Goal: Task Accomplishment & Management: Manage account settings

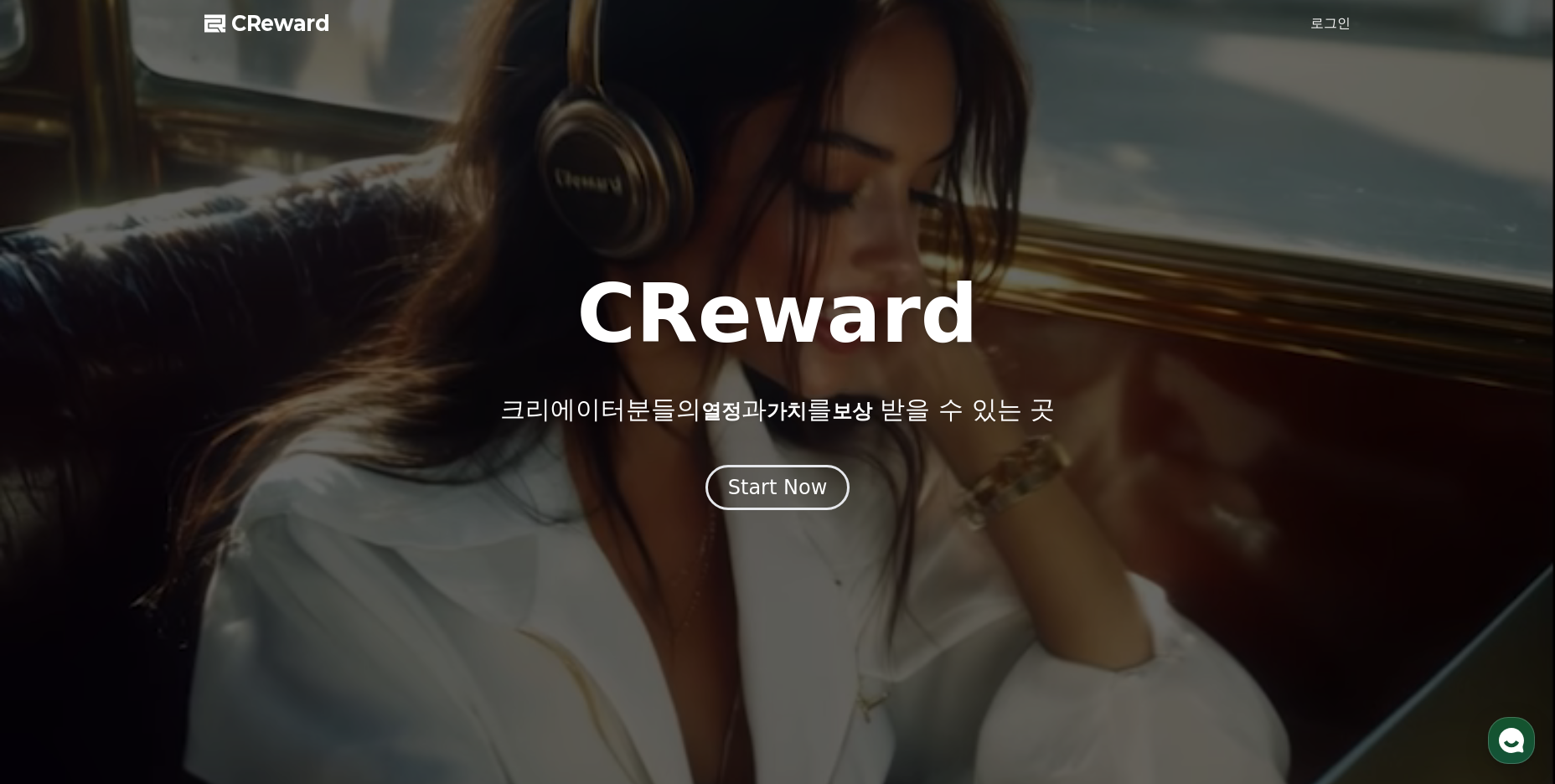
click at [1337, 11] on div at bounding box center [777, 392] width 1555 height 784
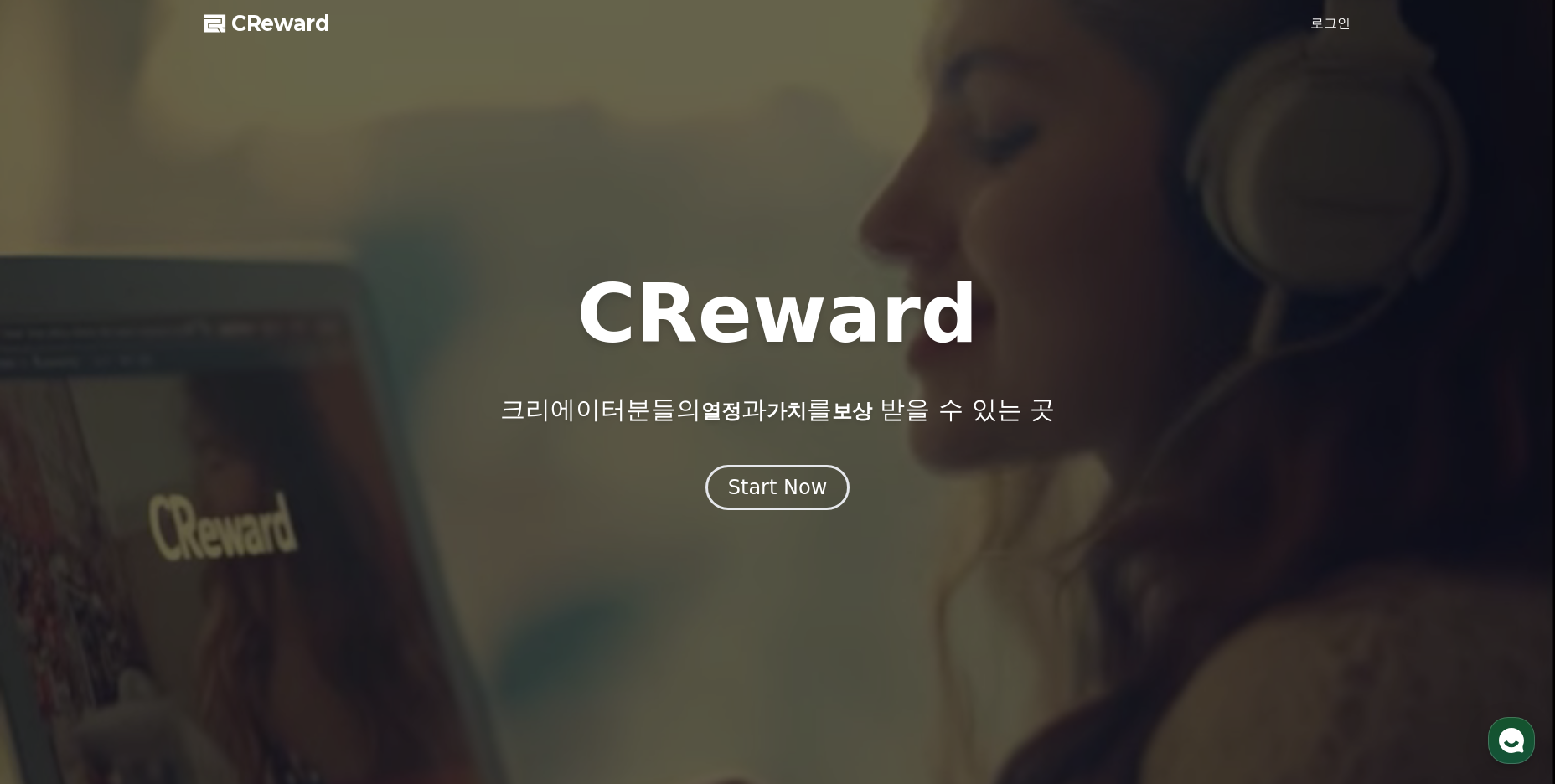
click at [1335, 21] on link "로그인" at bounding box center [1330, 24] width 40 height 20
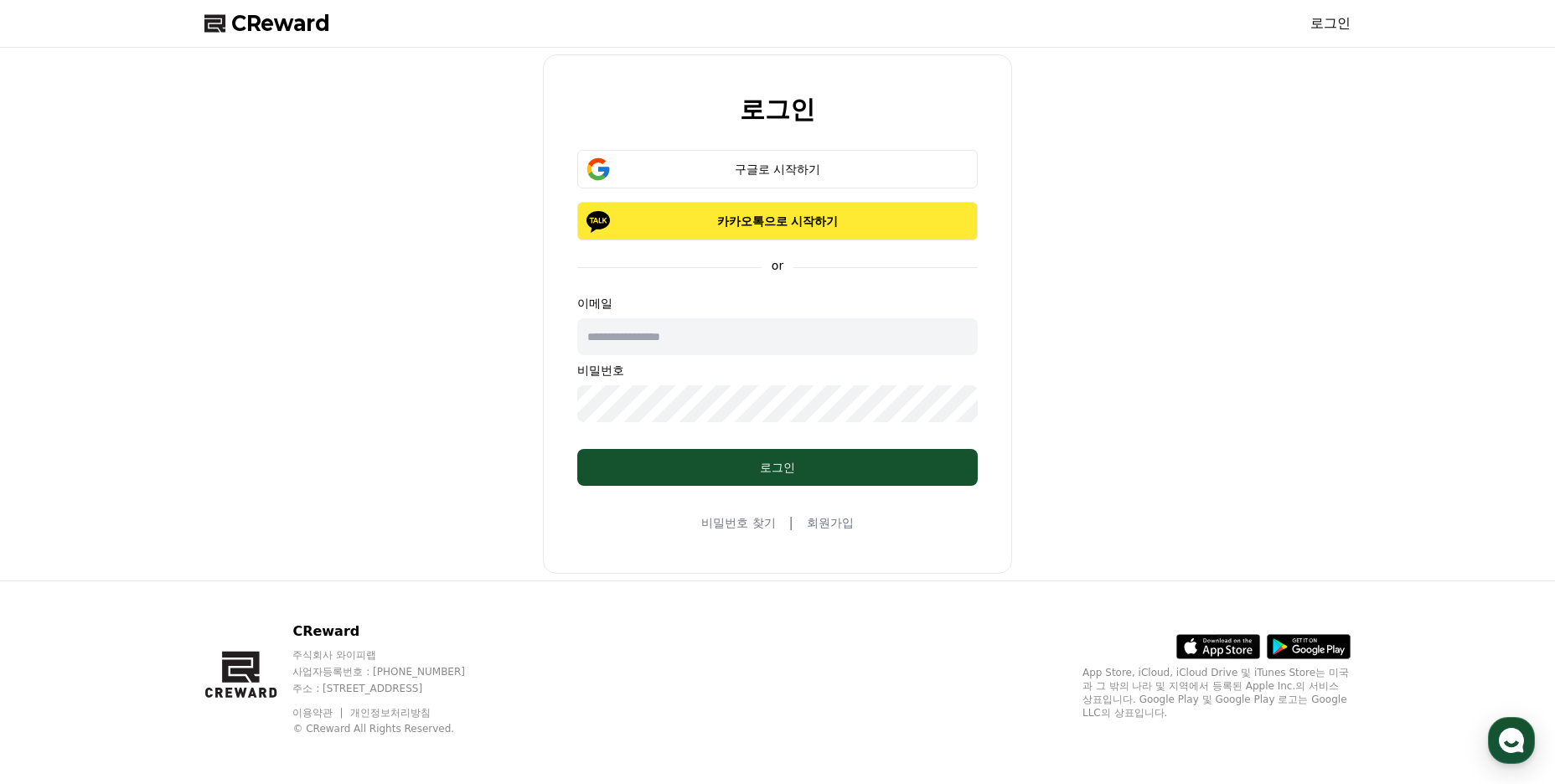
click at [823, 221] on p "카카오톡으로 시작하기" at bounding box center [777, 221] width 352 height 16
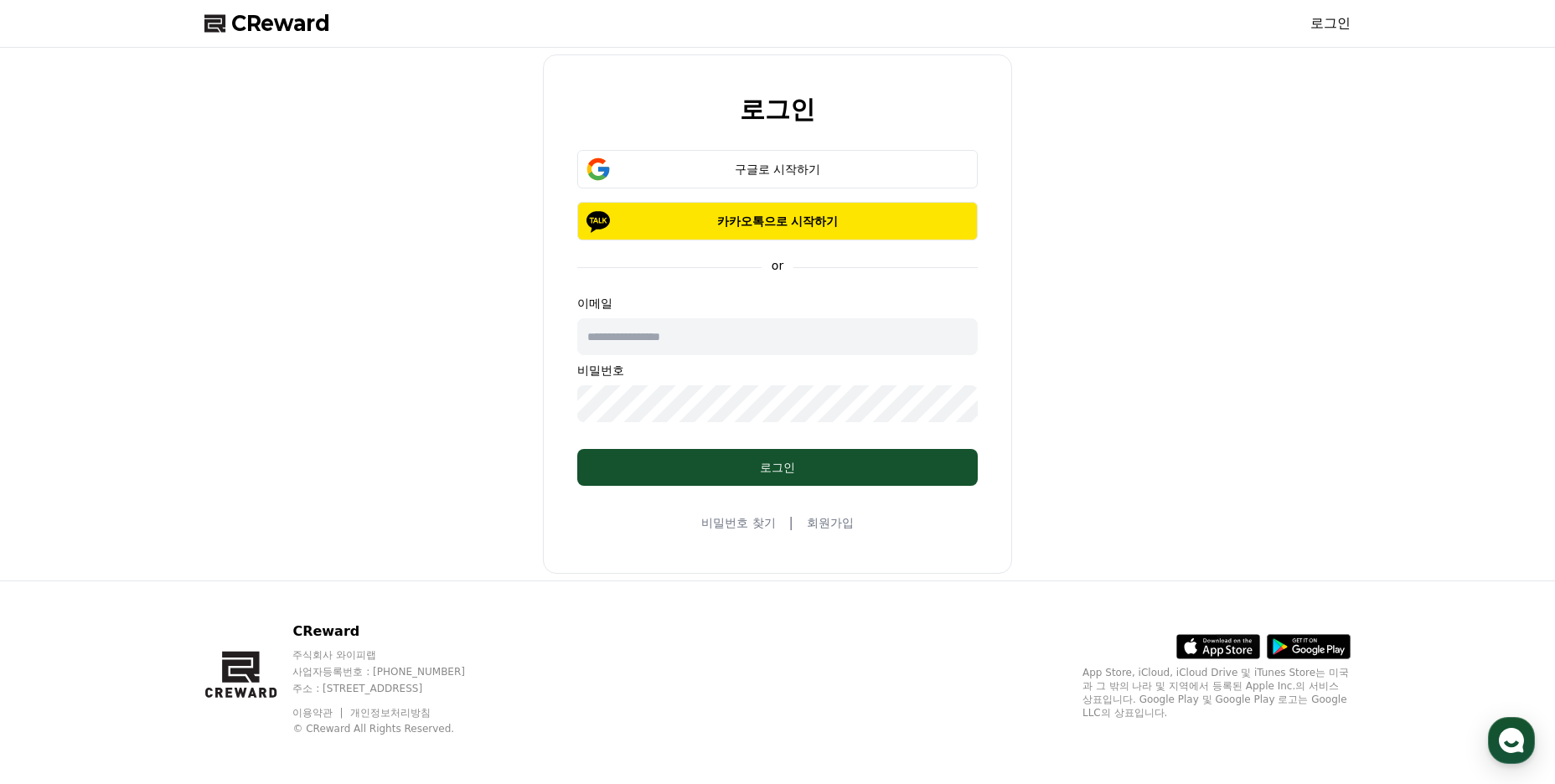
click at [678, 346] on input "text" at bounding box center [778, 336] width 400 height 37
click at [702, 331] on input "text" at bounding box center [778, 336] width 400 height 37
click at [704, 334] on input "text" at bounding box center [778, 336] width 400 height 37
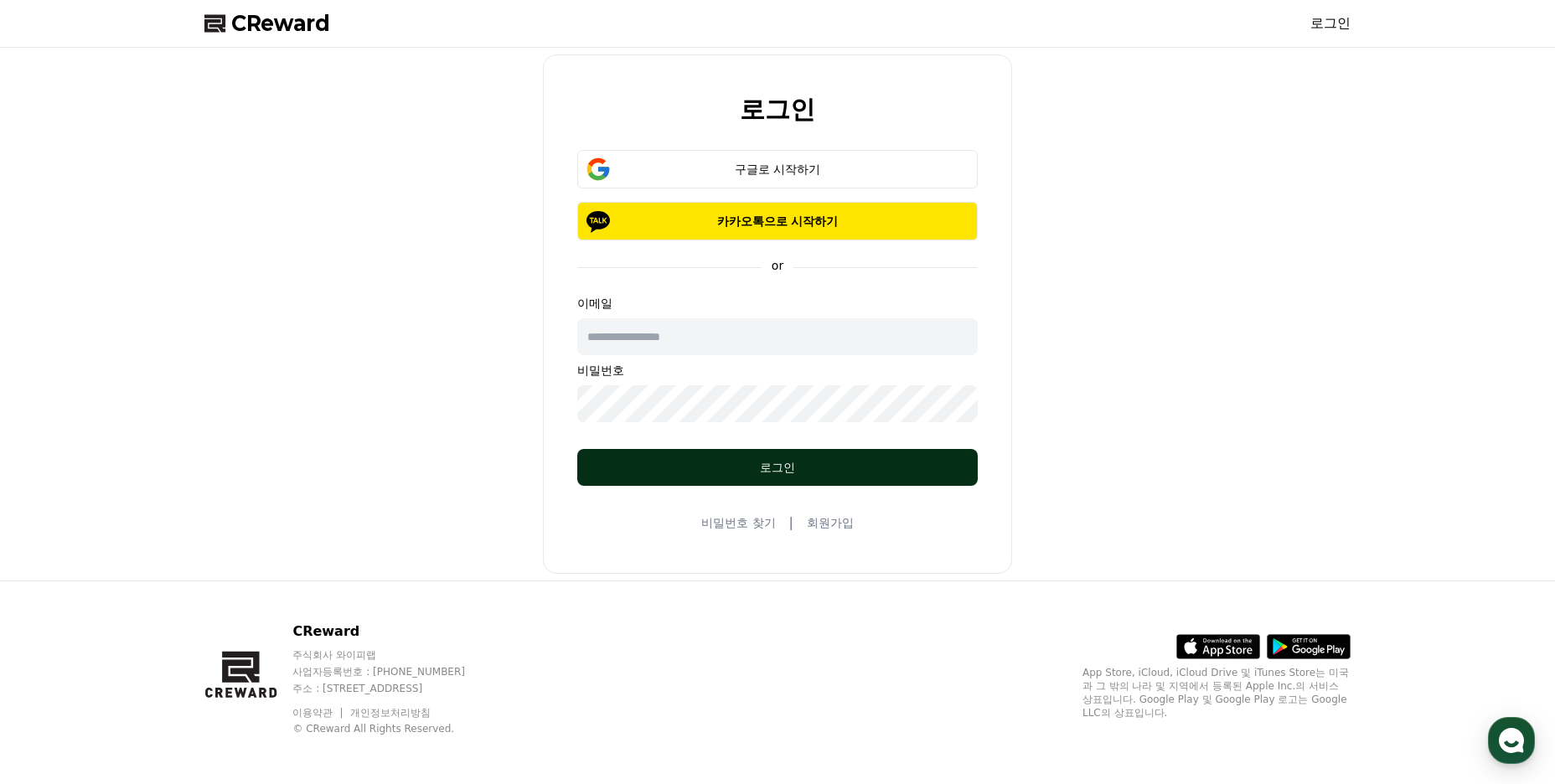
click at [748, 465] on div "로그인" at bounding box center [777, 467] width 334 height 16
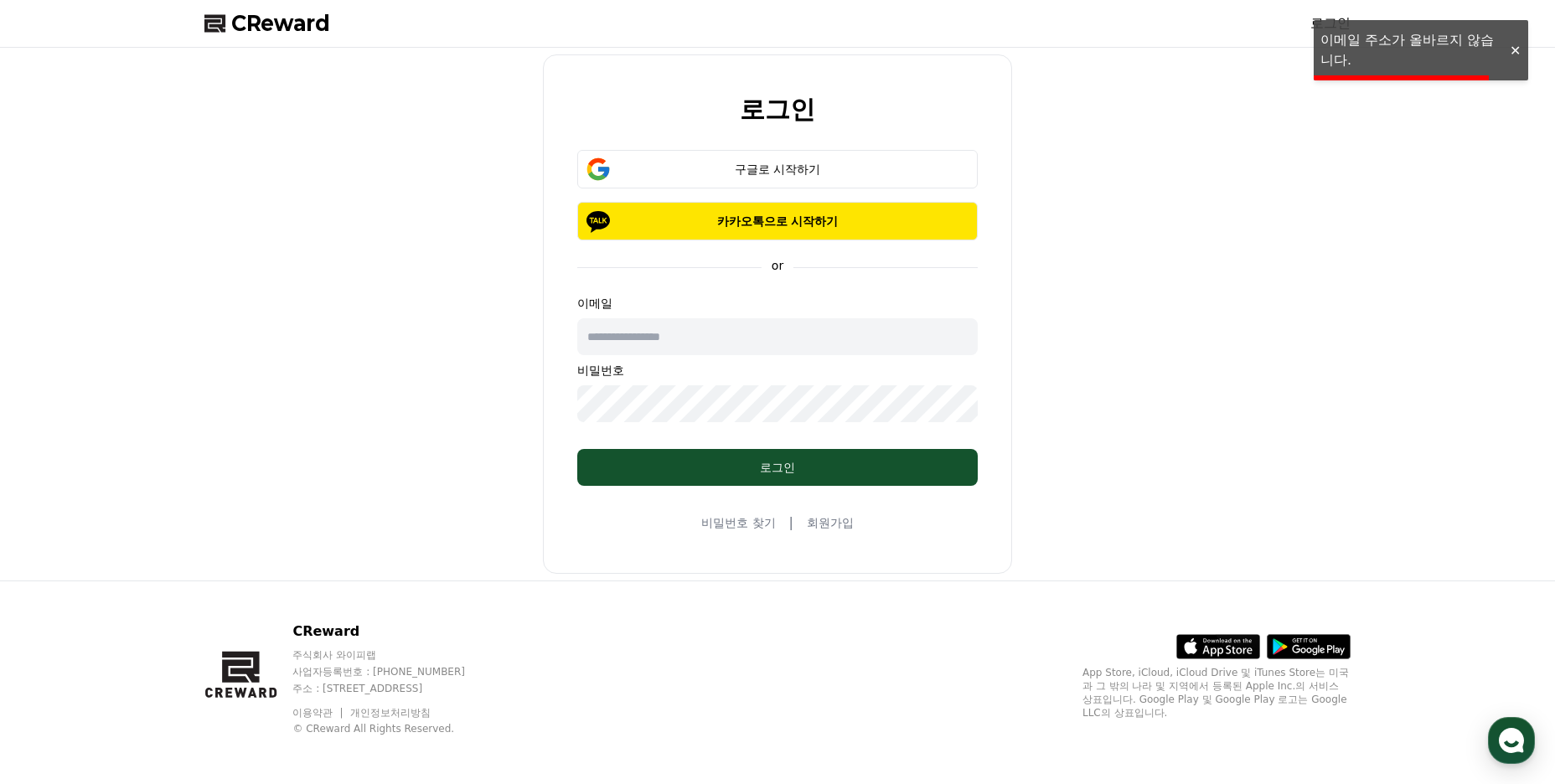
drag, startPoint x: 1182, startPoint y: 250, endPoint x: 878, endPoint y: 314, distance: 310.7
click at [1182, 252] on div "로그인 구글로 시작하기 카카오톡으로 시작하기 or 이메일 비밀번호 로그인 비밀번호 찾기 | 회원가입" at bounding box center [777, 314] width 1160 height 519
click at [799, 334] on input "text" at bounding box center [778, 336] width 400 height 37
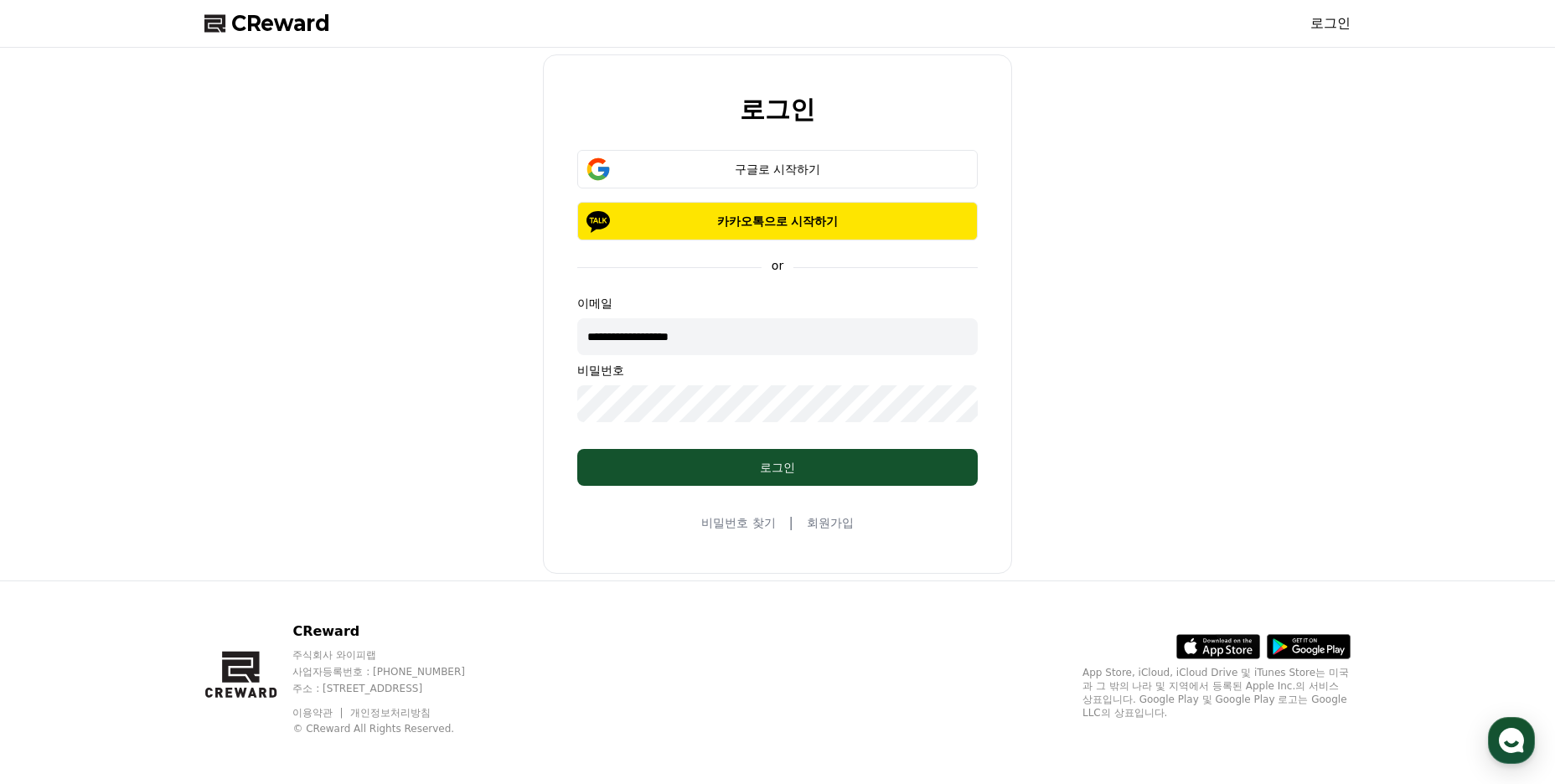
type input "**********"
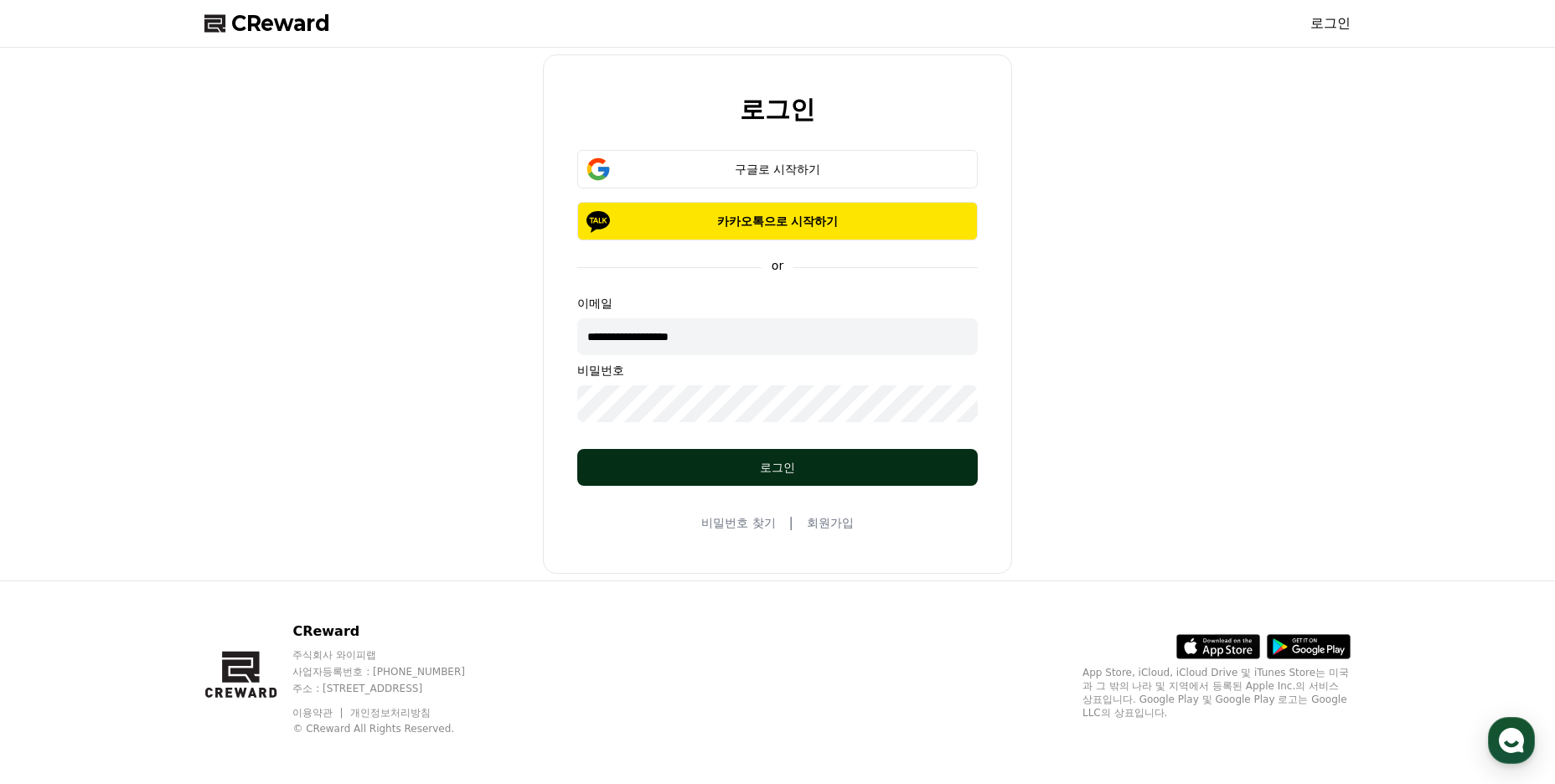
click at [772, 469] on div "로그인" at bounding box center [777, 467] width 334 height 16
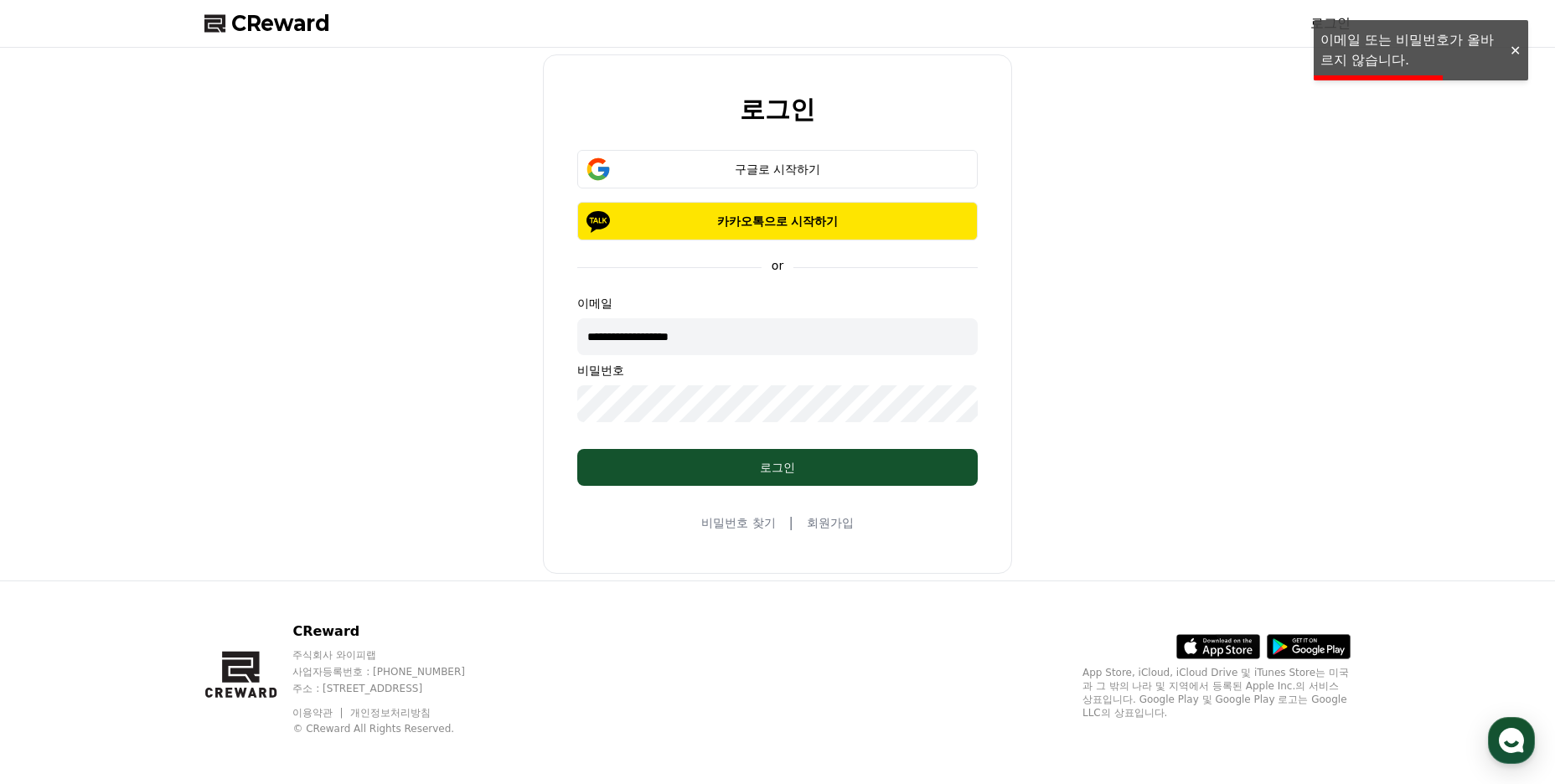
click at [518, 414] on div "**********" at bounding box center [777, 314] width 1160 height 519
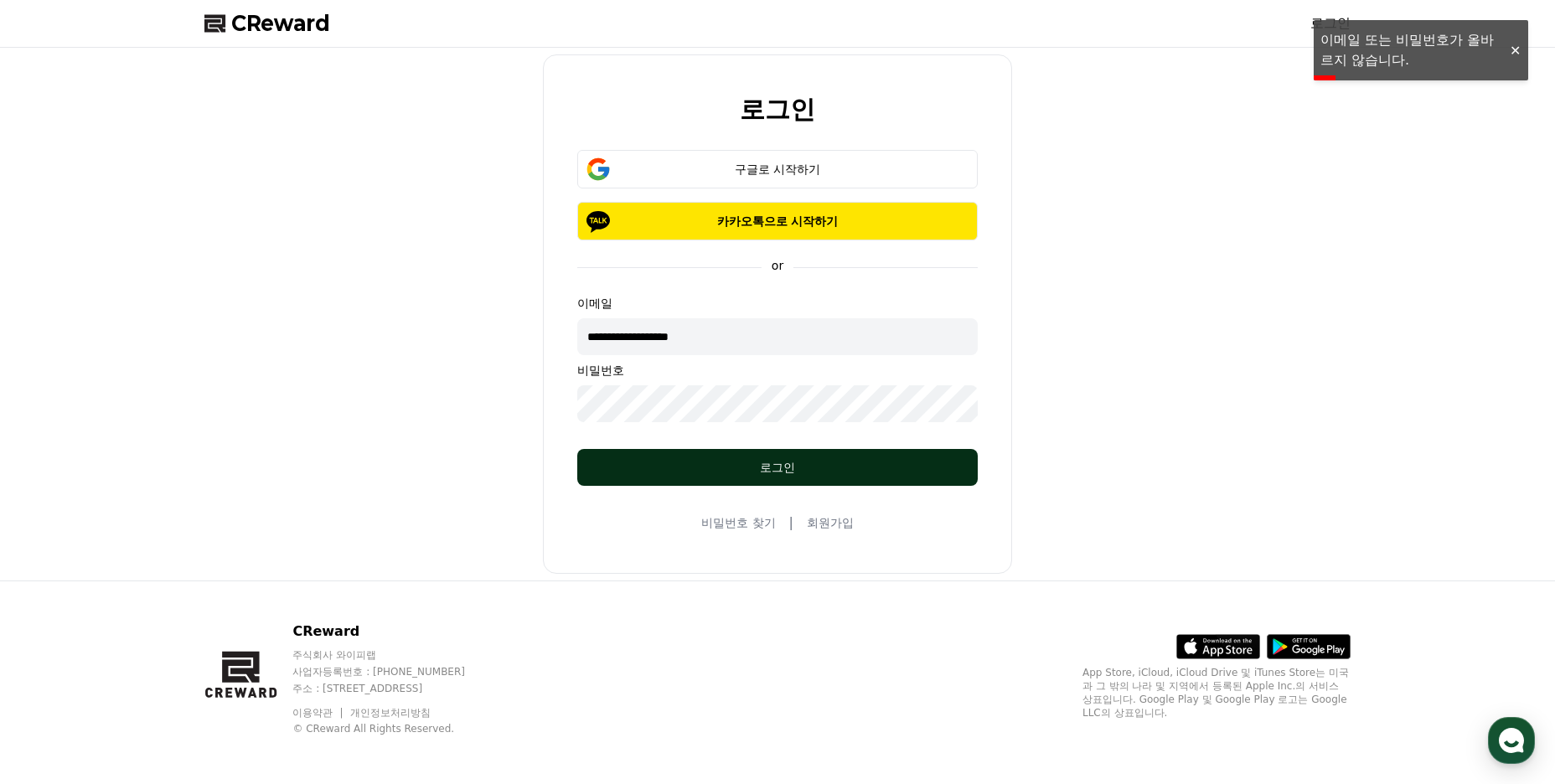
click at [684, 455] on button "로그인" at bounding box center [778, 467] width 400 height 37
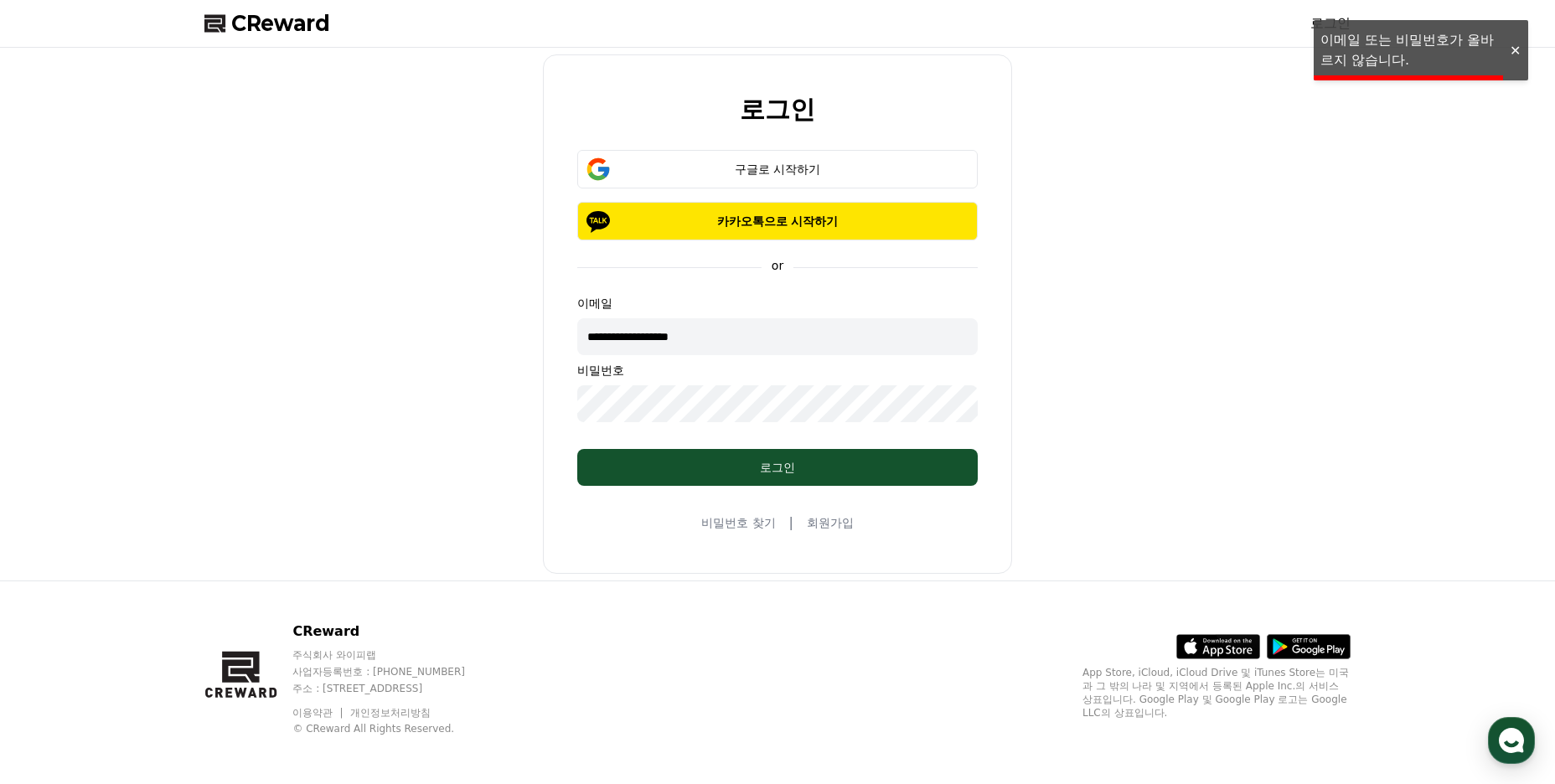
click at [527, 401] on div "**********" at bounding box center [777, 314] width 1160 height 519
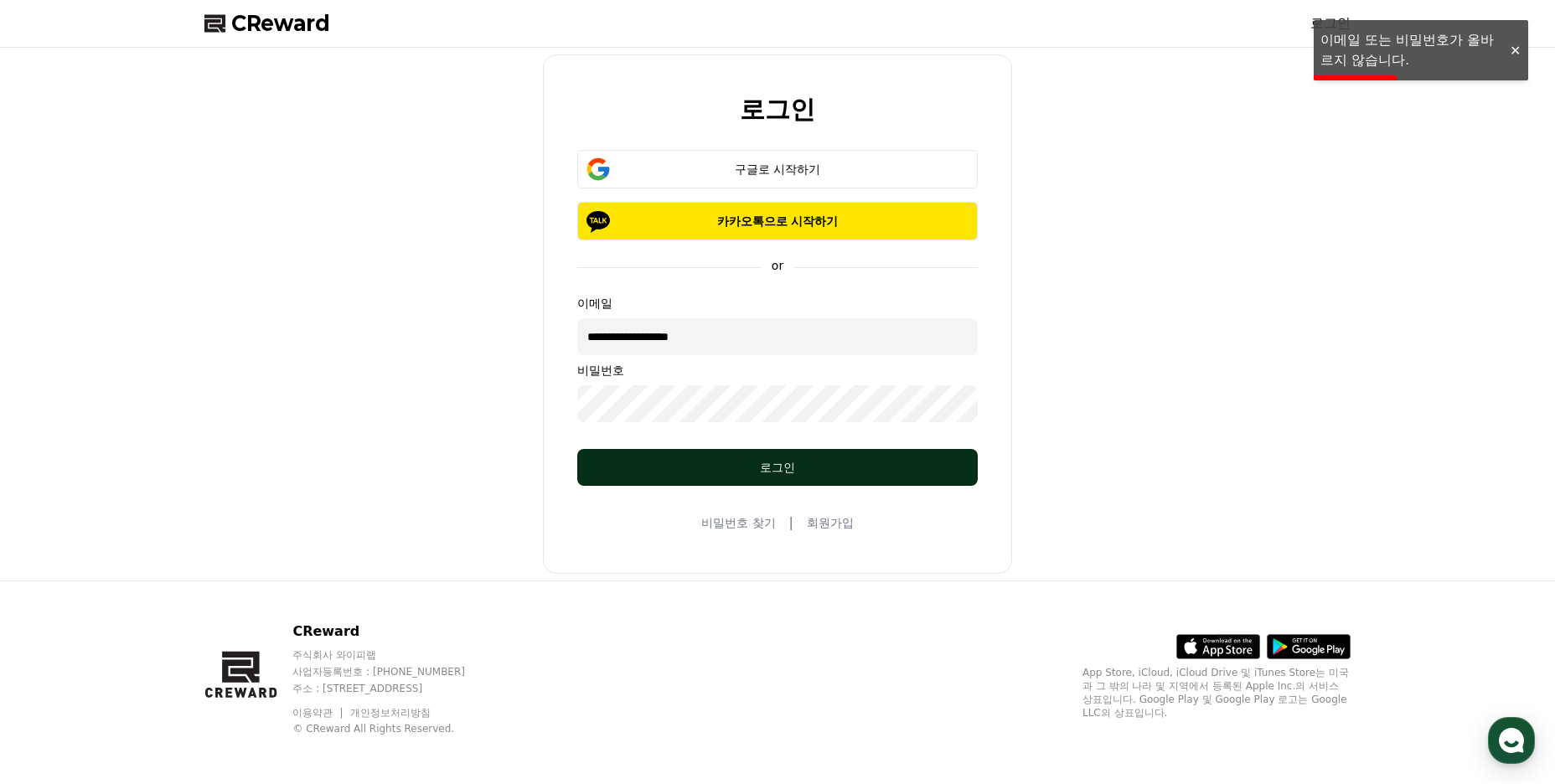
click at [764, 476] on button "로그인" at bounding box center [778, 467] width 400 height 37
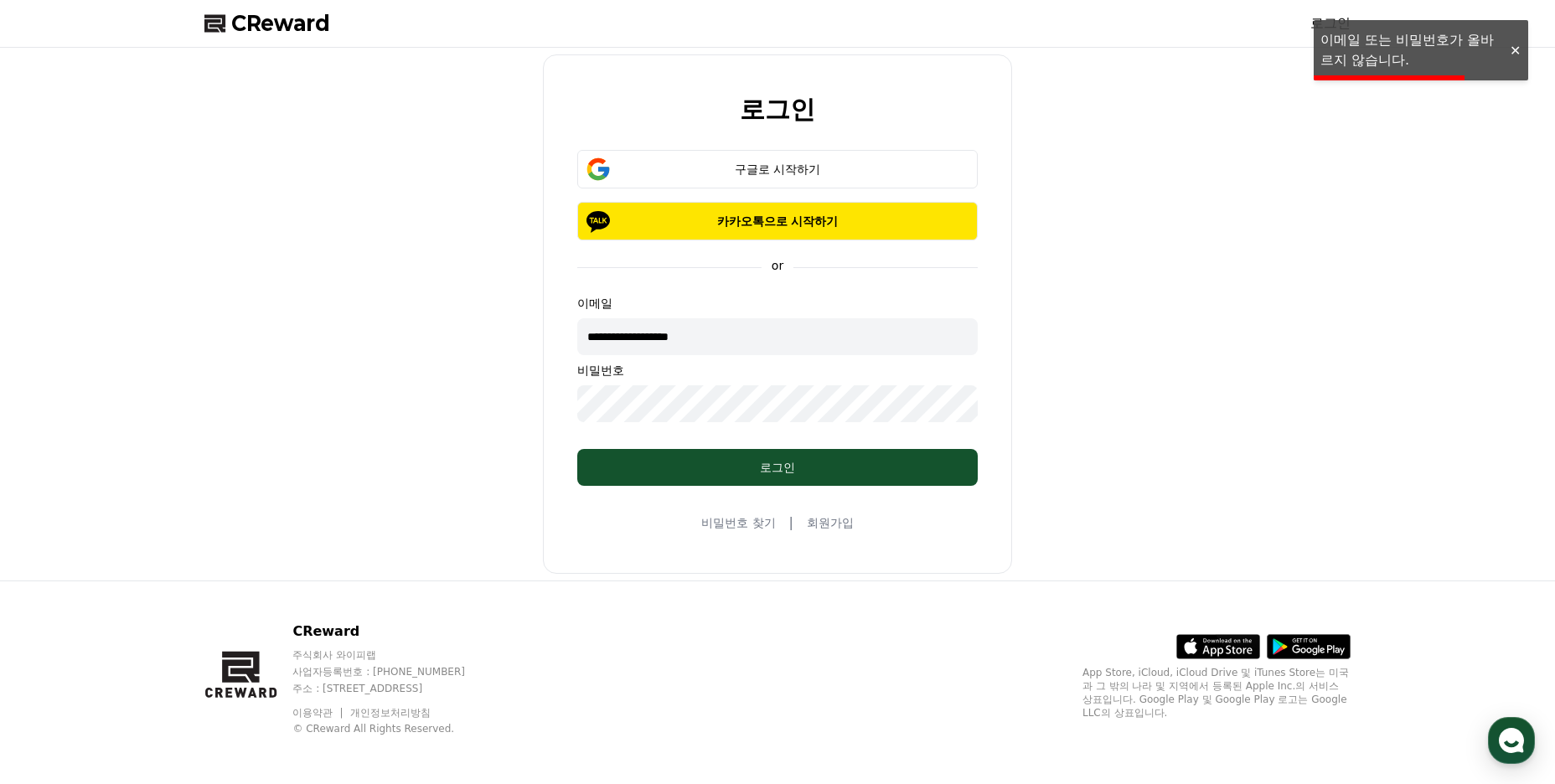
click at [542, 404] on div "**********" at bounding box center [777, 314] width 1160 height 519
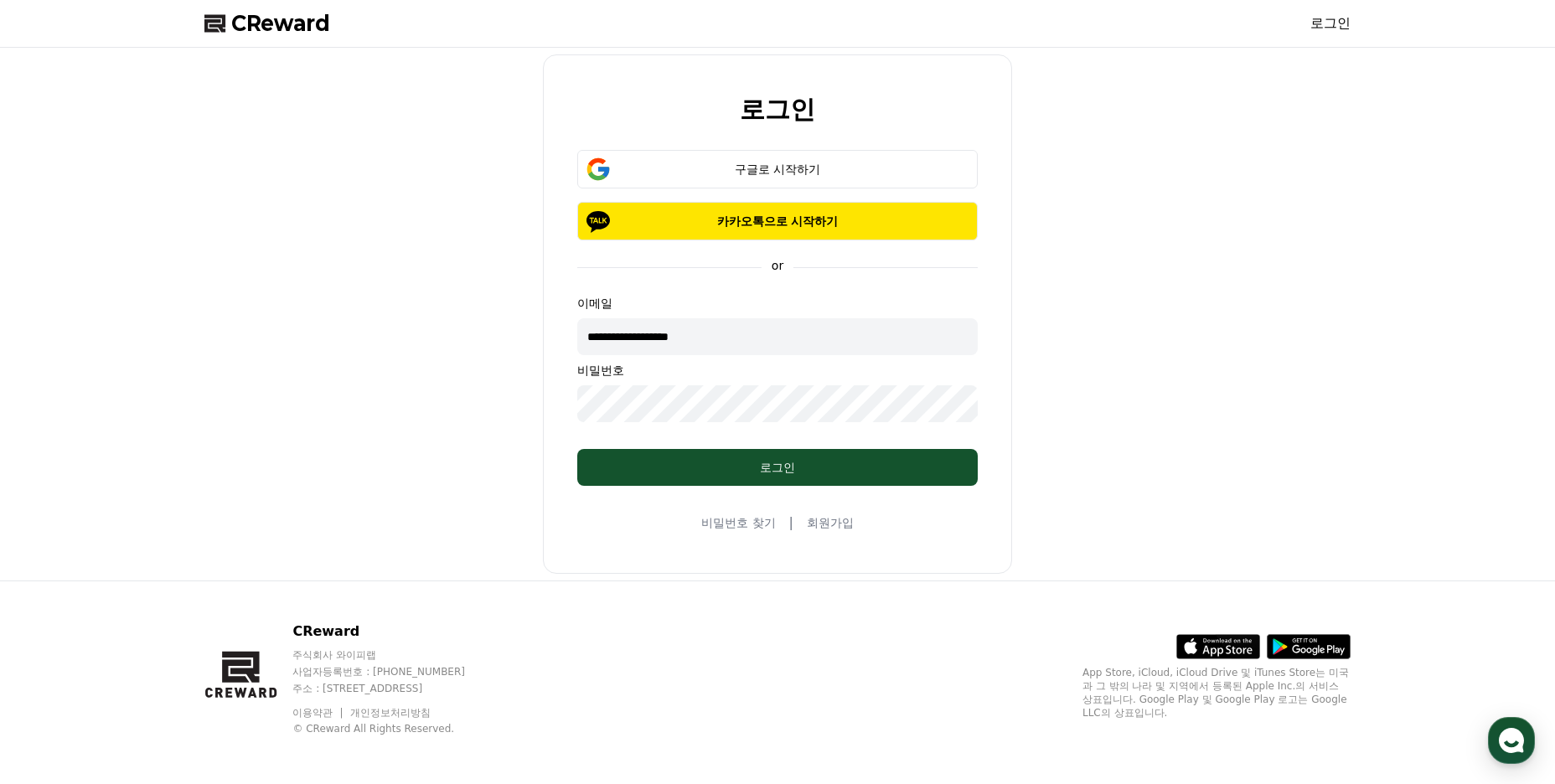
click at [513, 410] on div "**********" at bounding box center [777, 314] width 1160 height 519
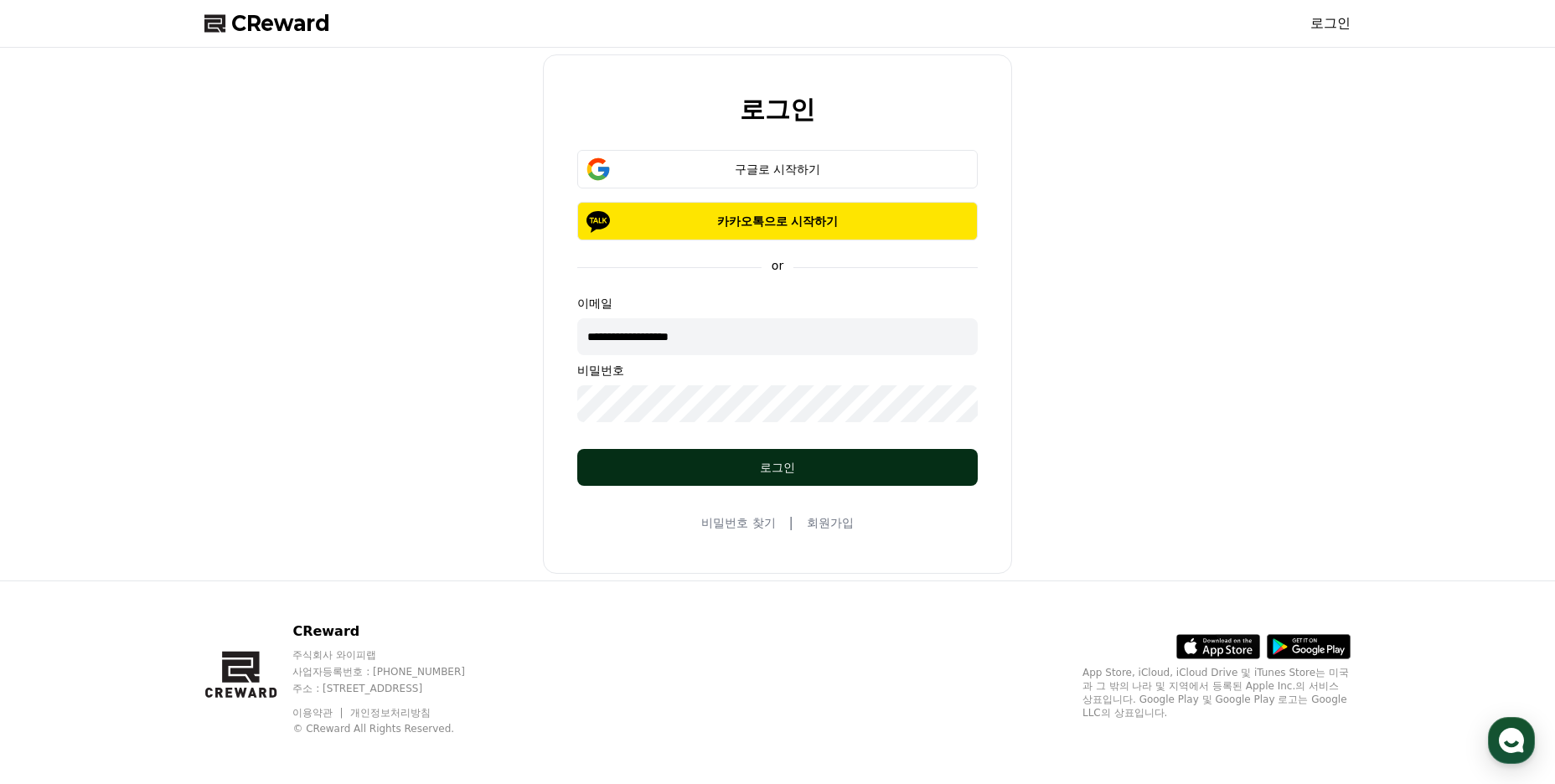
click at [721, 472] on div "로그인" at bounding box center [777, 467] width 334 height 16
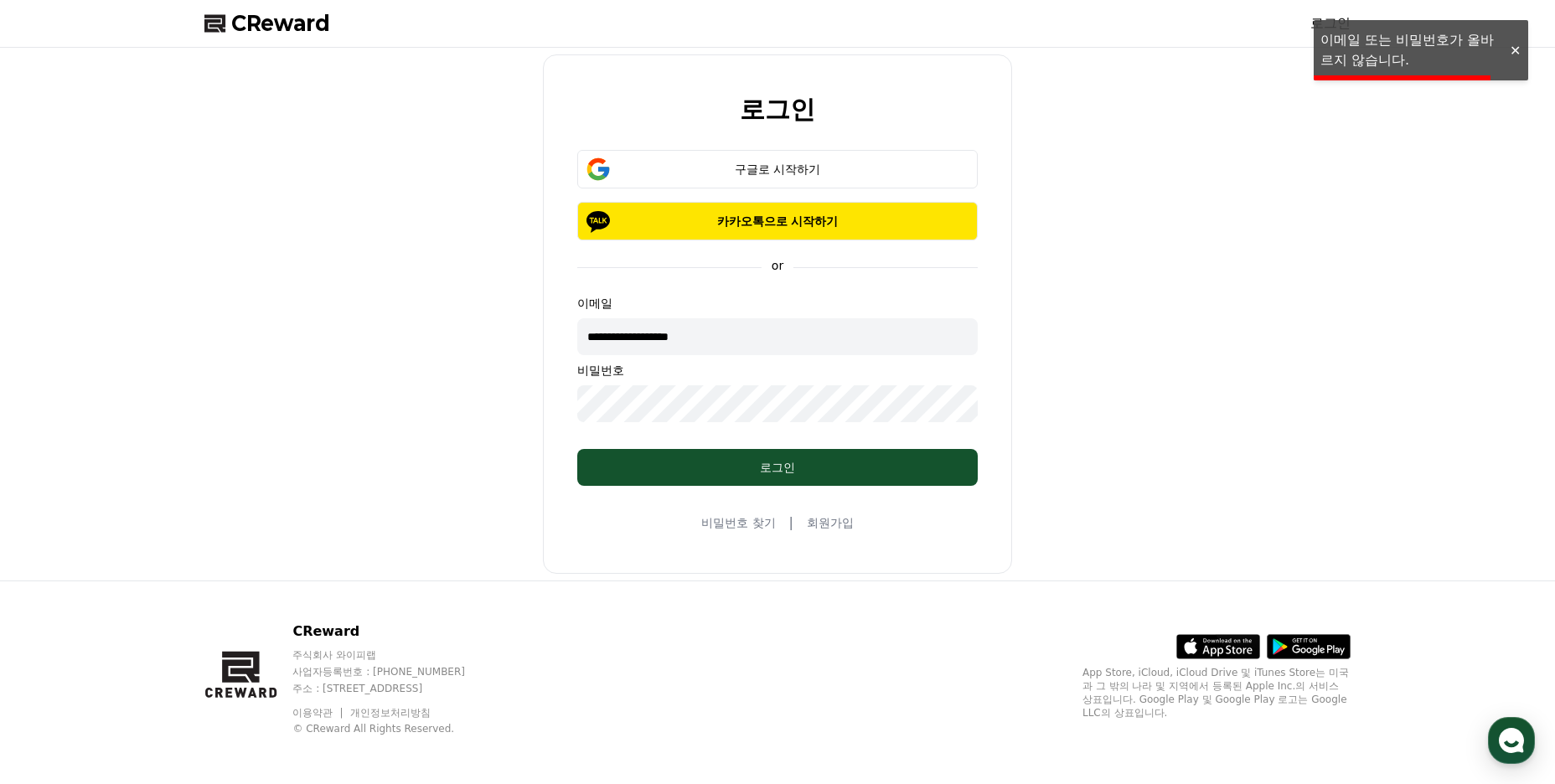
click at [517, 406] on div "**********" at bounding box center [777, 314] width 1160 height 519
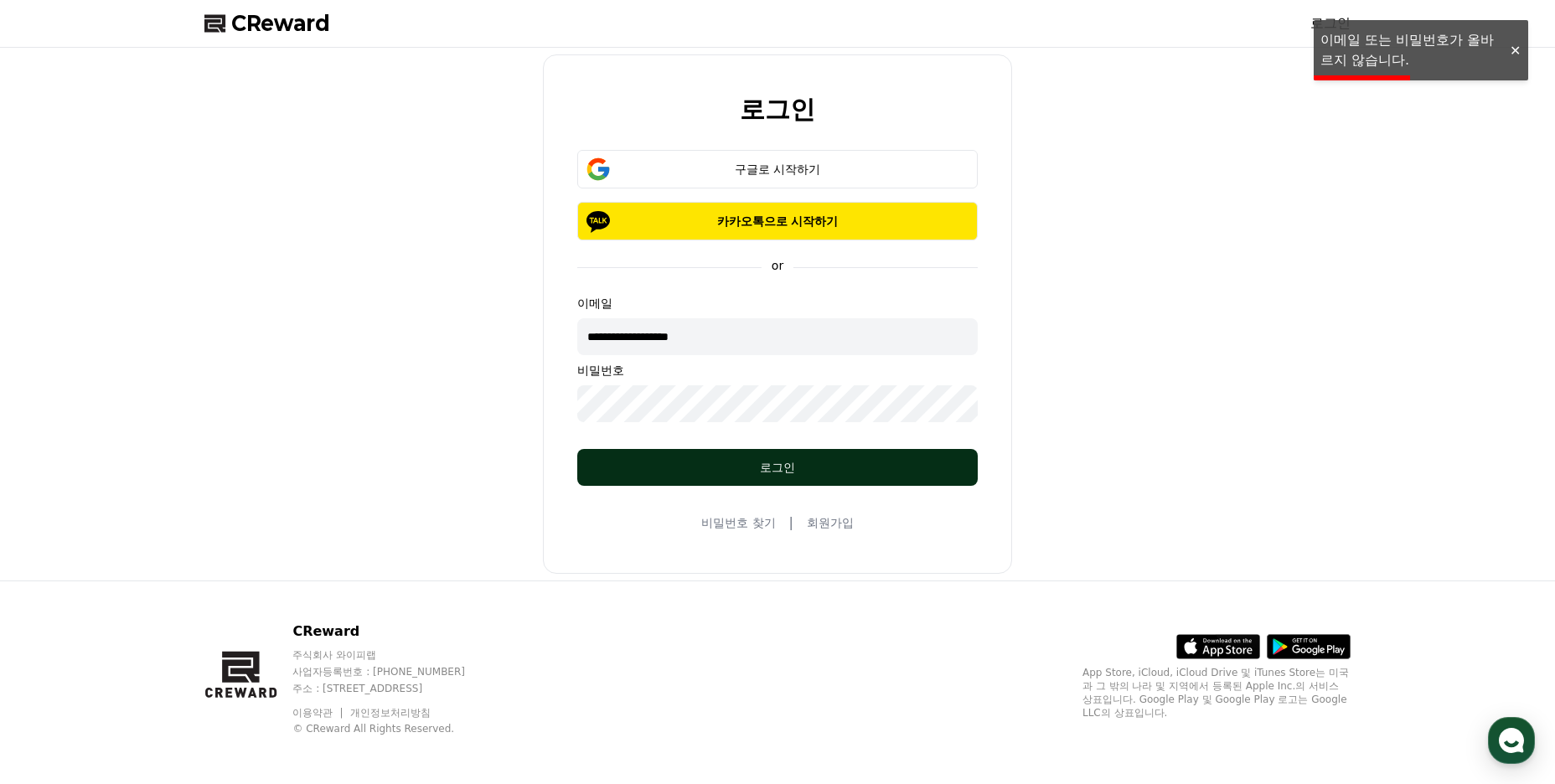
click at [758, 454] on button "로그인" at bounding box center [778, 467] width 400 height 37
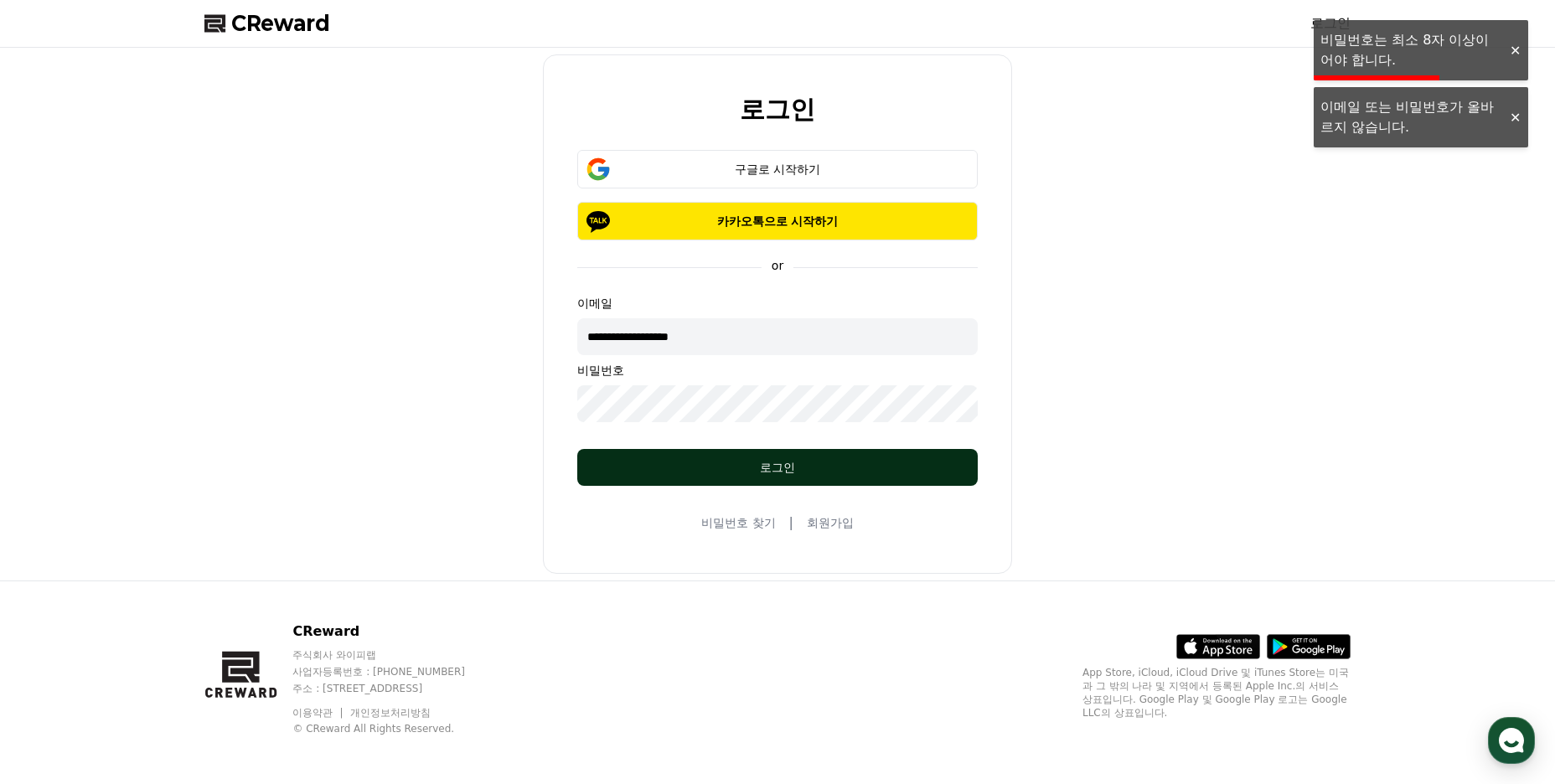
click at [765, 457] on button "로그인" at bounding box center [778, 467] width 400 height 37
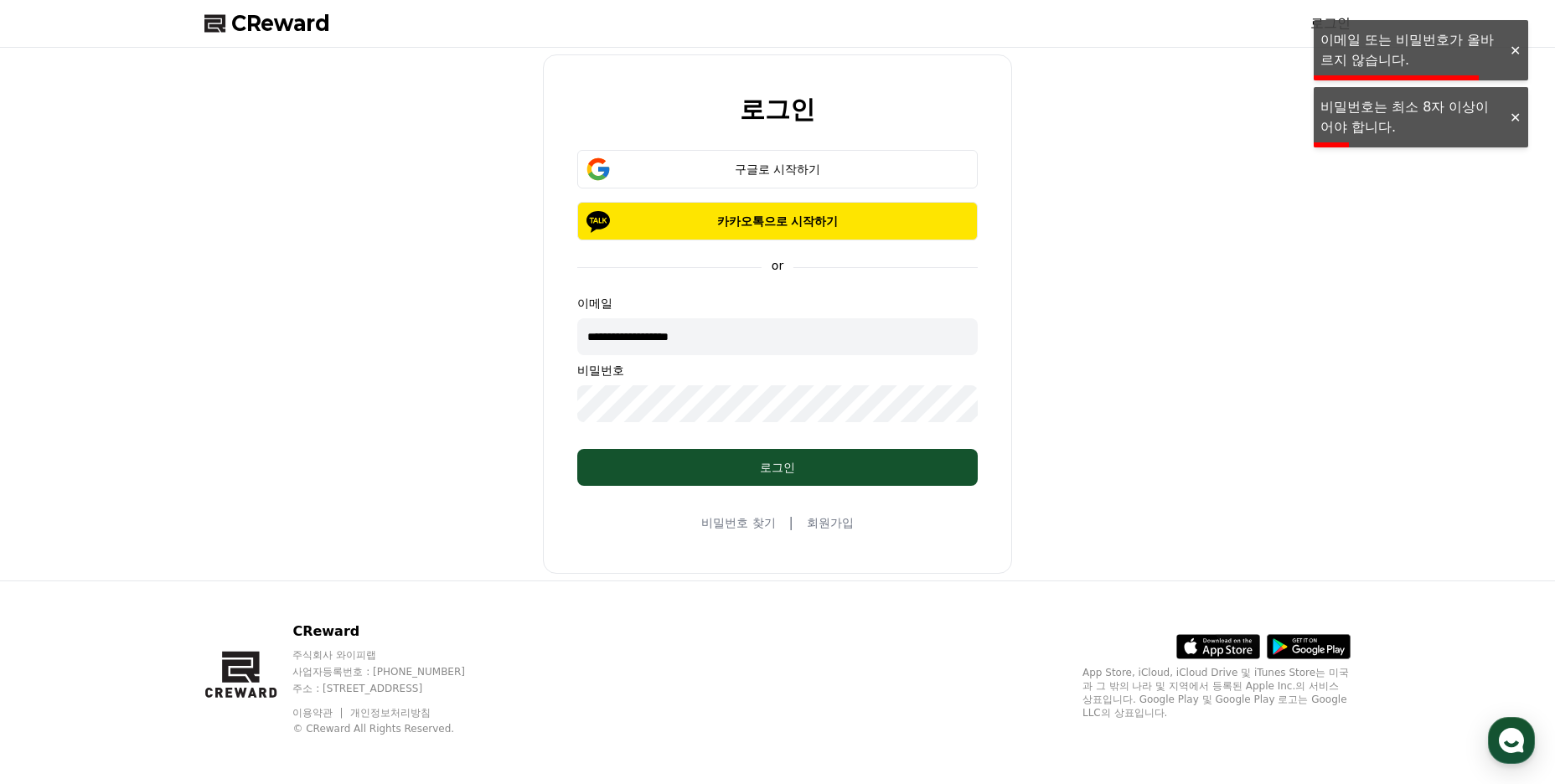
click at [516, 403] on div "**********" at bounding box center [777, 314] width 1160 height 519
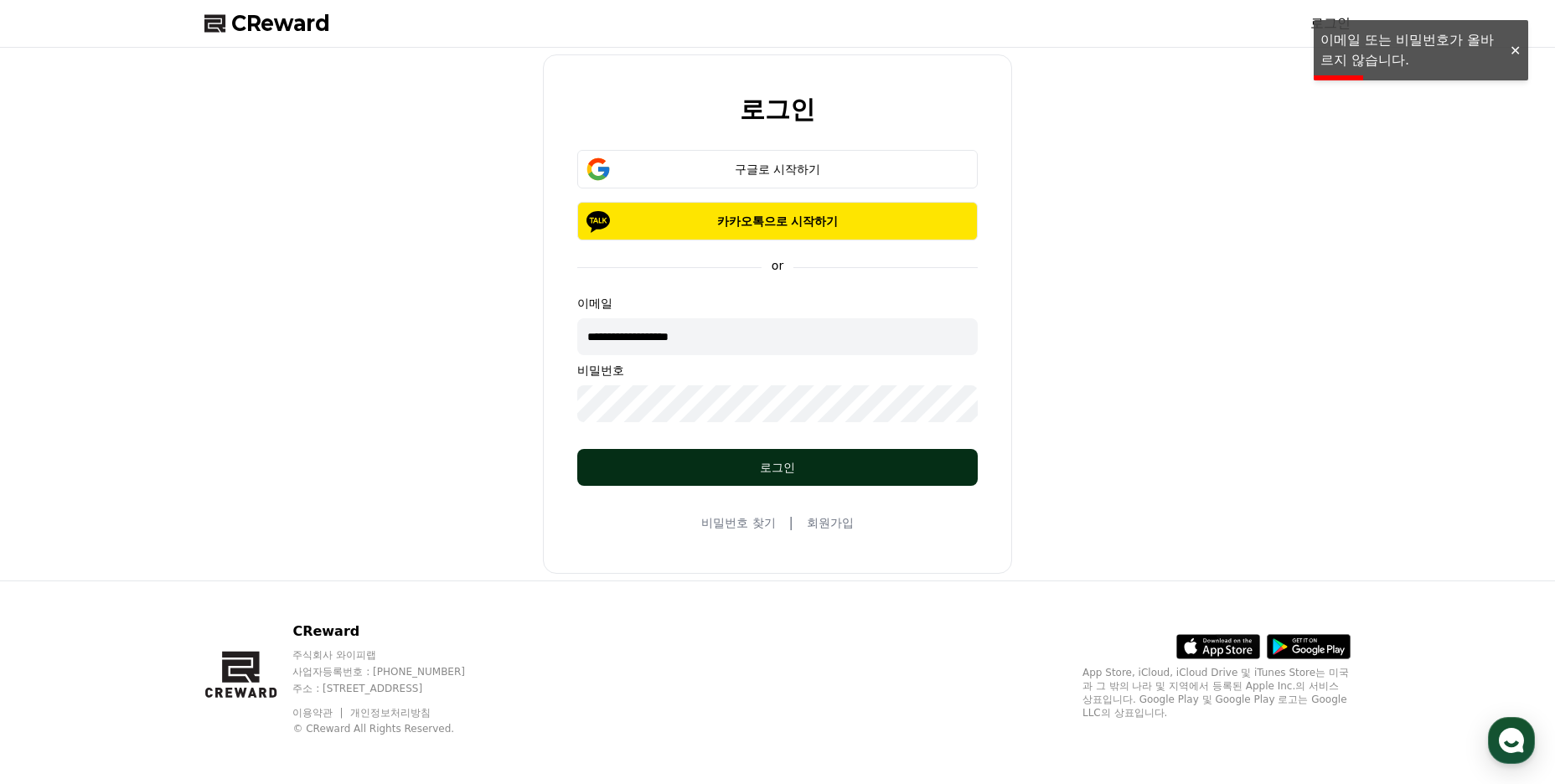
click at [734, 471] on div "로그인" at bounding box center [777, 467] width 334 height 16
click at [770, 470] on div "로그인" at bounding box center [777, 467] width 334 height 16
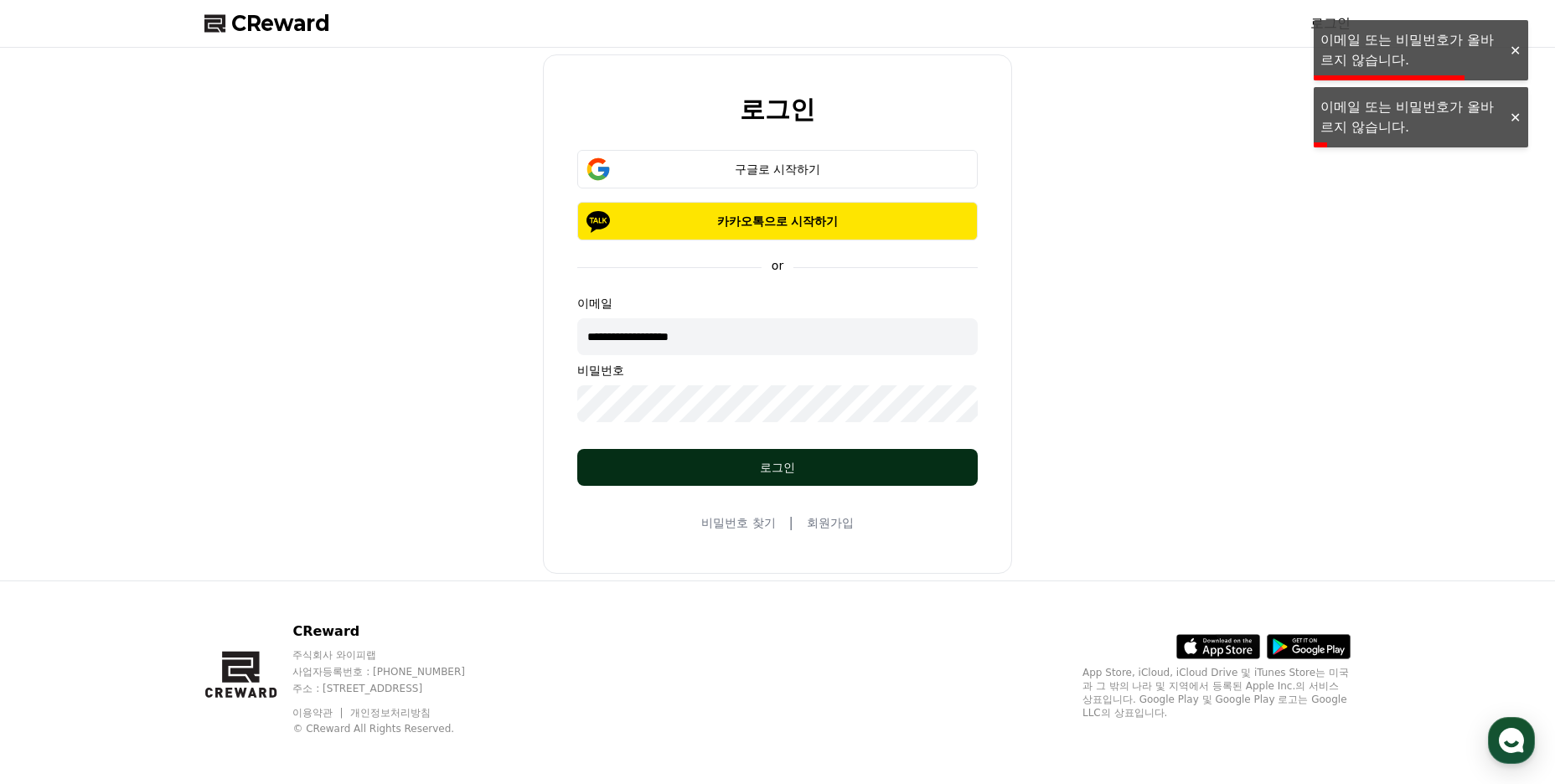
click at [783, 472] on div "로그인" at bounding box center [777, 467] width 334 height 16
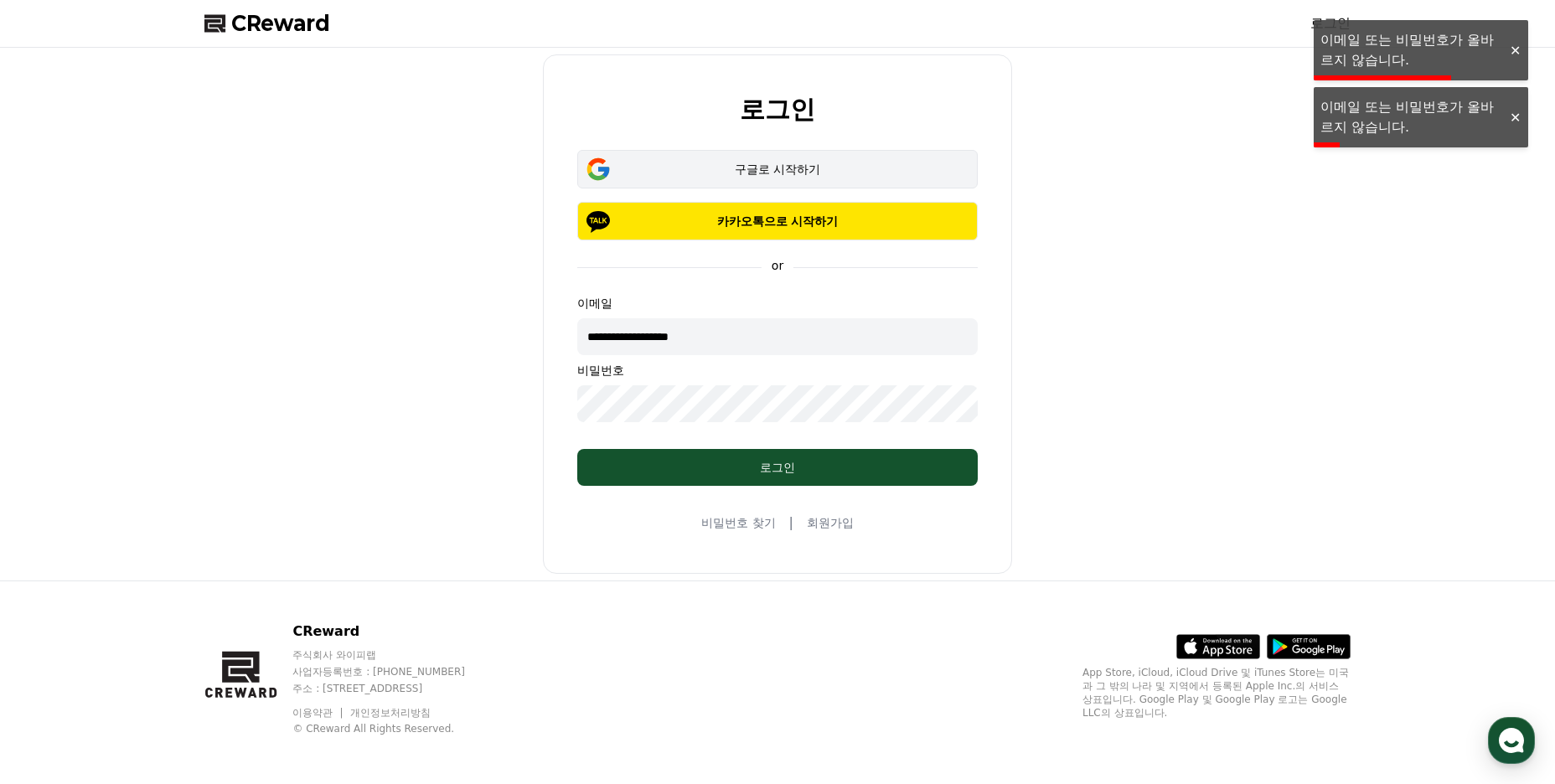
click at [772, 175] on div "구글로 시작하기" at bounding box center [777, 169] width 352 height 16
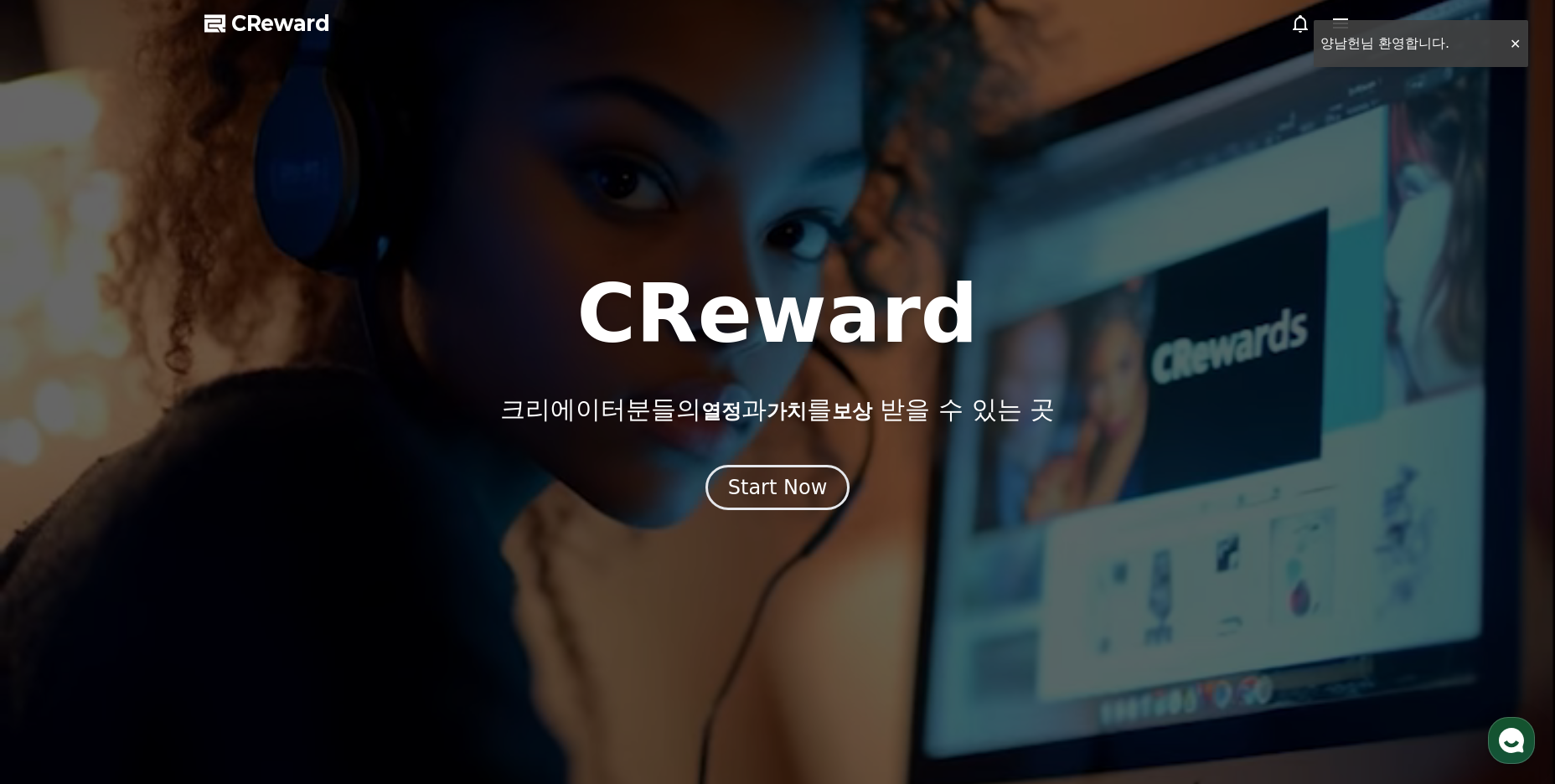
click at [0, 0] on div "CReward CReward 크리에이터분들의 열정 과 가치 를 보상 받을 수 있는 곳 Start Now 01 What is CReward Mu…" at bounding box center [0, 0] width 0 height 0
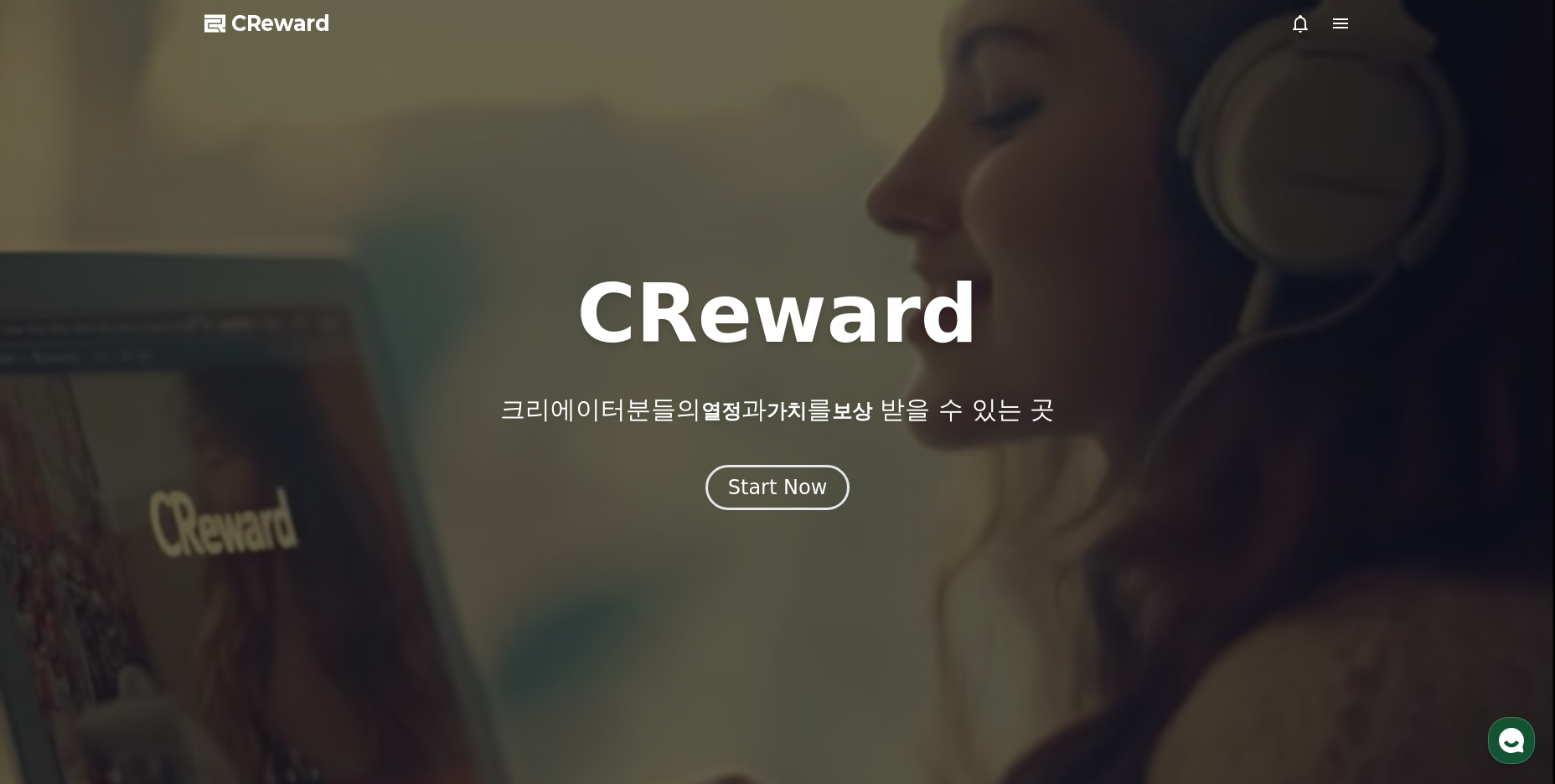
click at [1346, 32] on icon at bounding box center [1340, 24] width 20 height 20
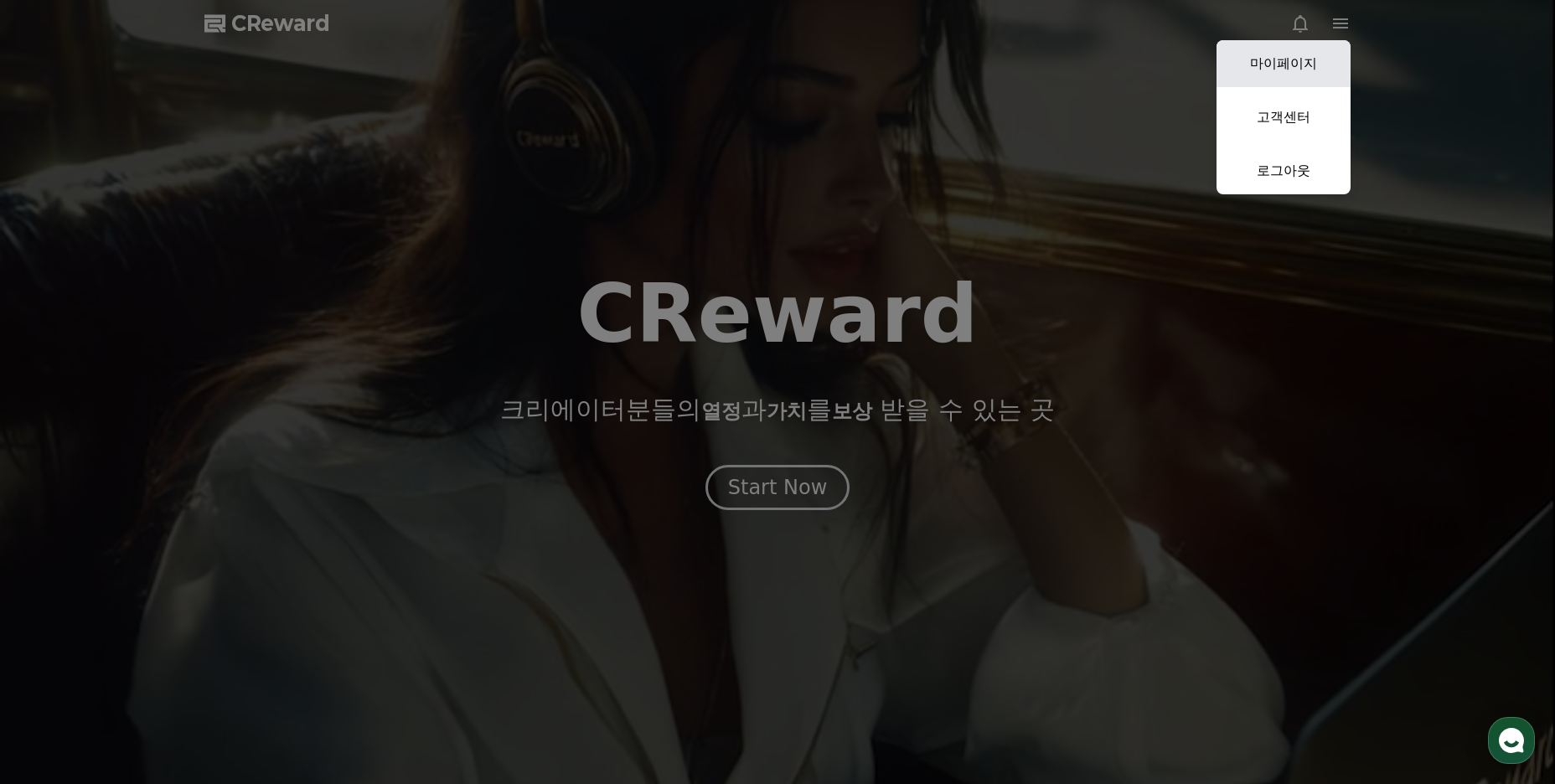
click at [1288, 59] on link "마이페이지" at bounding box center [1283, 63] width 134 height 47
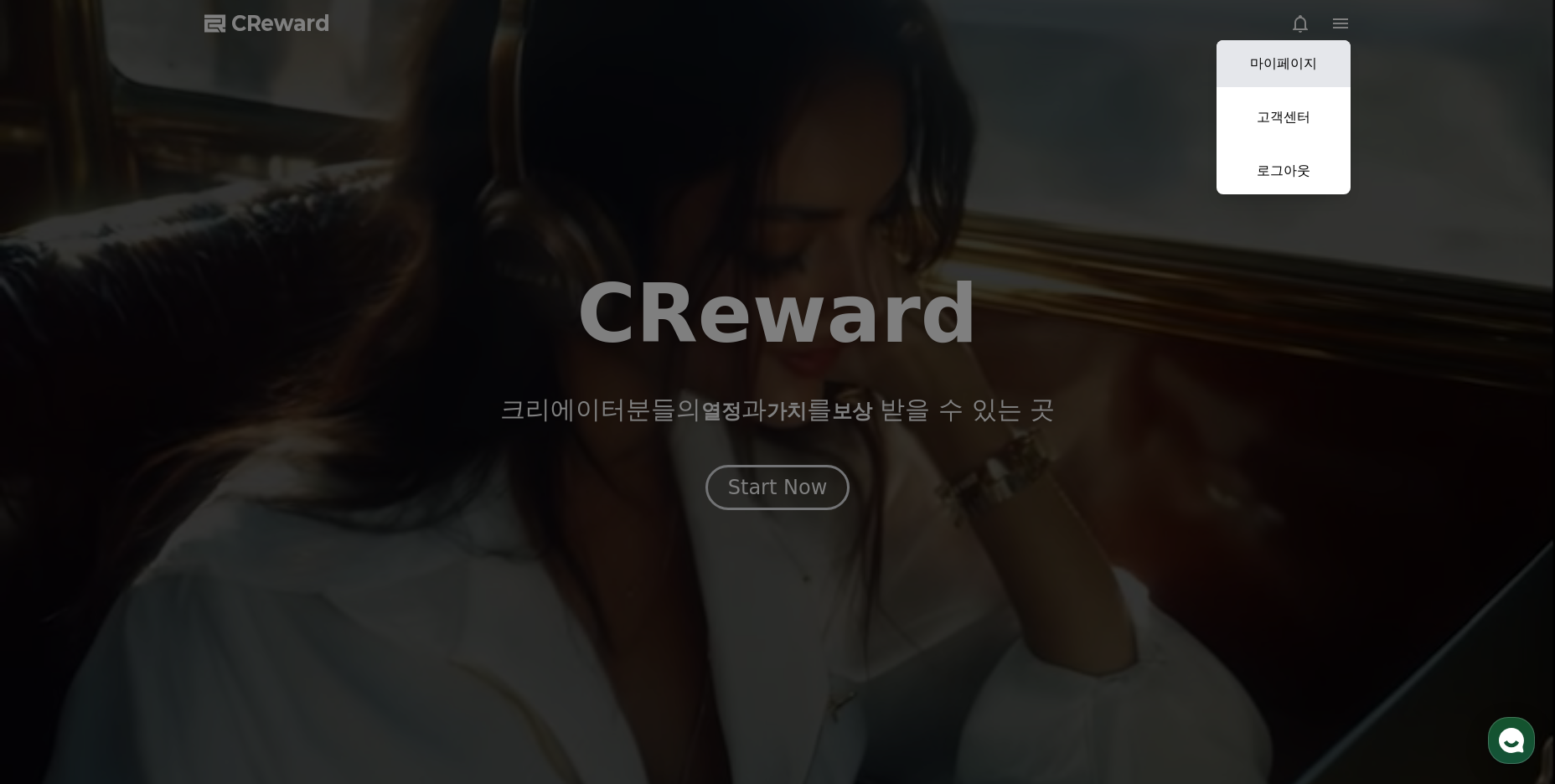
select select "**********"
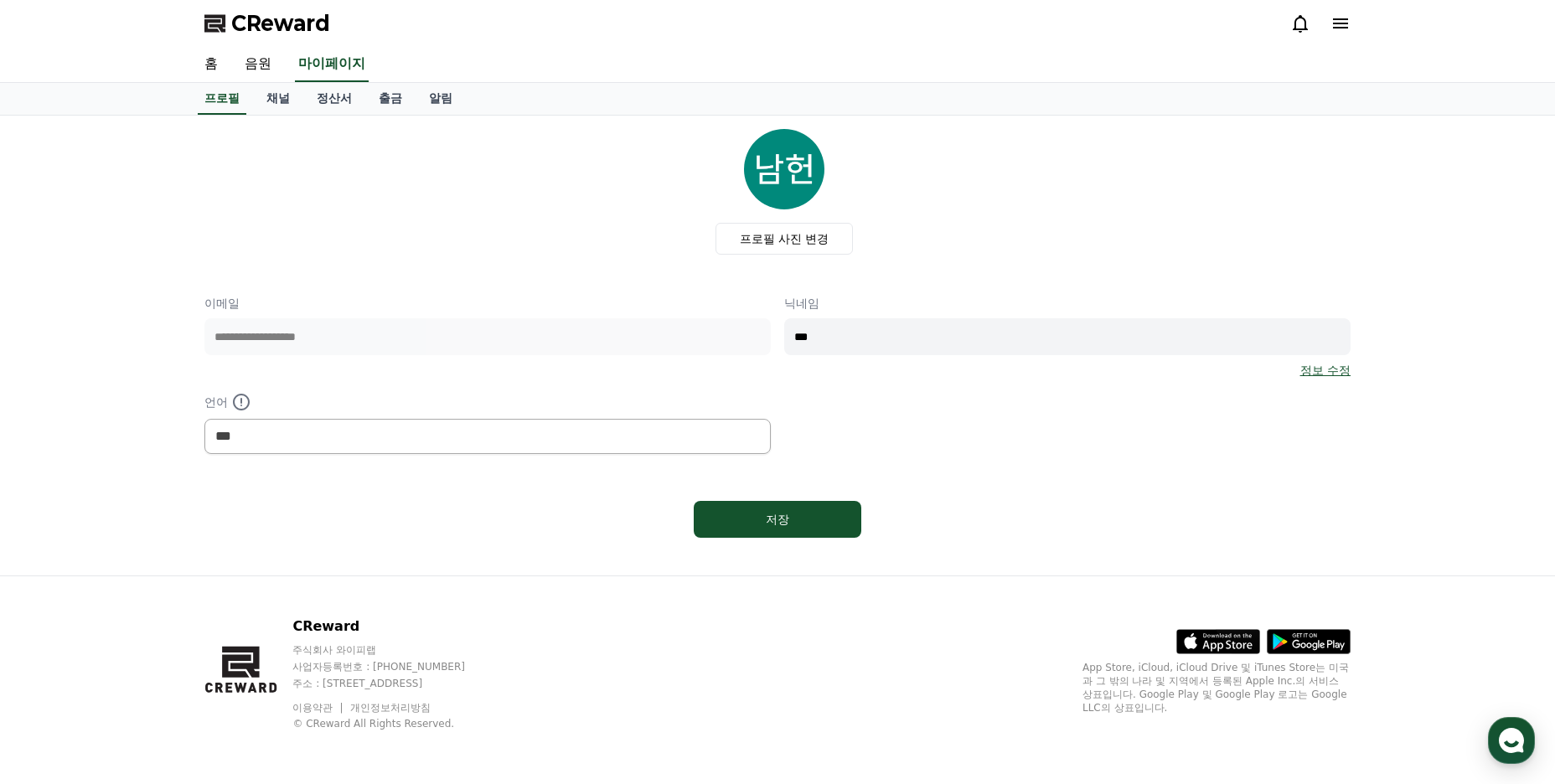
click at [710, 344] on div "**********" at bounding box center [778, 375] width 1146 height 159
type input "*"
click at [762, 344] on div "**********" at bounding box center [778, 375] width 1146 height 159
type input "*****"
click at [1329, 366] on link "정보 수정" at bounding box center [1325, 370] width 50 height 16
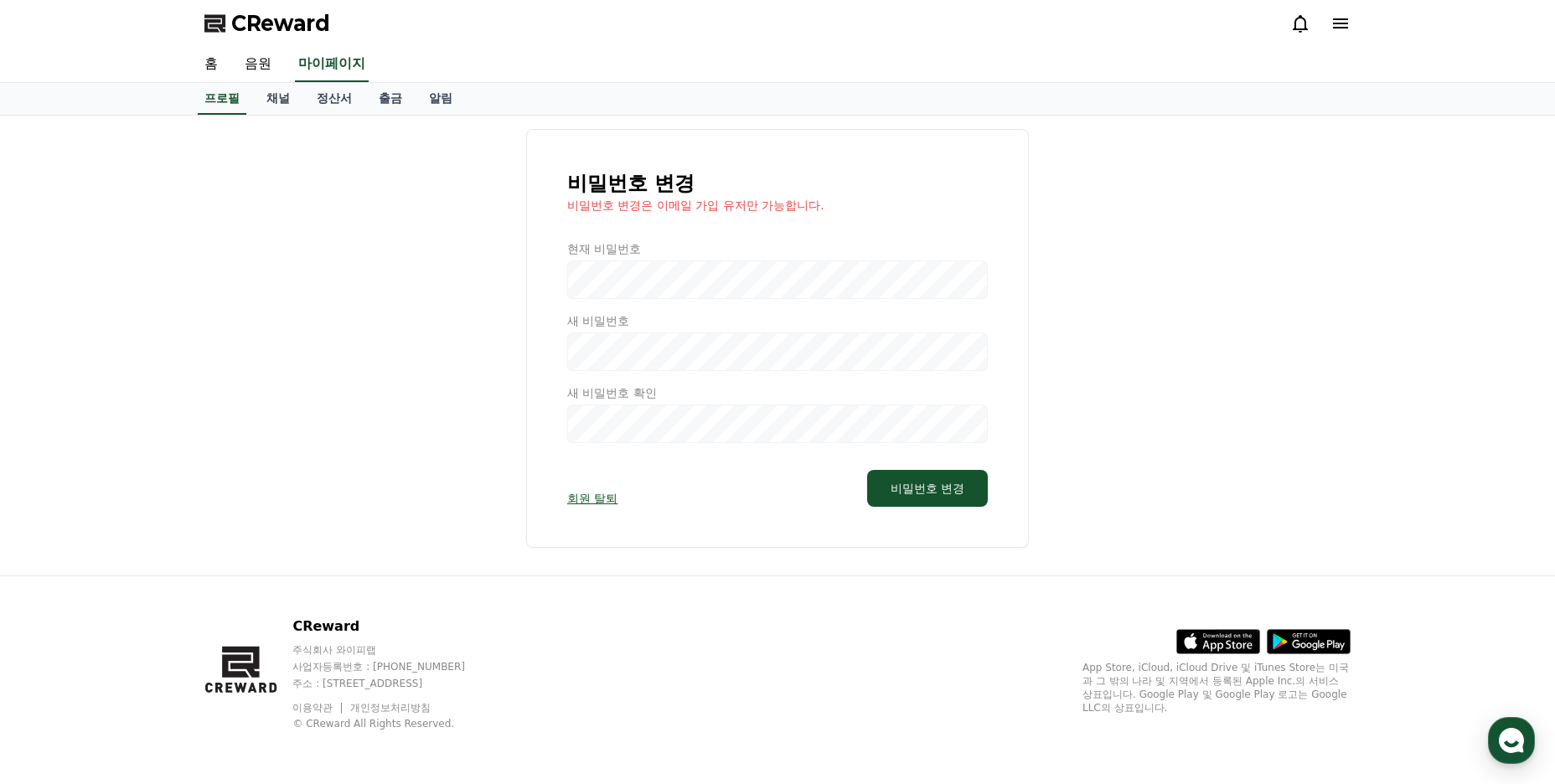
click at [687, 283] on div at bounding box center [778, 342] width 421 height 203
click at [655, 283] on div at bounding box center [778, 342] width 421 height 203
click at [596, 283] on div at bounding box center [778, 342] width 421 height 203
click at [611, 358] on div at bounding box center [778, 342] width 421 height 203
click at [593, 355] on div at bounding box center [778, 342] width 421 height 203
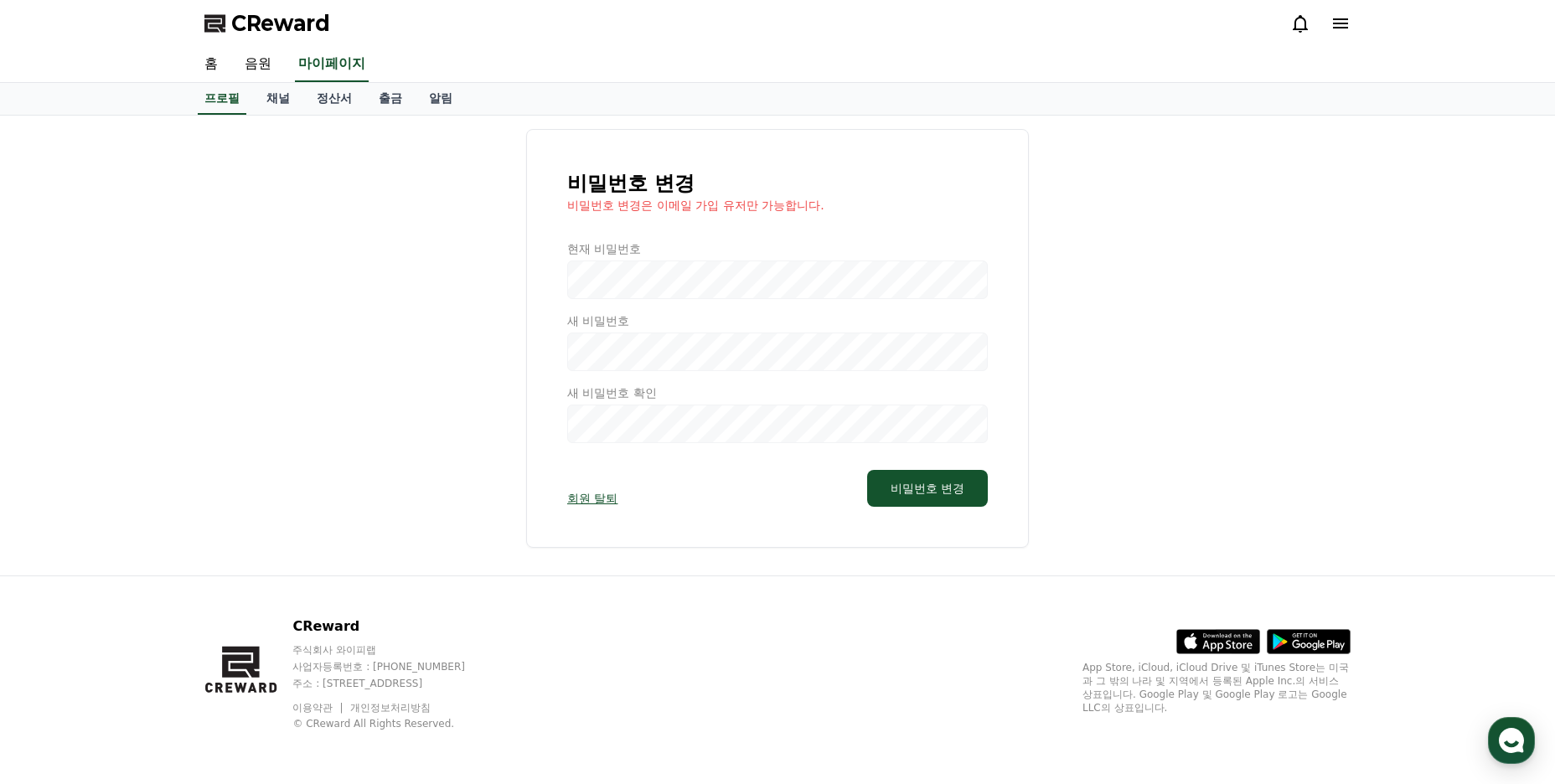
click at [593, 355] on div at bounding box center [778, 342] width 421 height 203
click at [583, 260] on div at bounding box center [778, 342] width 421 height 203
click at [633, 197] on p "비밀번호 변경은 이메일 가입 유저만 가능합니다." at bounding box center [778, 205] width 421 height 16
drag, startPoint x: 634, startPoint y: 209, endPoint x: 801, endPoint y: 209, distance: 167.0
click at [801, 209] on p "비밀번호 변경은 이메일 가입 유저만 가능합니다." at bounding box center [778, 205] width 421 height 16
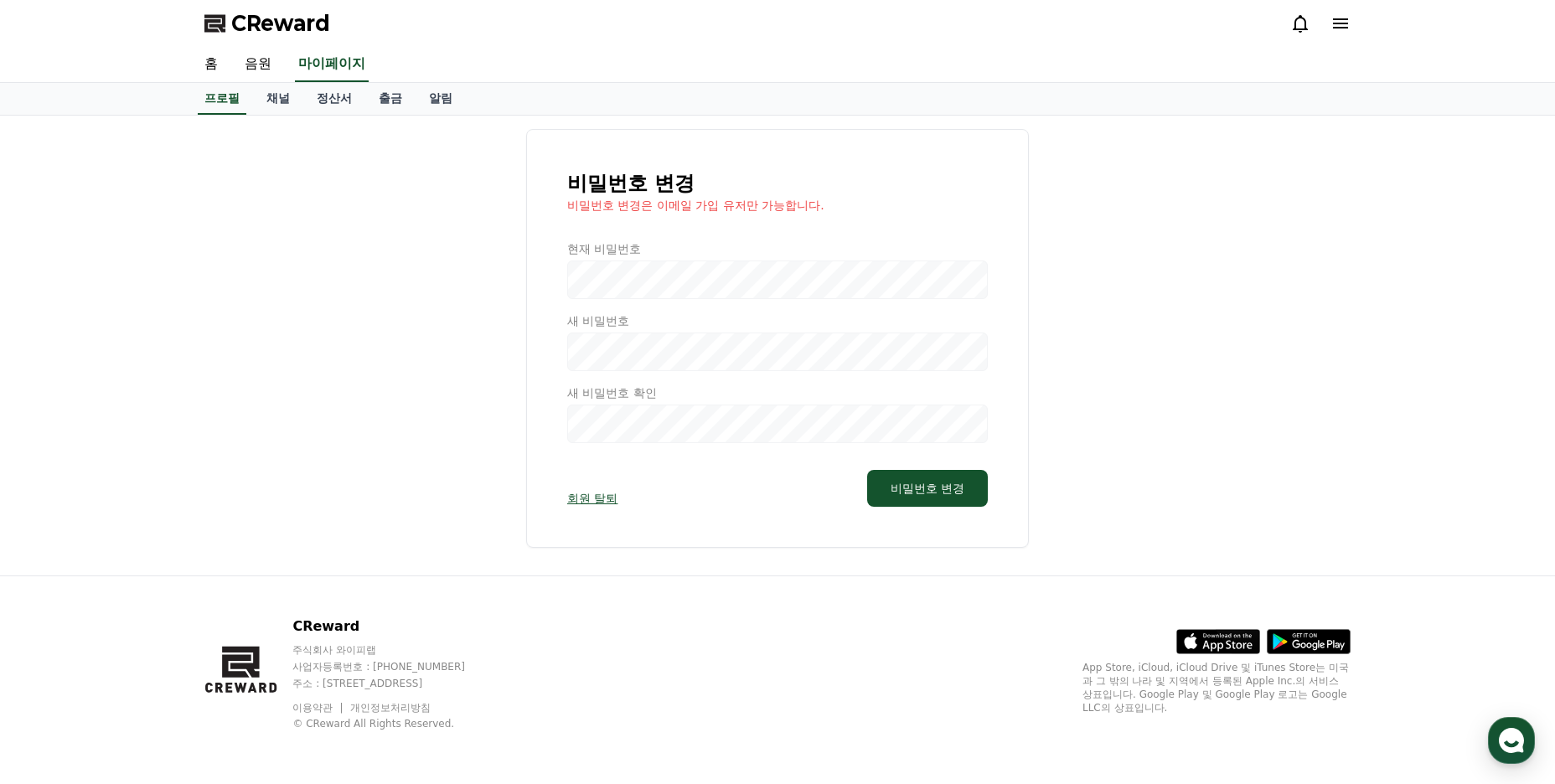
click at [728, 209] on p "비밀번호 변경은 이메일 가입 유저만 가능합니다." at bounding box center [778, 205] width 421 height 16
click at [708, 241] on div at bounding box center [778, 342] width 421 height 203
click at [617, 201] on p "비밀번호 변경은 이메일 가입 유저만 가능합니다." at bounding box center [778, 205] width 421 height 16
click at [563, 202] on div "비밀번호 변경 비밀번호 변경은 이메일 가입 유저만 가능합니다. 현재 비밀번호 새 비밀번호 새 비밀번호 확인 회원 탈퇴 비밀번호 변경" at bounding box center [778, 338] width 503 height 418
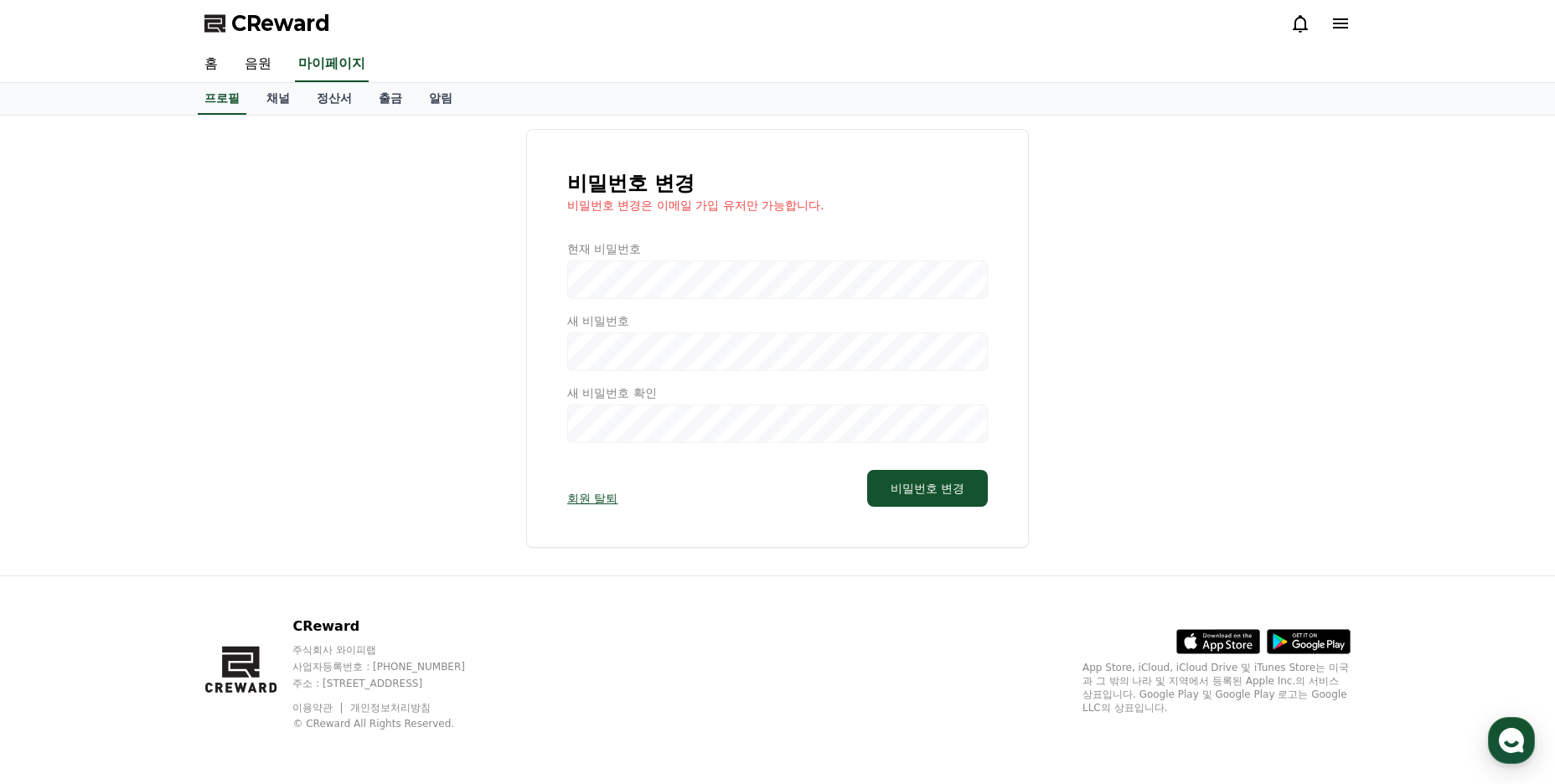
click at [578, 206] on p "비밀번호 변경은 이메일 가입 유저만 가능합니다." at bounding box center [778, 205] width 421 height 16
click at [1335, 22] on icon at bounding box center [1340, 24] width 20 height 20
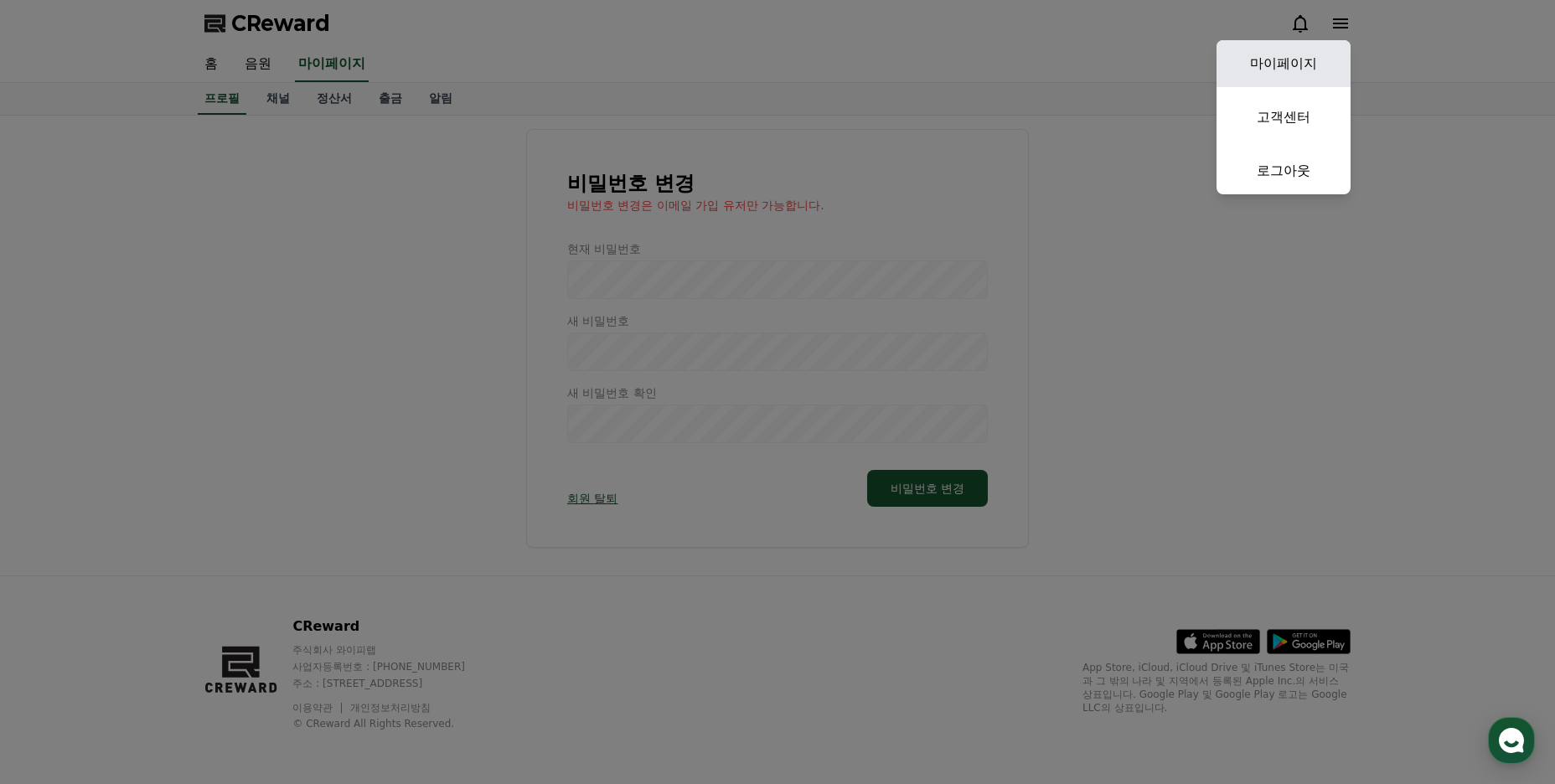
click at [1317, 56] on link "마이페이지" at bounding box center [1283, 63] width 134 height 47
select select "**********"
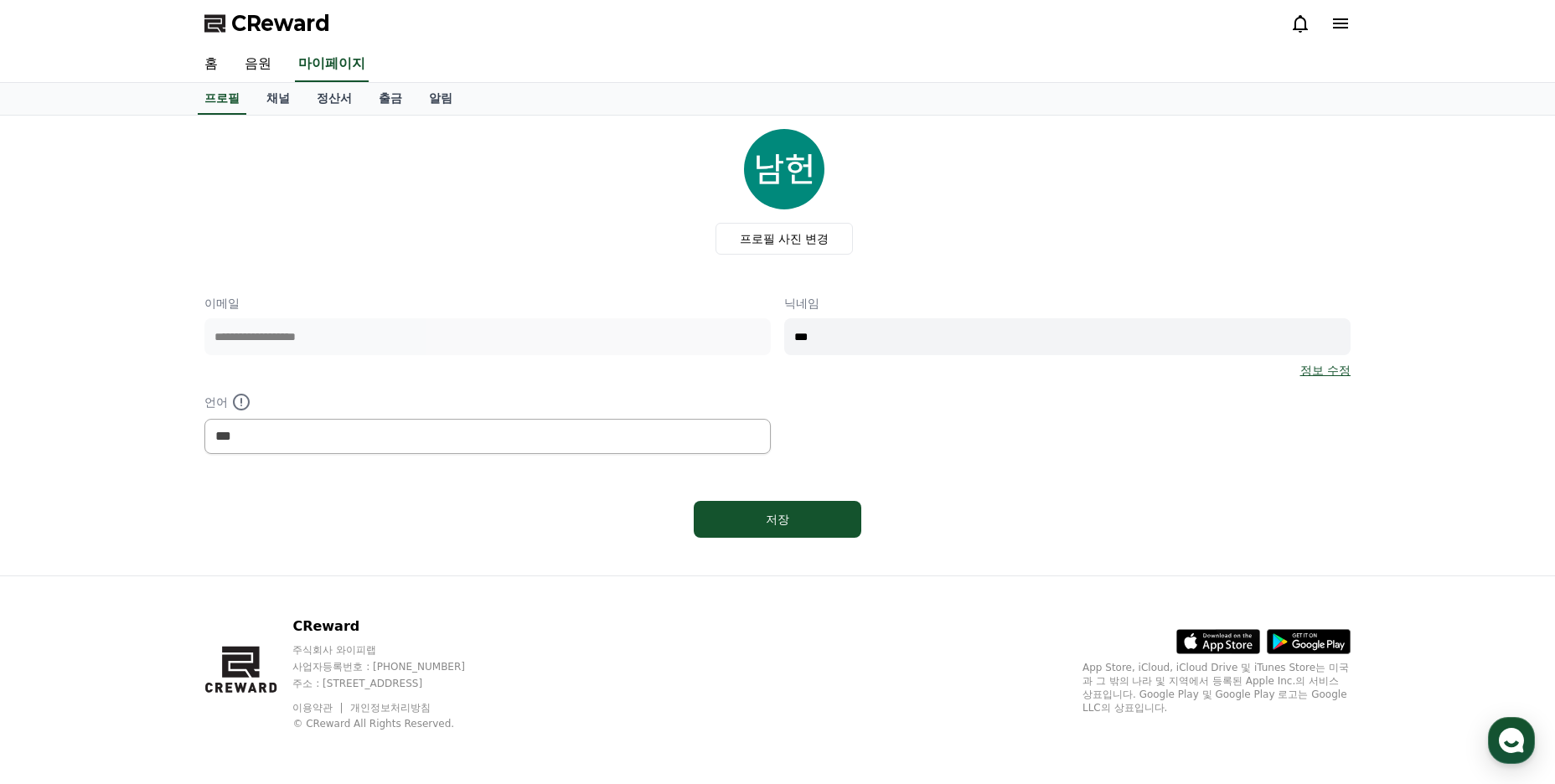
click at [718, 340] on div "**********" at bounding box center [778, 375] width 1146 height 159
type input "*****"
click at [738, 507] on button "저장" at bounding box center [777, 519] width 167 height 37
select select "**********"
click at [280, 106] on link "채널" at bounding box center [278, 99] width 50 height 32
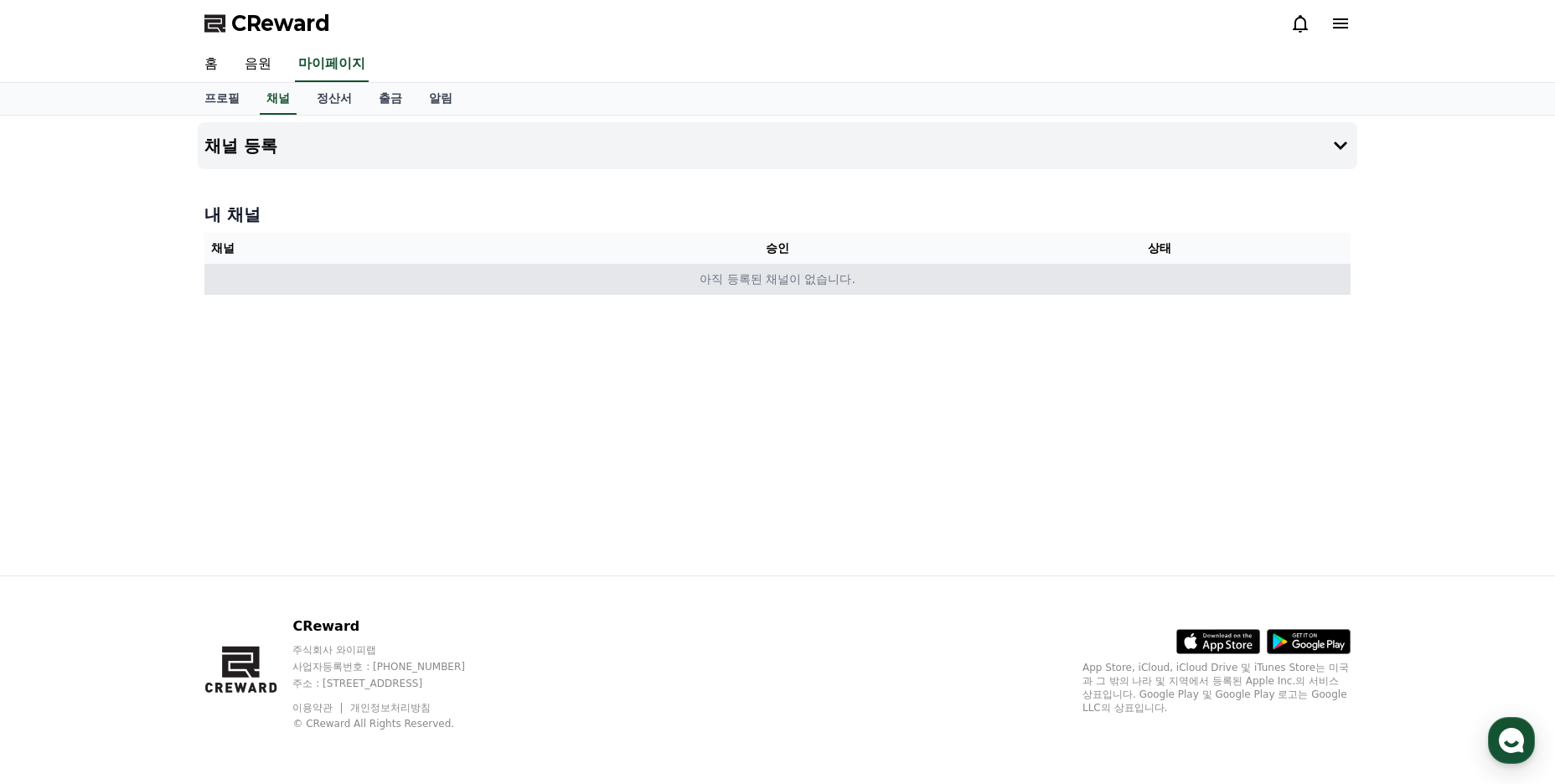
click at [786, 276] on td "아직 등록된 채널이 없습니다." at bounding box center [778, 280] width 1146 height 31
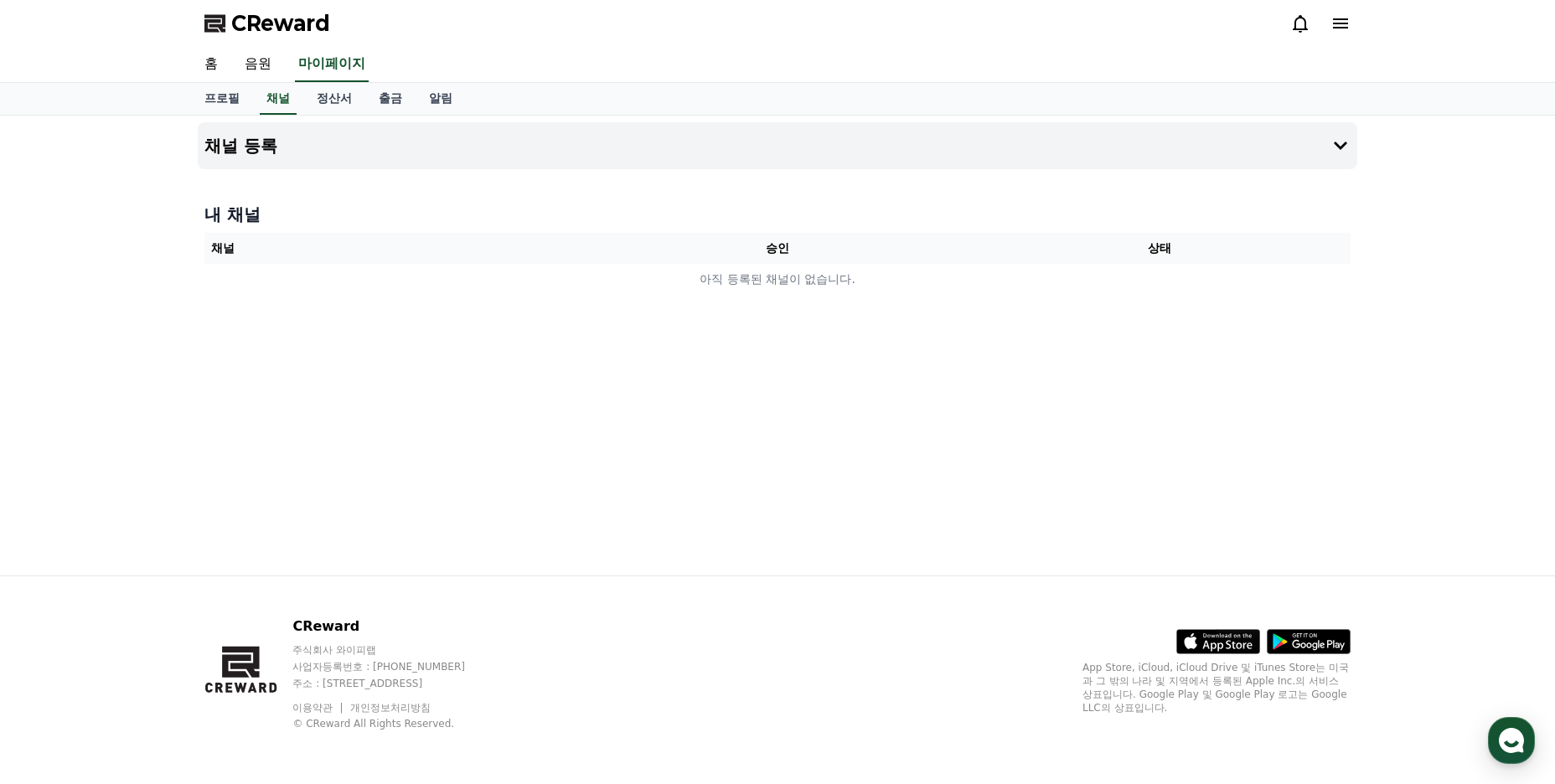
click at [751, 174] on div "채널 등록 내 채널 채널 승인 상태 아직 등록된 채널이 없습니다." at bounding box center [777, 344] width 1173 height 460
click at [758, 153] on button "채널 등록" at bounding box center [777, 145] width 1160 height 47
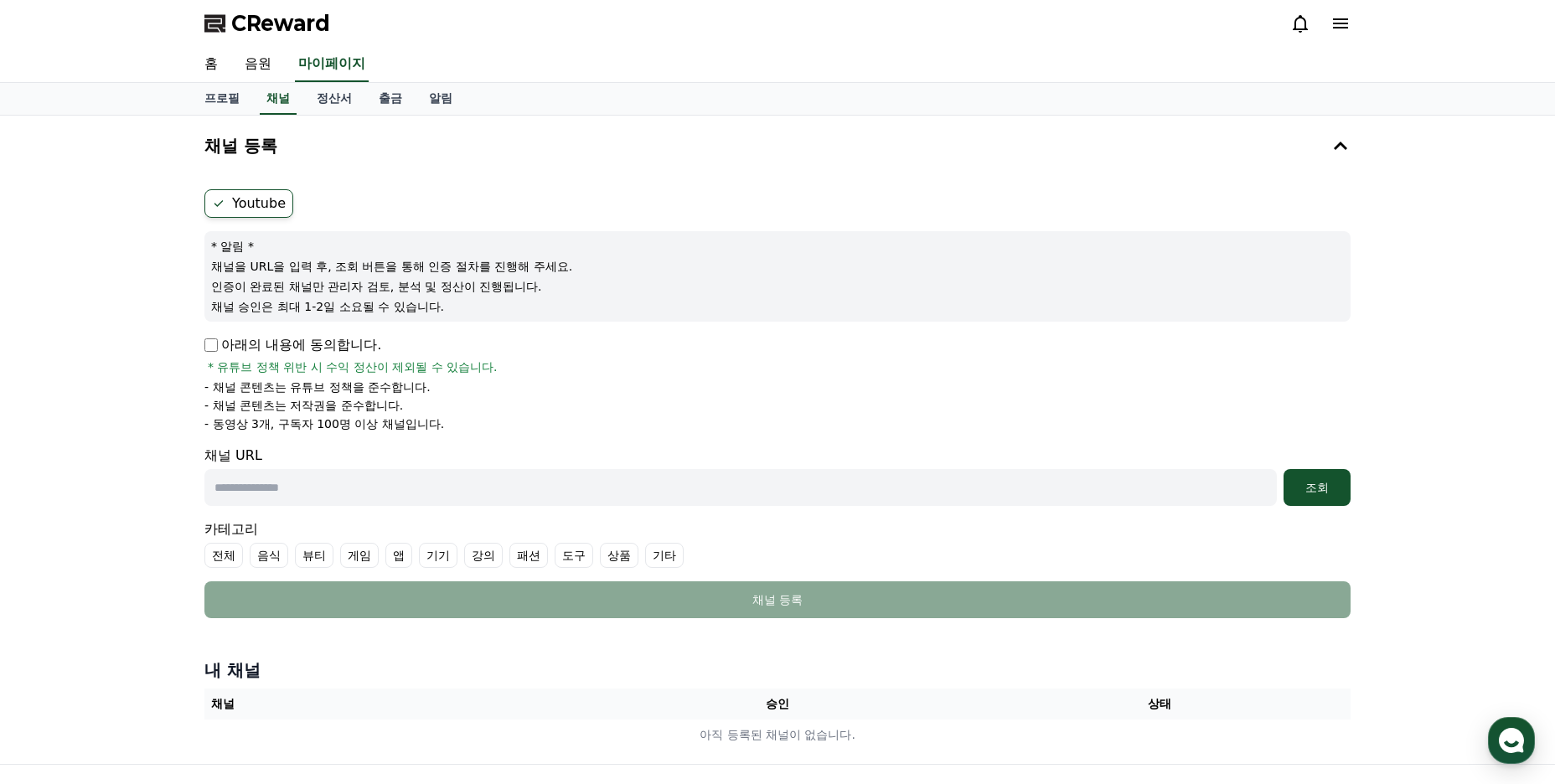
click at [253, 206] on label "Youtube" at bounding box center [249, 203] width 89 height 28
click at [222, 199] on icon at bounding box center [218, 203] width 14 height 14
click at [214, 206] on icon at bounding box center [218, 203] width 14 height 14
click at [401, 175] on div "채널 등록 Youtube * 알림 * 채널을 URL을 입력 후, 조회 버튼을 통해 인증 절차를 진행해 주세요. 인증이 완료된 채널만 관리자 검…" at bounding box center [777, 374] width 1160 height 503
click at [277, 196] on label "Youtube" at bounding box center [249, 203] width 89 height 28
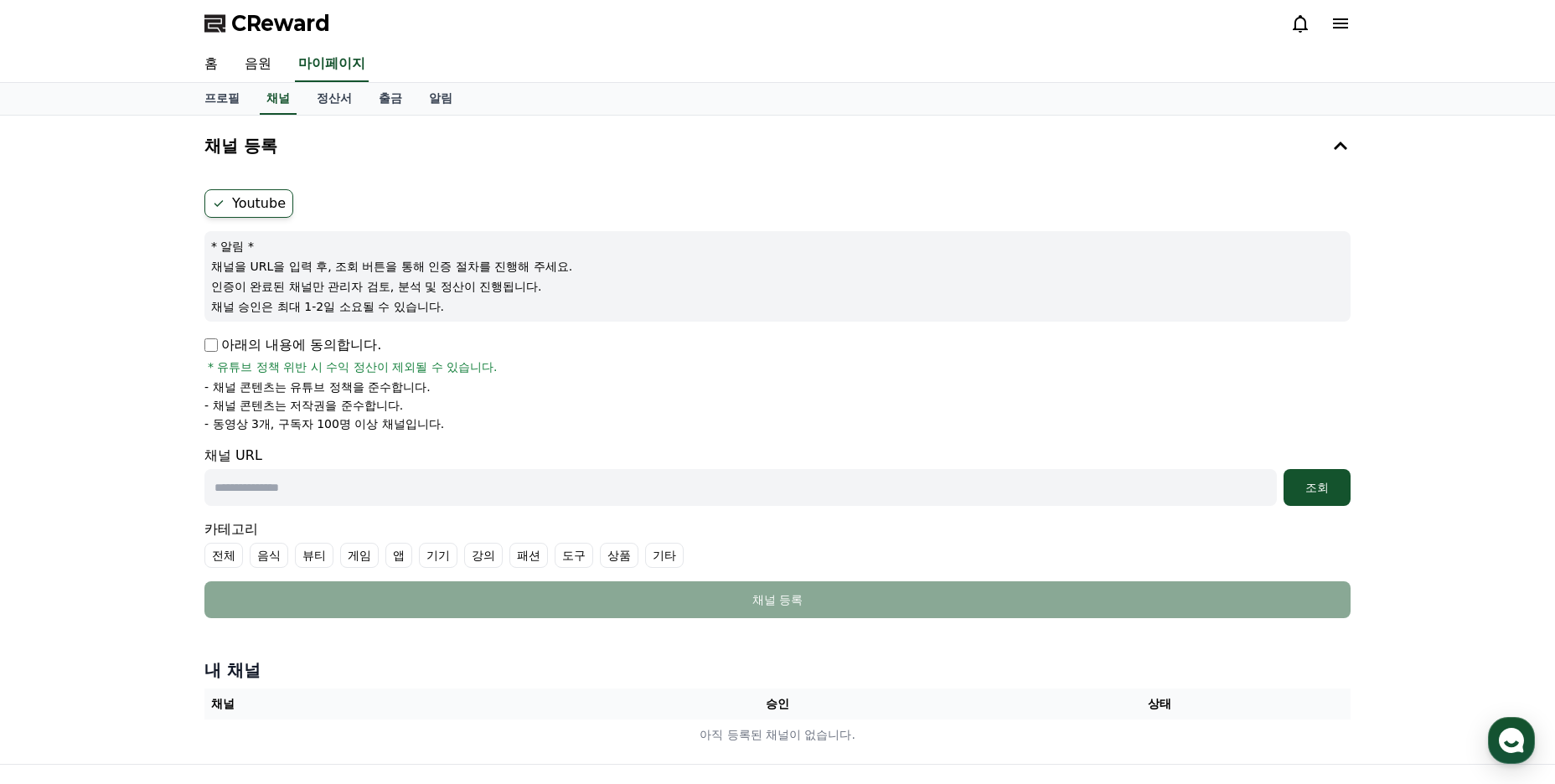
click at [236, 207] on label "Youtube" at bounding box center [249, 203] width 89 height 28
click at [226, 214] on label "Youtube" at bounding box center [249, 203] width 89 height 28
click at [222, 202] on icon at bounding box center [219, 203] width 9 height 6
click at [392, 496] on input "text" at bounding box center [740, 487] width 1072 height 37
paste input "**********"
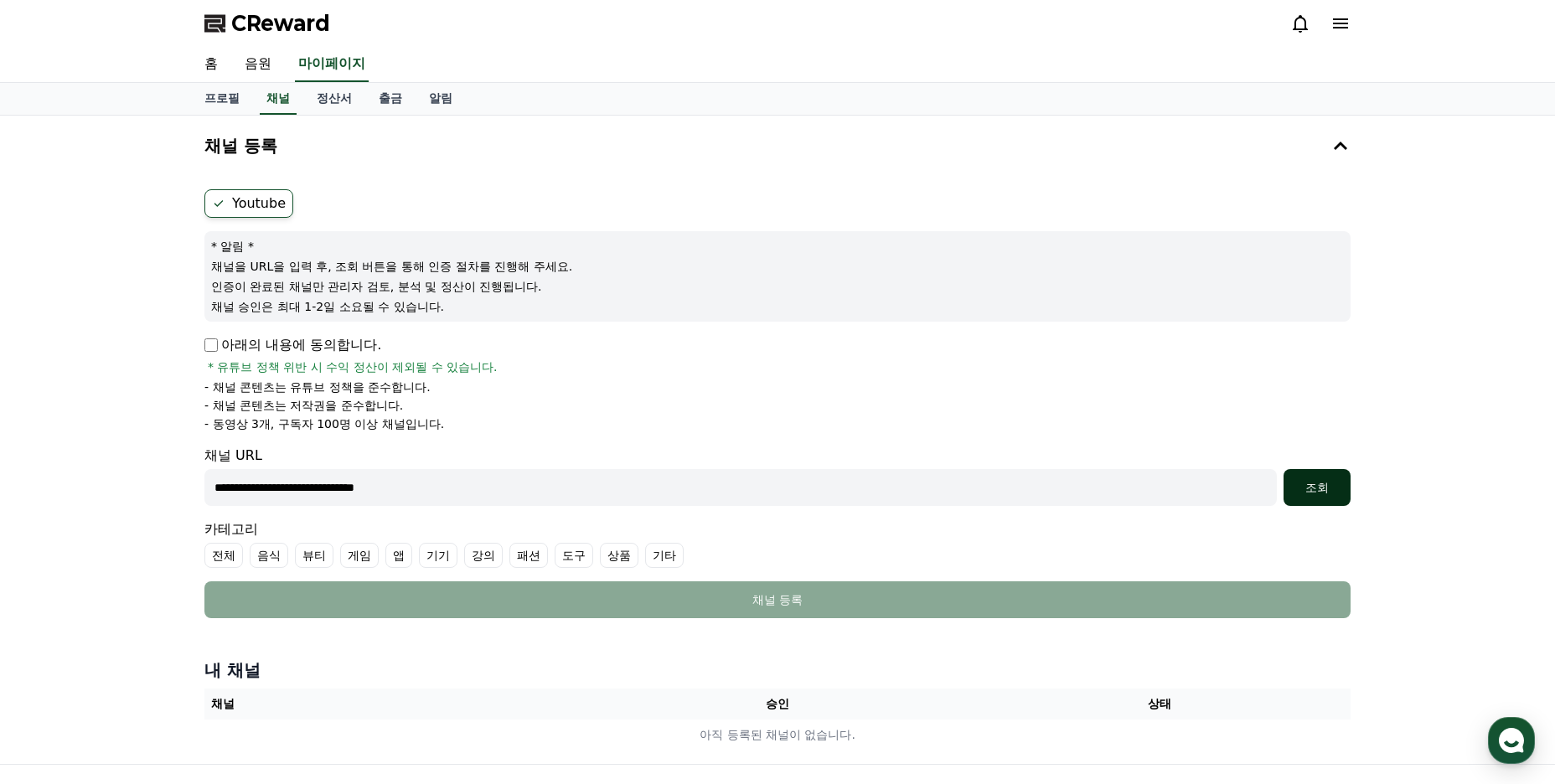
type input "**********"
click at [1304, 493] on div "조회" at bounding box center [1316, 487] width 54 height 16
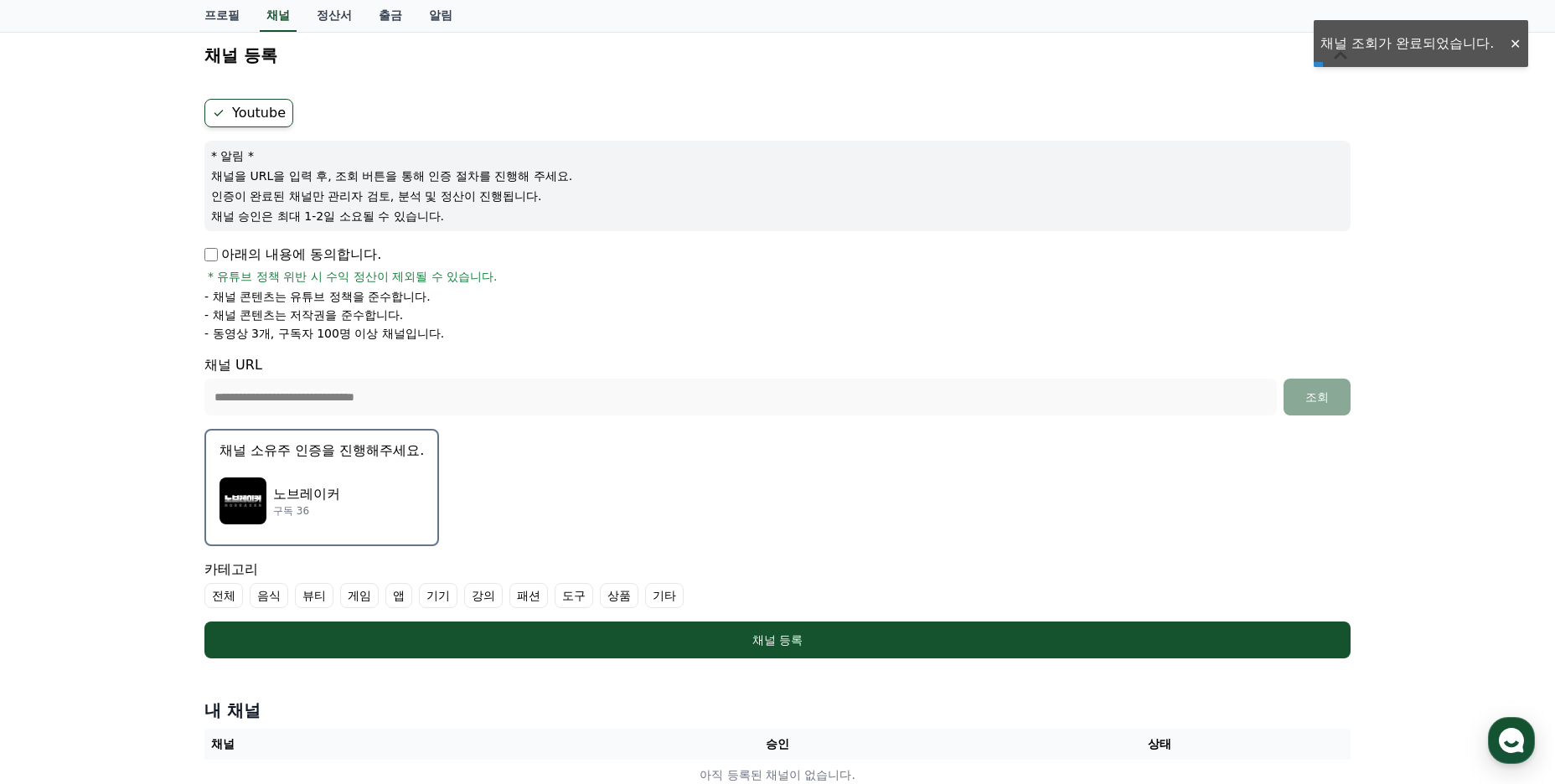
scroll to position [251, 0]
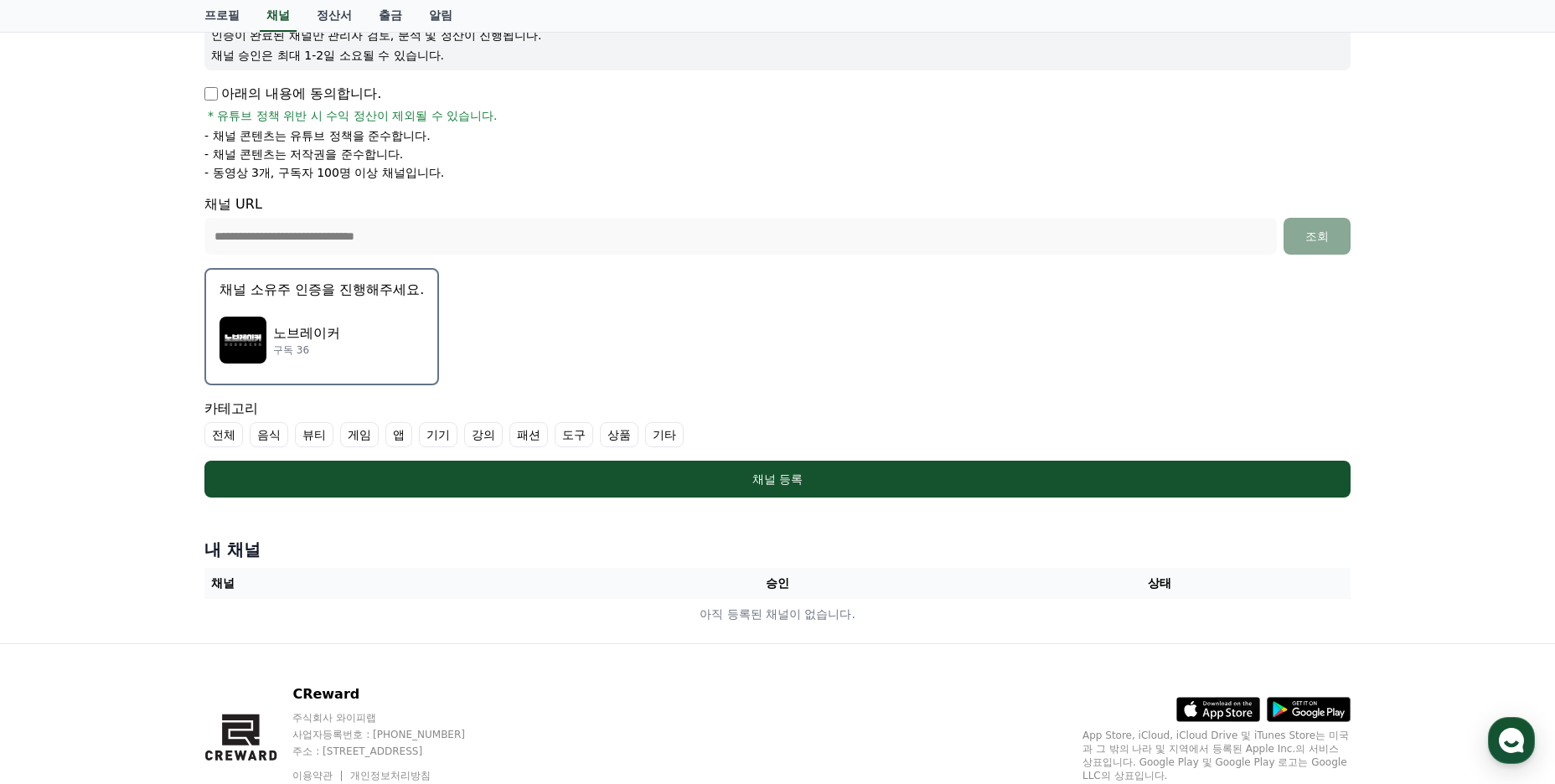
click at [282, 296] on p "채널 소유주 인증을 진행해주세요." at bounding box center [322, 290] width 205 height 20
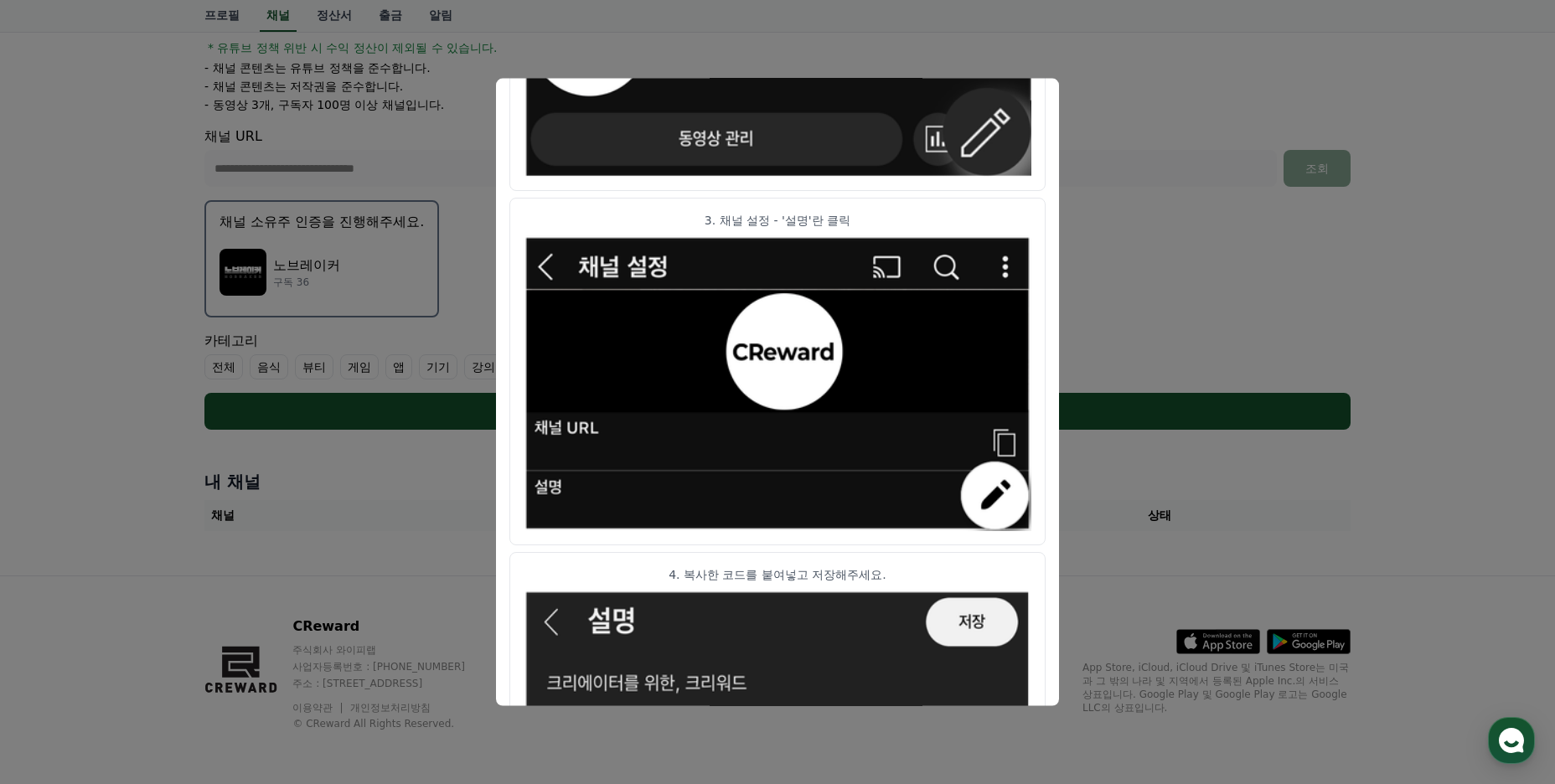
scroll to position [651, 0]
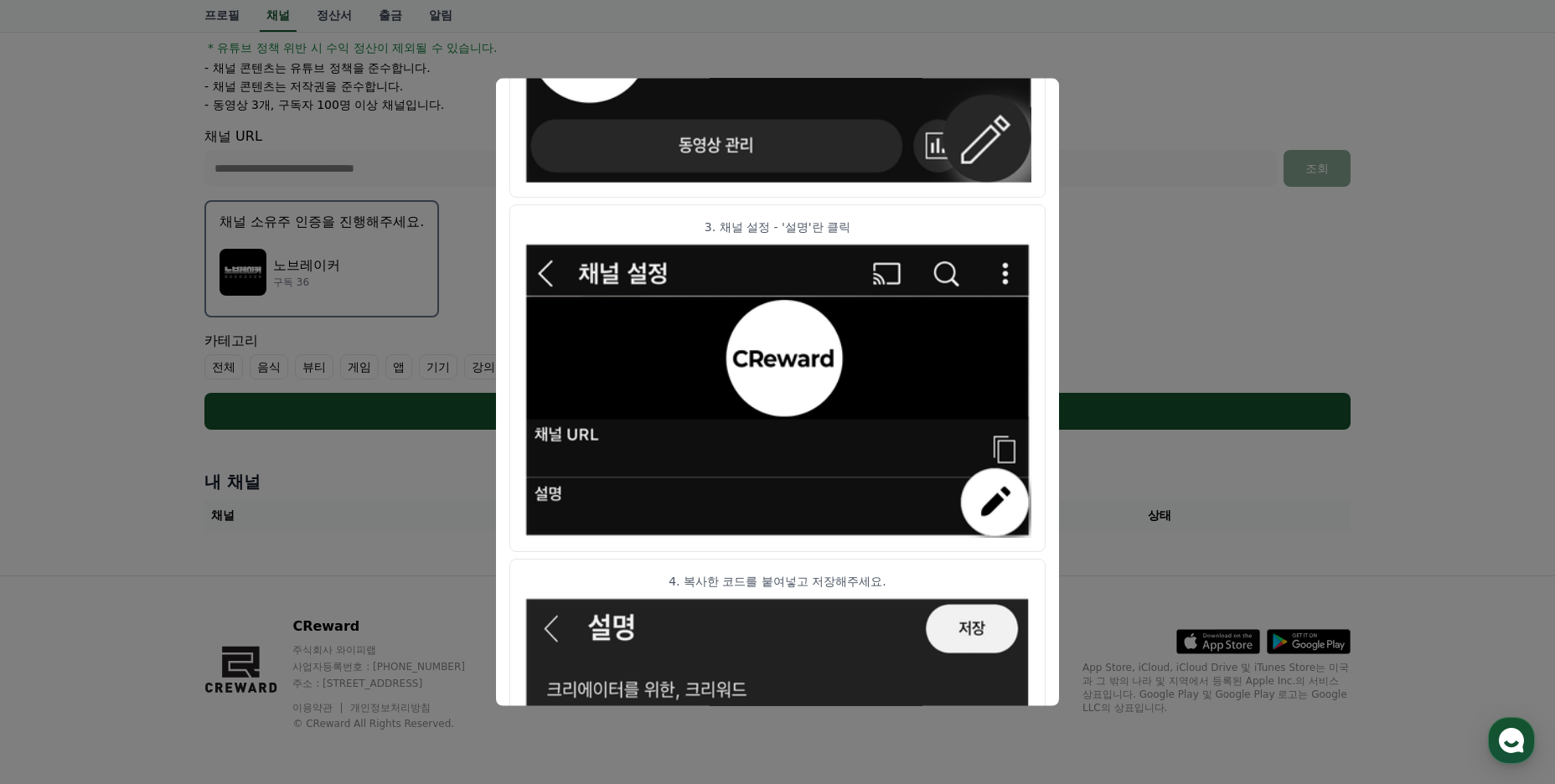
click at [1147, 255] on button "close modal" at bounding box center [777, 392] width 1555 height 784
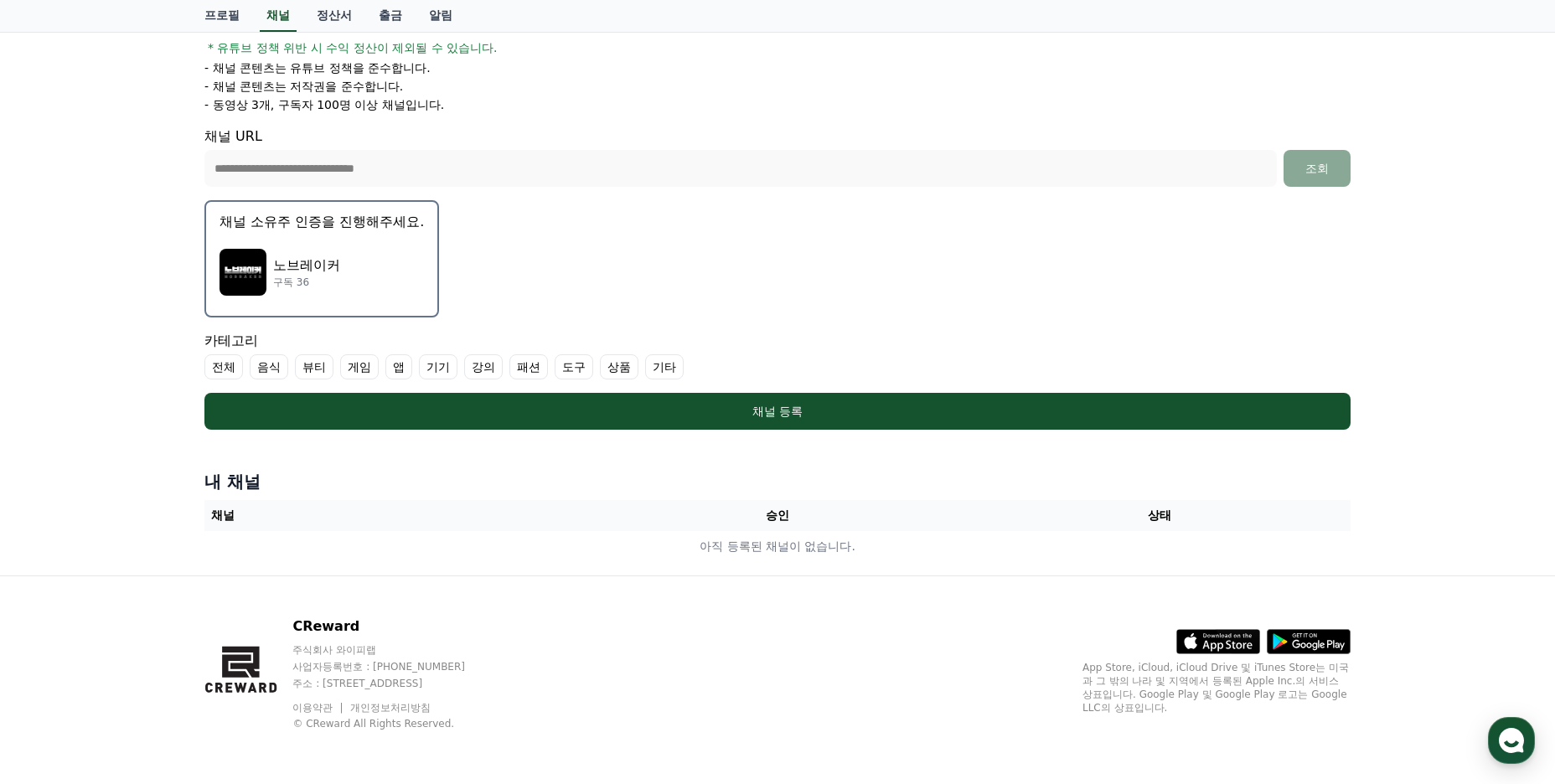
click at [368, 281] on div "노브레이커 구독 36" at bounding box center [322, 271] width 205 height 67
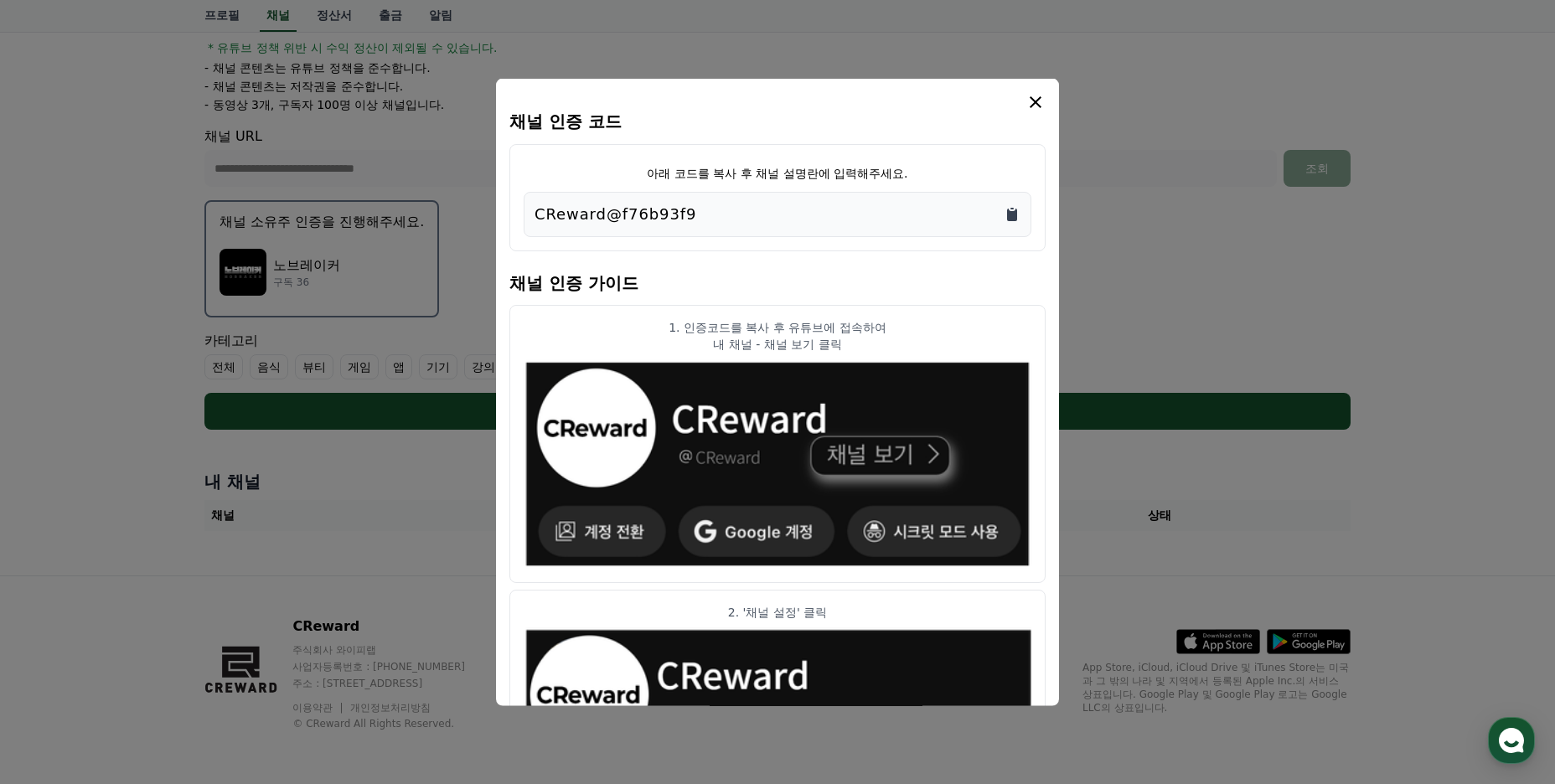
click at [1015, 213] on icon "Copy to clipboard" at bounding box center [1012, 215] width 10 height 13
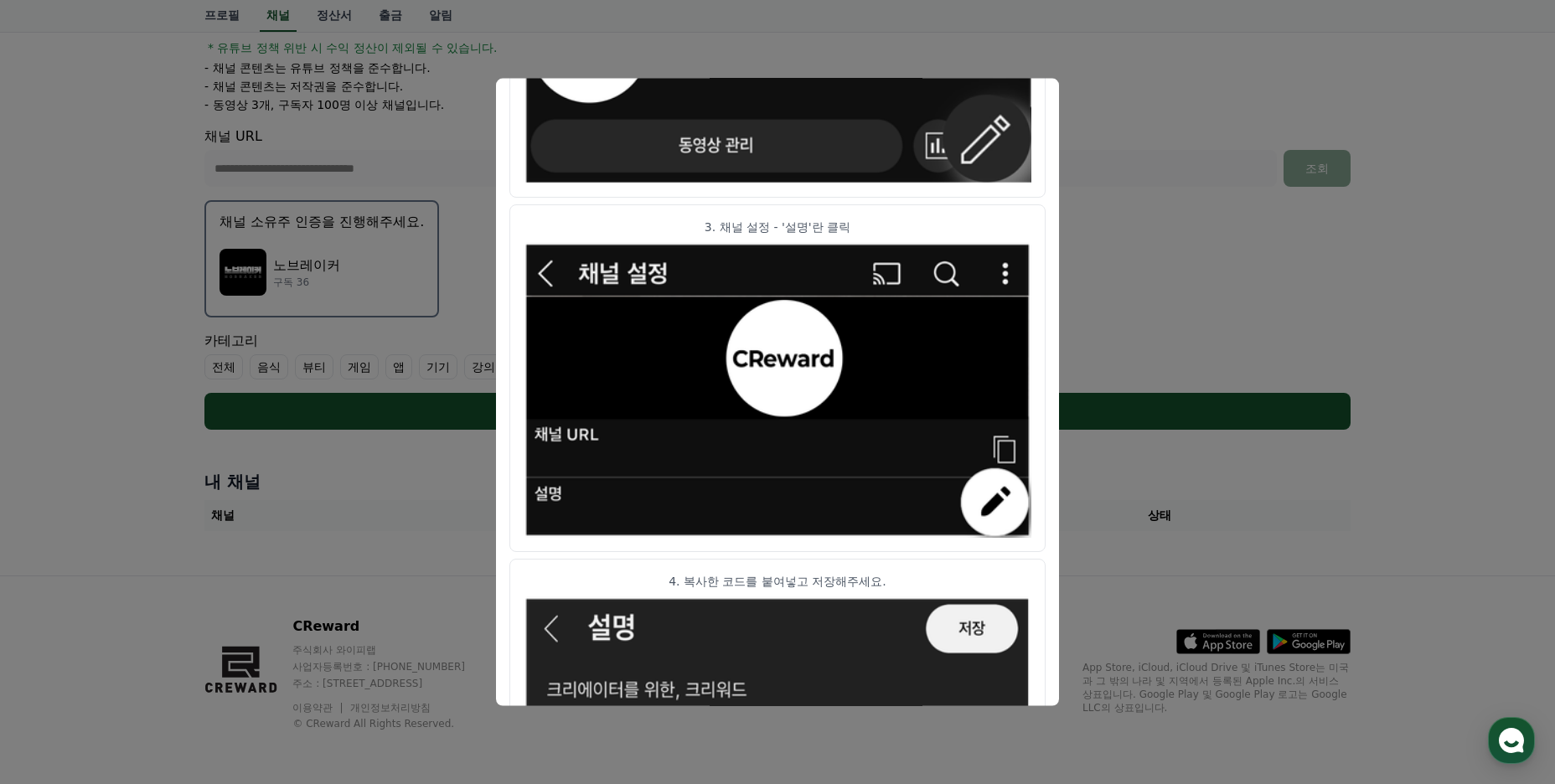
scroll to position [316, 0]
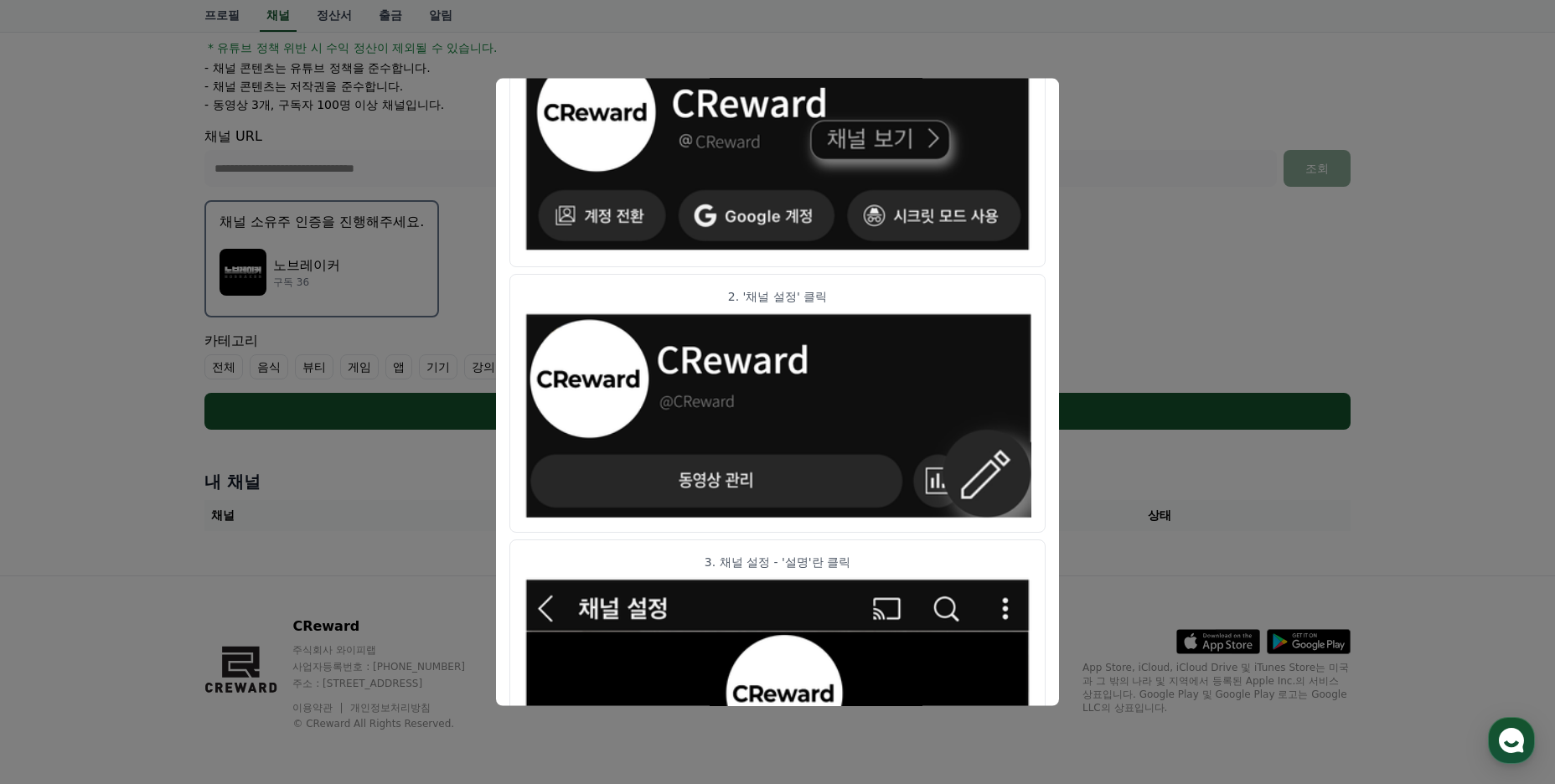
click at [976, 160] on img "modal" at bounding box center [777, 148] width 507 height 209
click at [1136, 205] on button "close modal" at bounding box center [777, 392] width 1555 height 784
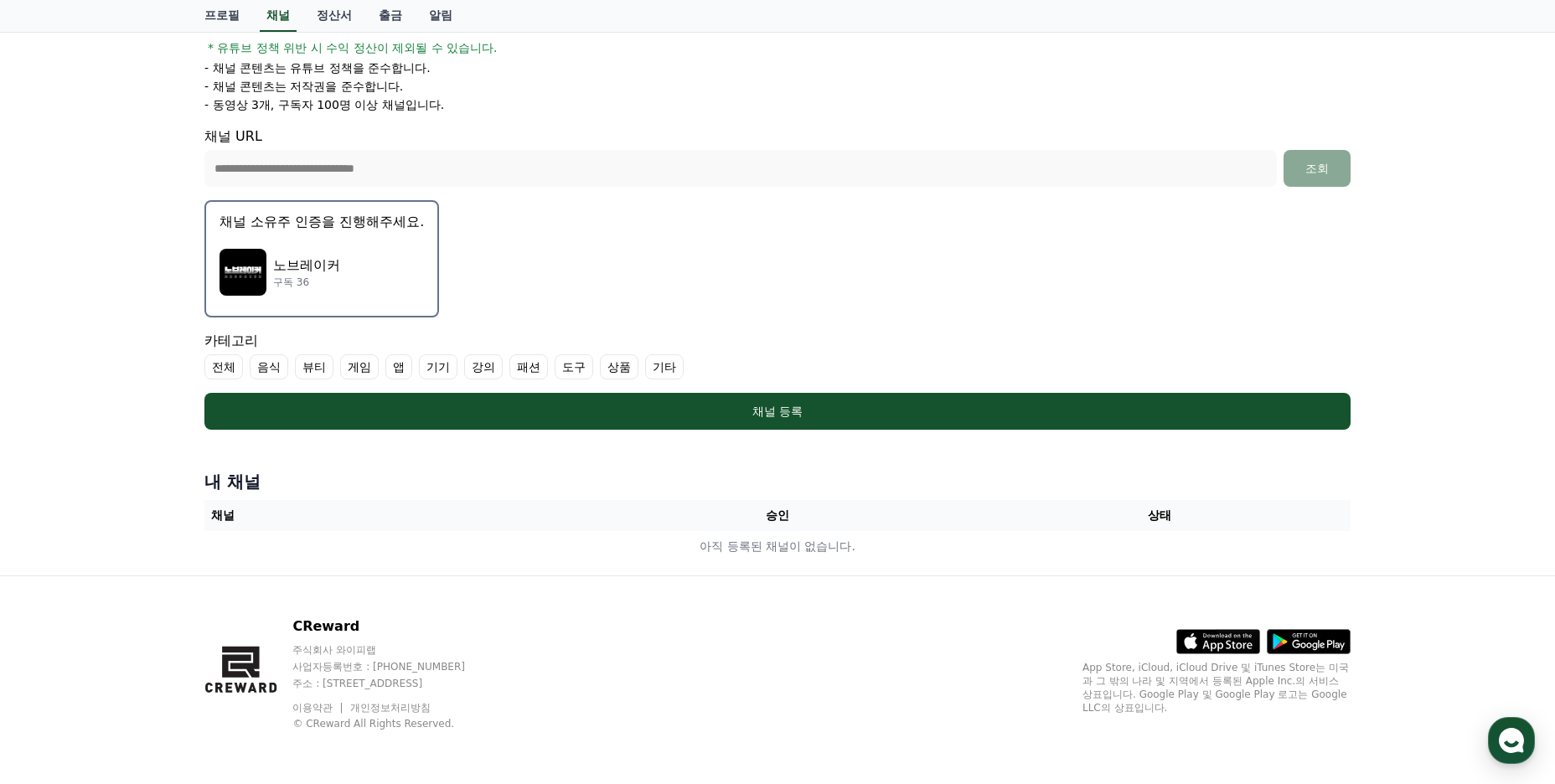
click at [387, 494] on div "내 채널 채널 승인 상태 아직 등록된 채널이 없습니다." at bounding box center [777, 515] width 1160 height 105
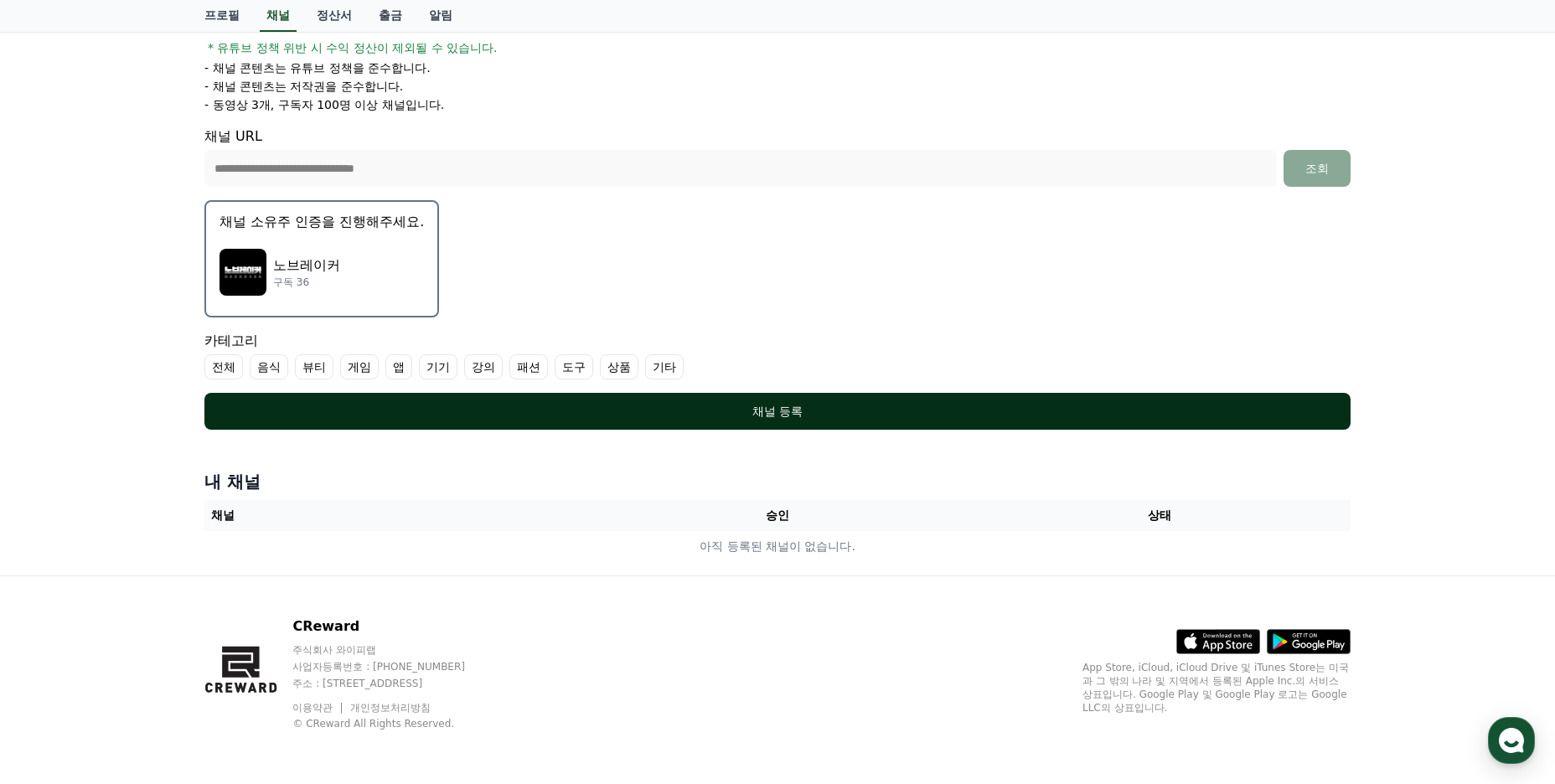
click at [768, 399] on button "채널 등록" at bounding box center [778, 411] width 1146 height 37
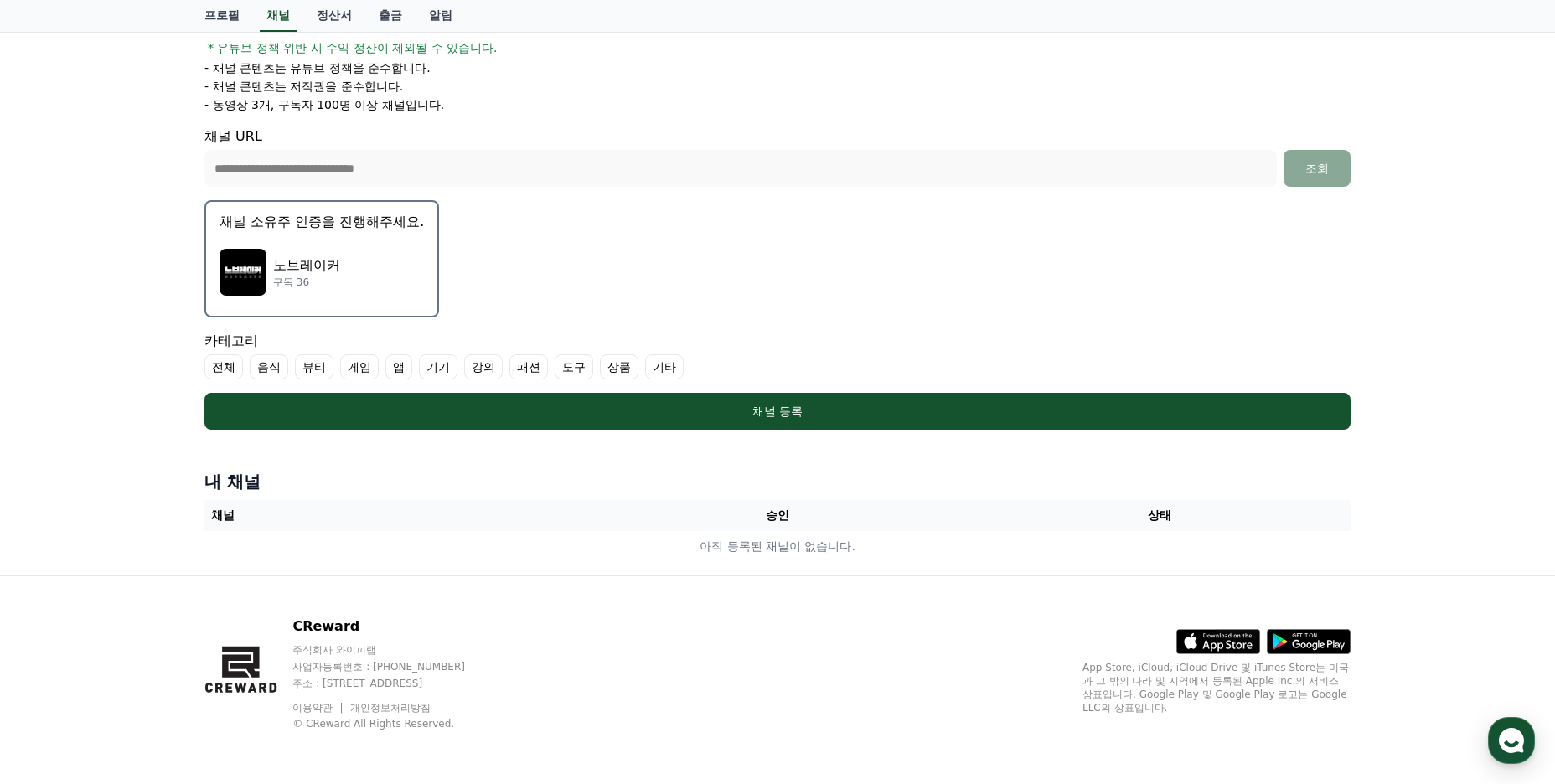
click at [229, 366] on label "전체" at bounding box center [224, 366] width 38 height 25
click at [231, 368] on label "전체" at bounding box center [234, 366] width 59 height 25
click at [231, 368] on label "전체" at bounding box center [224, 366] width 38 height 25
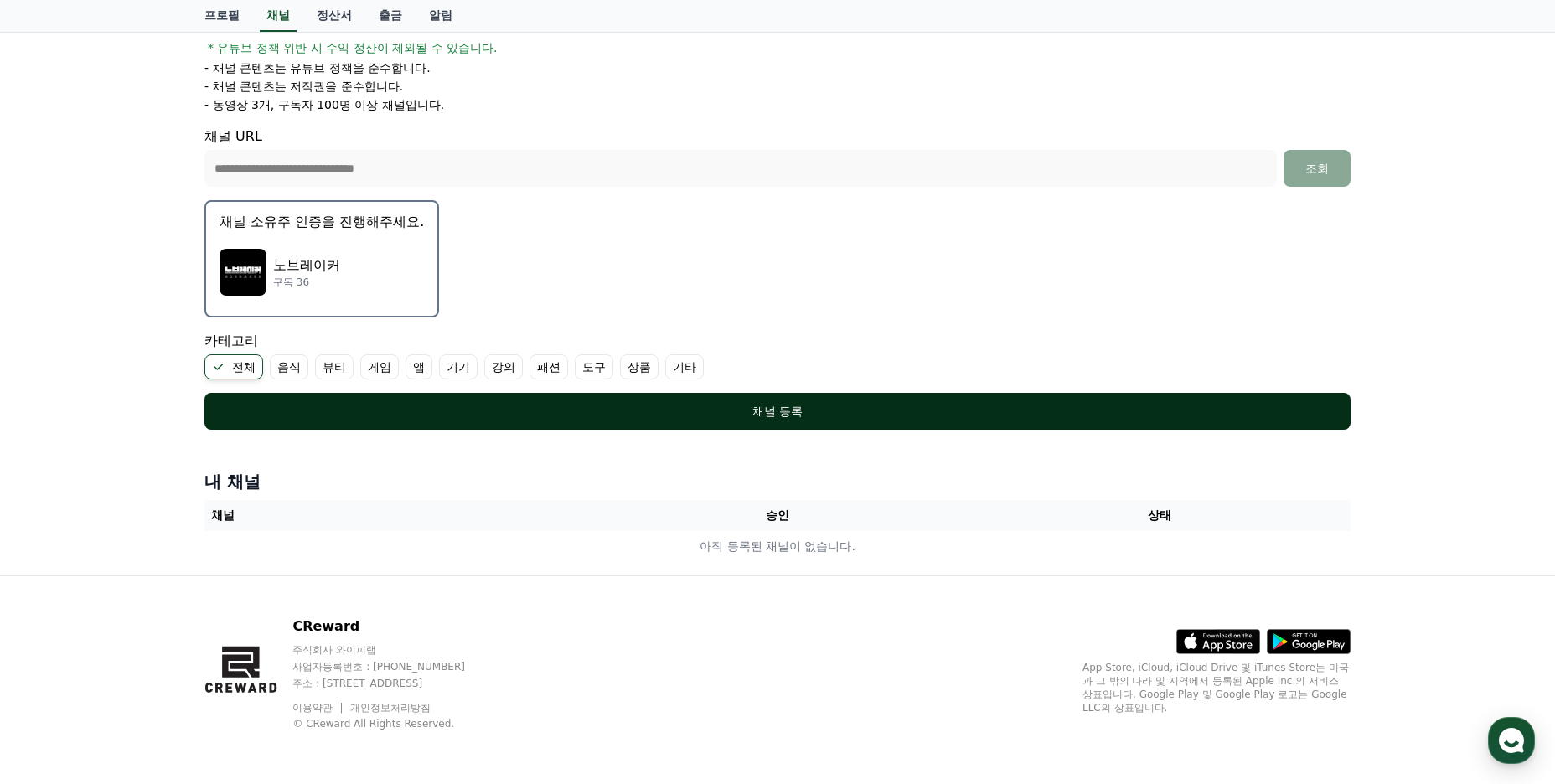
click at [784, 419] on button "채널 등록" at bounding box center [778, 411] width 1146 height 37
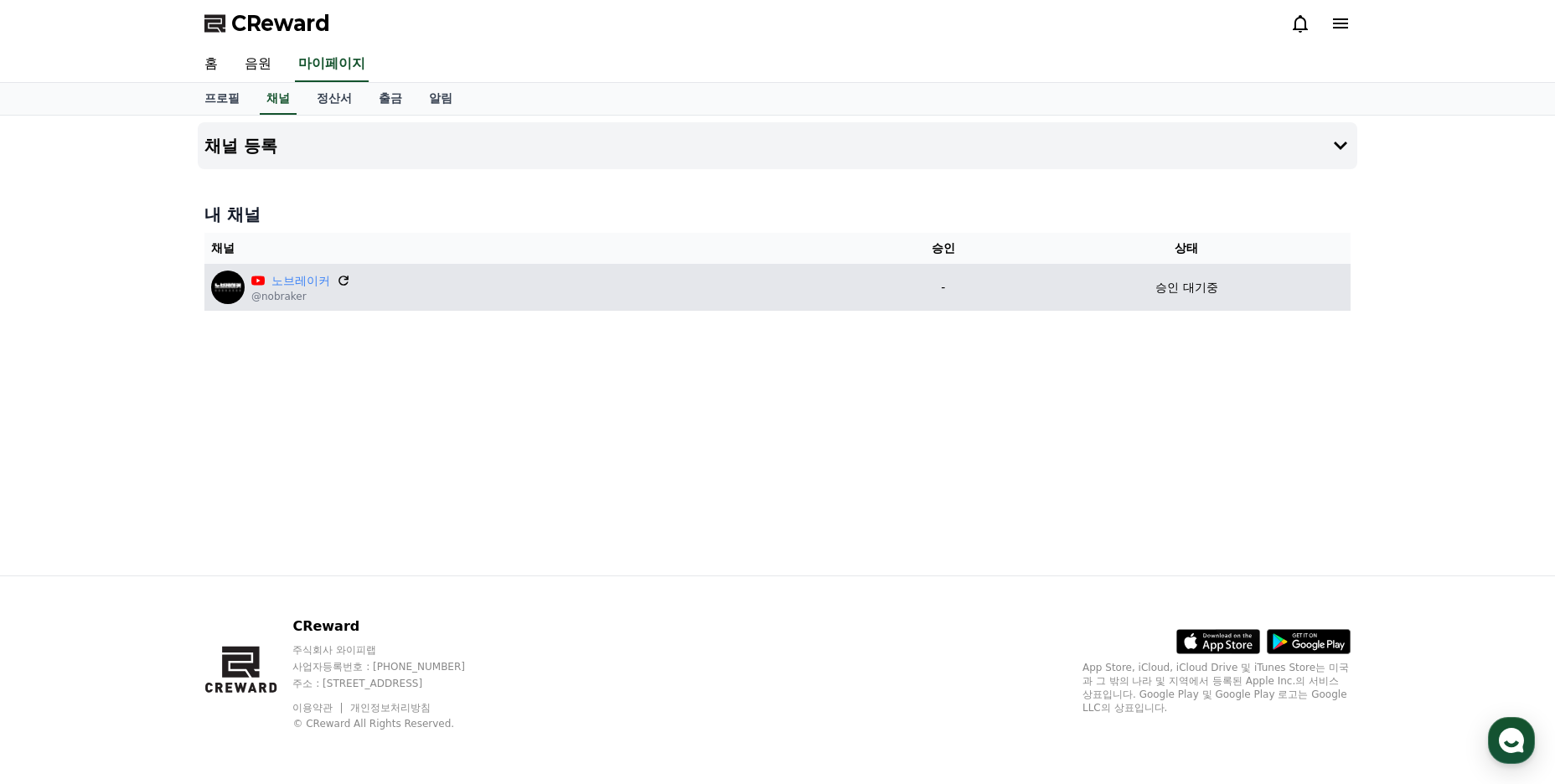
click at [341, 282] on icon at bounding box center [344, 281] width 15 height 15
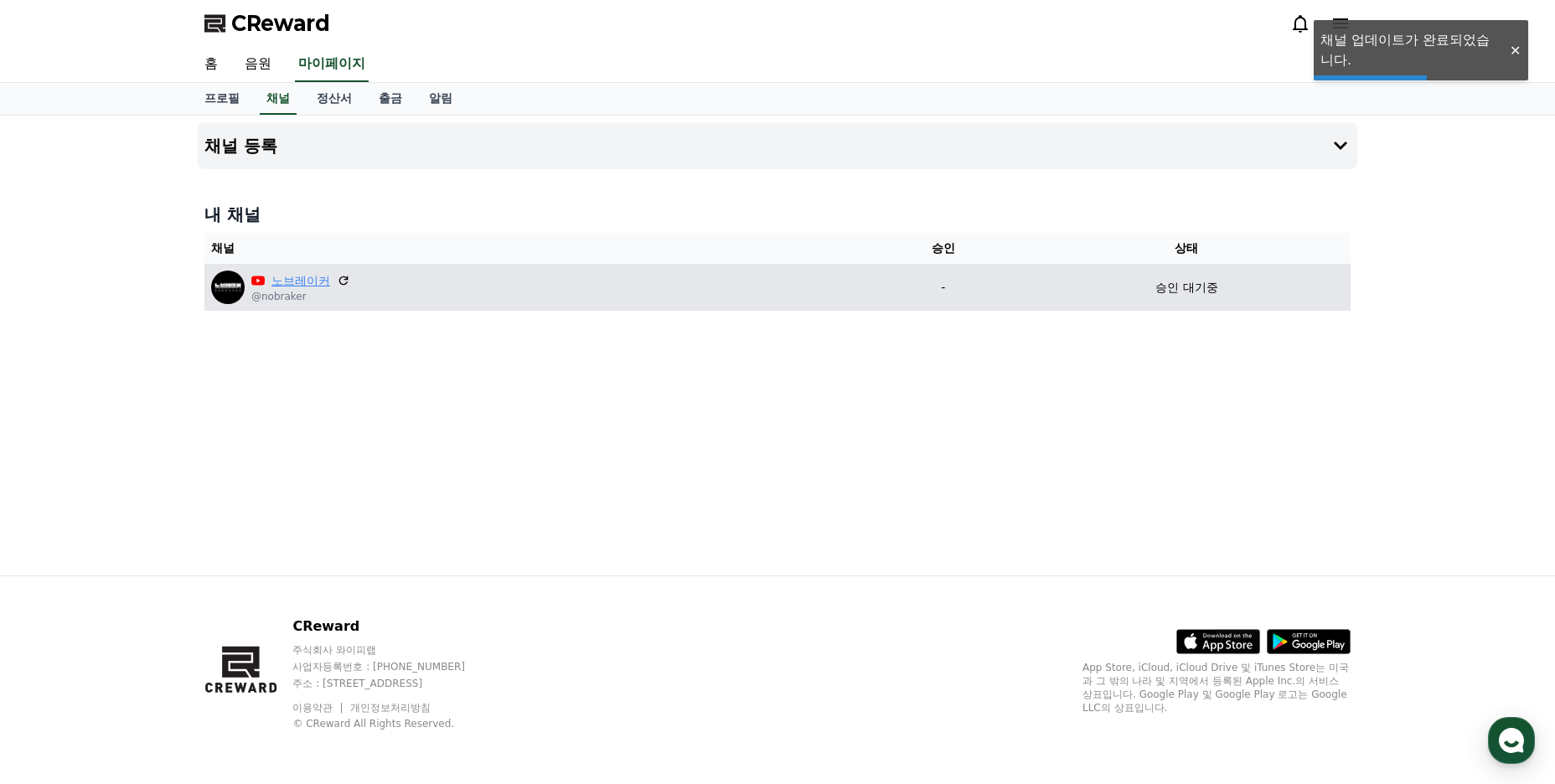
click at [304, 284] on link "노브레이커" at bounding box center [301, 281] width 59 height 17
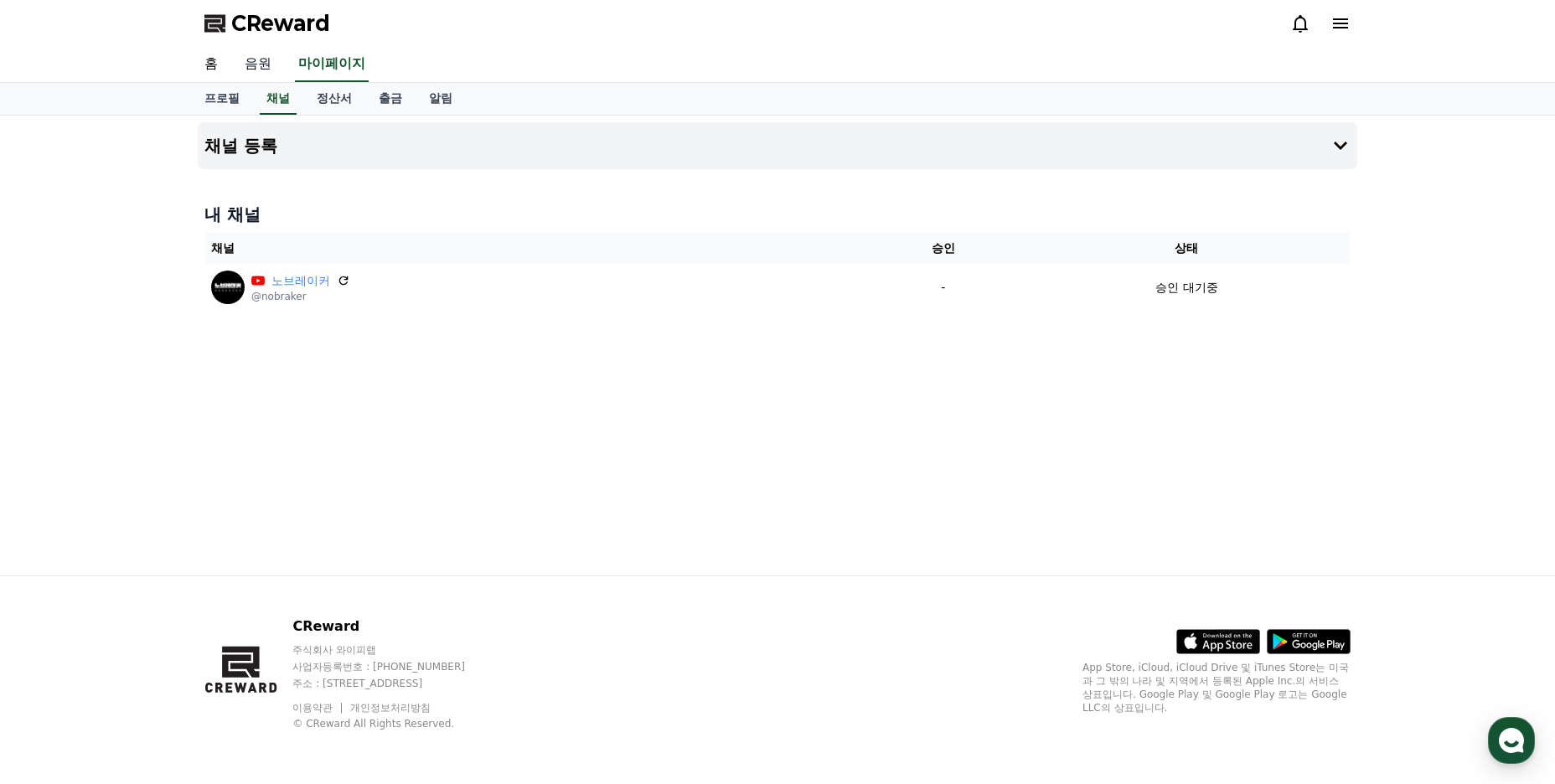
click at [259, 64] on link "음원" at bounding box center [258, 64] width 54 height 35
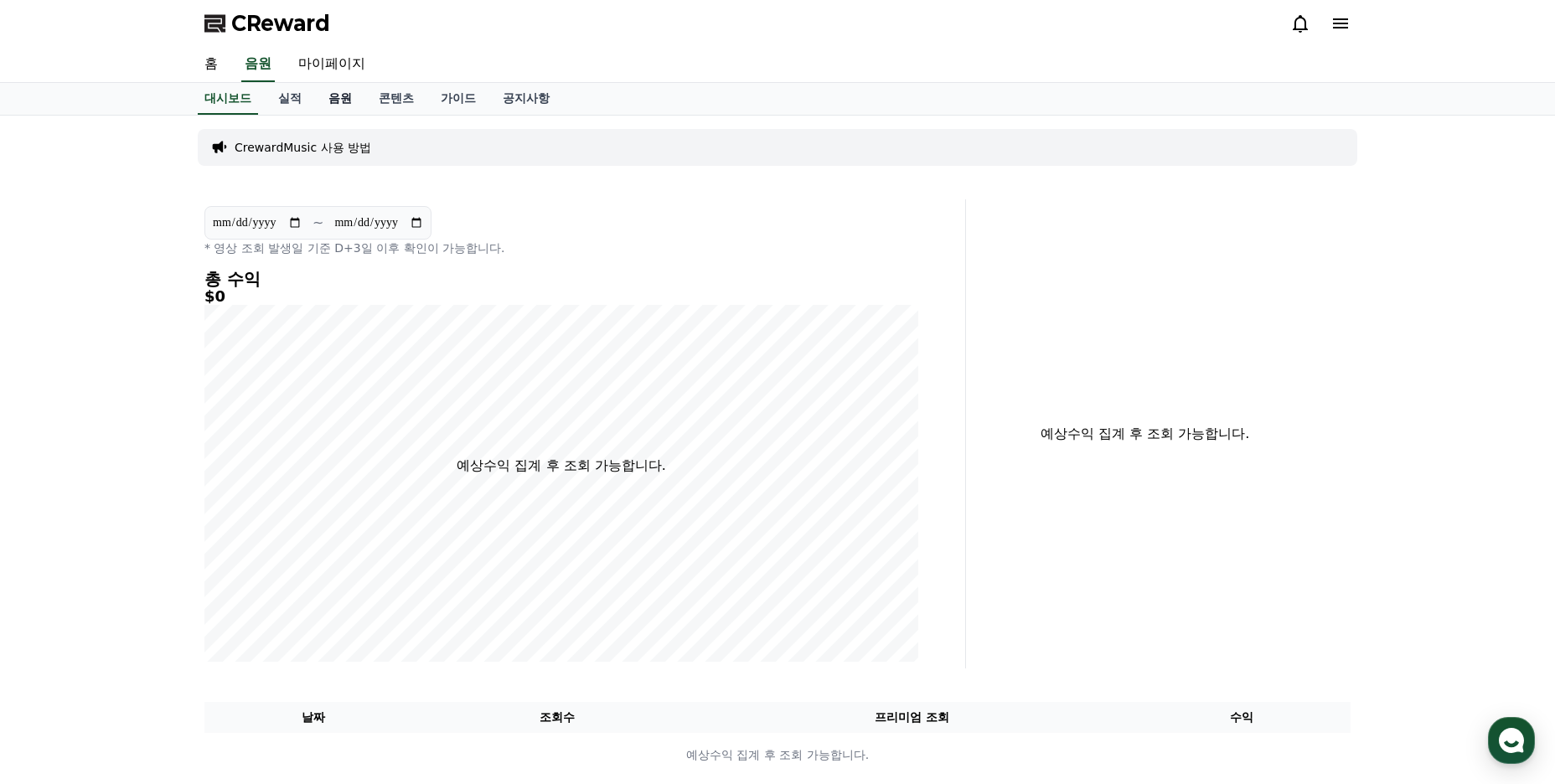
click at [338, 101] on link "음원" at bounding box center [340, 99] width 50 height 32
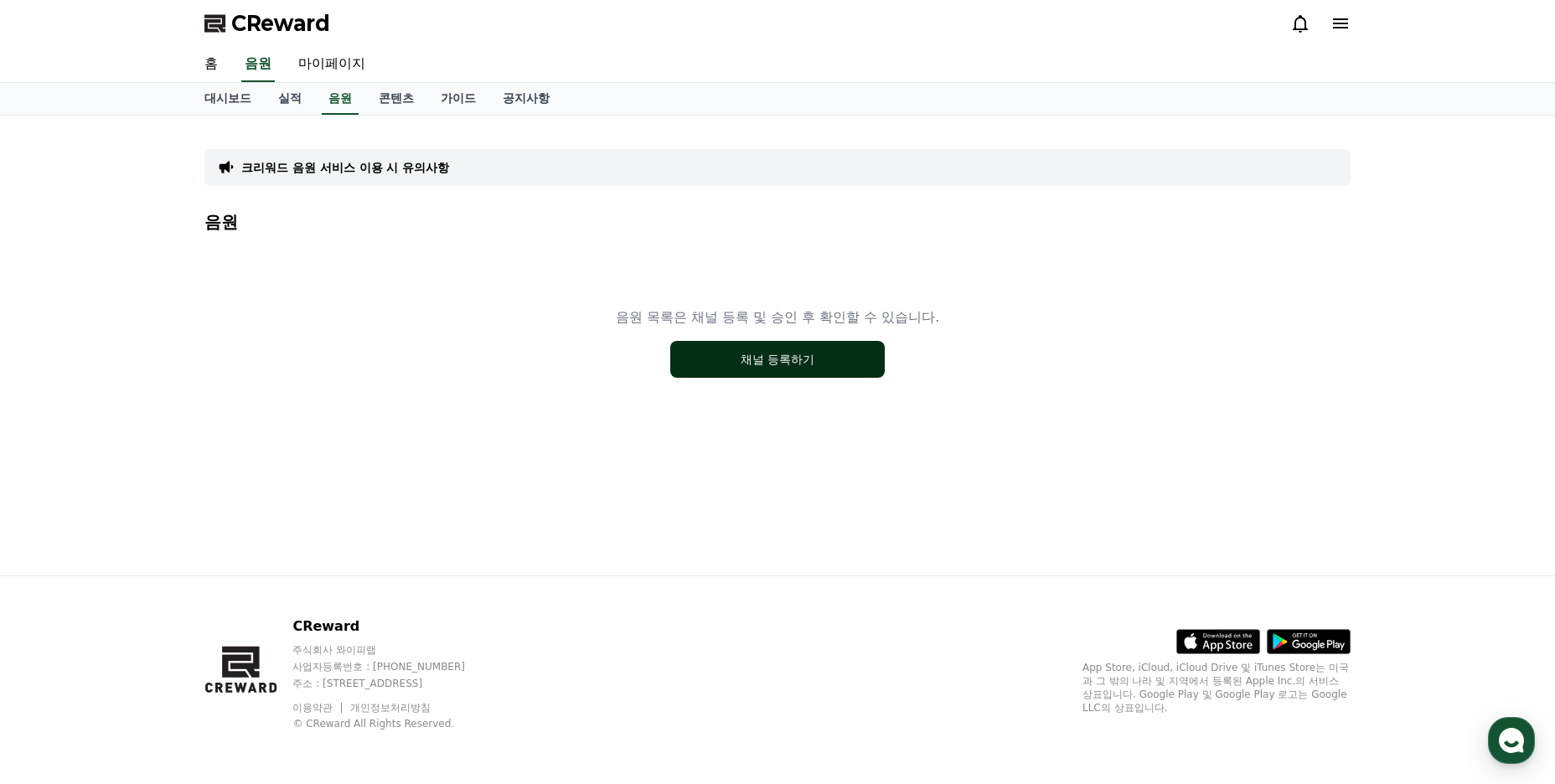
click at [777, 360] on button "채널 등록하기" at bounding box center [777, 359] width 215 height 37
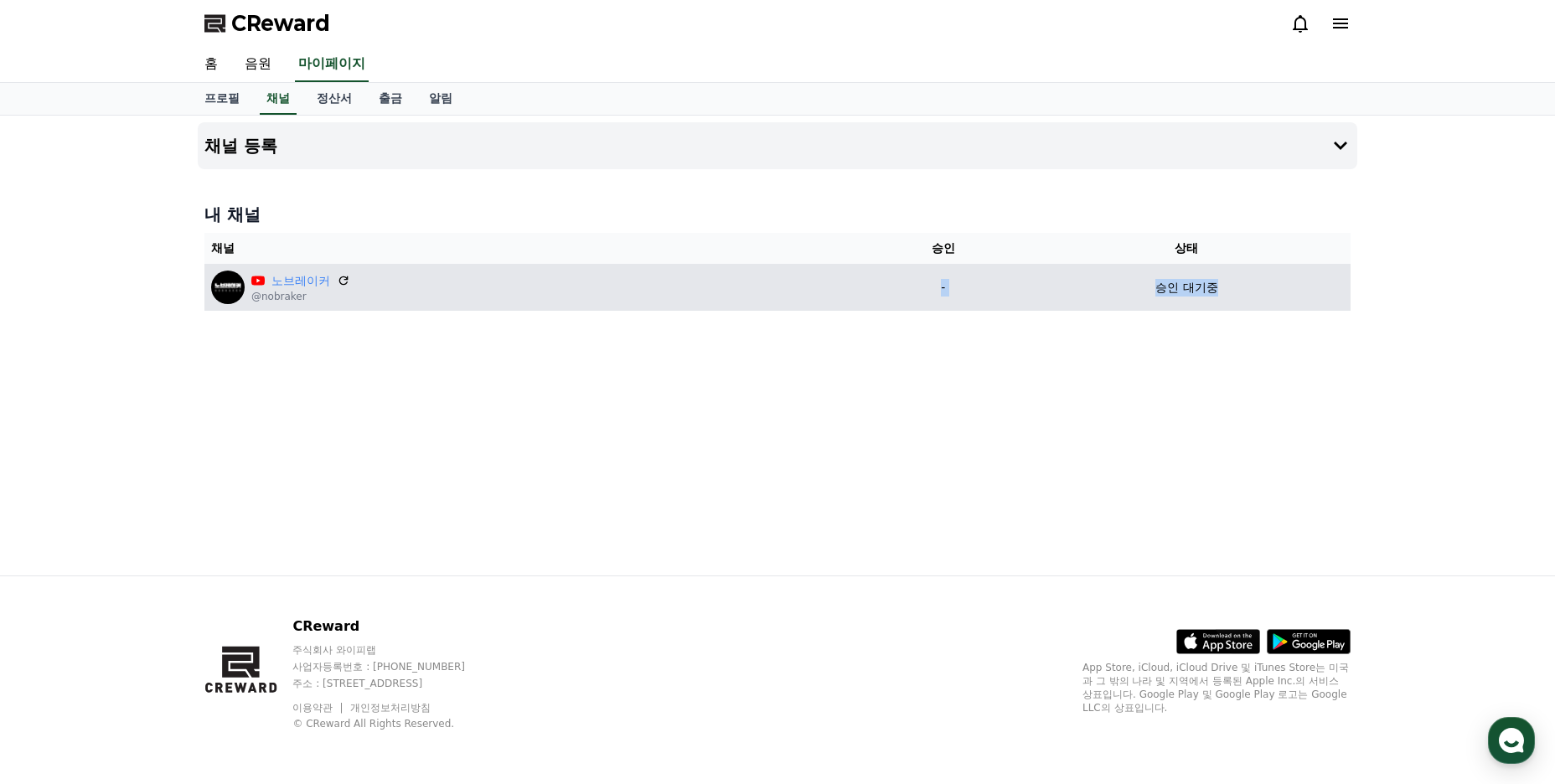
drag, startPoint x: 1233, startPoint y: 285, endPoint x: 879, endPoint y: 285, distance: 354.0
click at [879, 285] on tr "노브레이커 @nobraker - 승인 대기중" at bounding box center [778, 287] width 1146 height 47
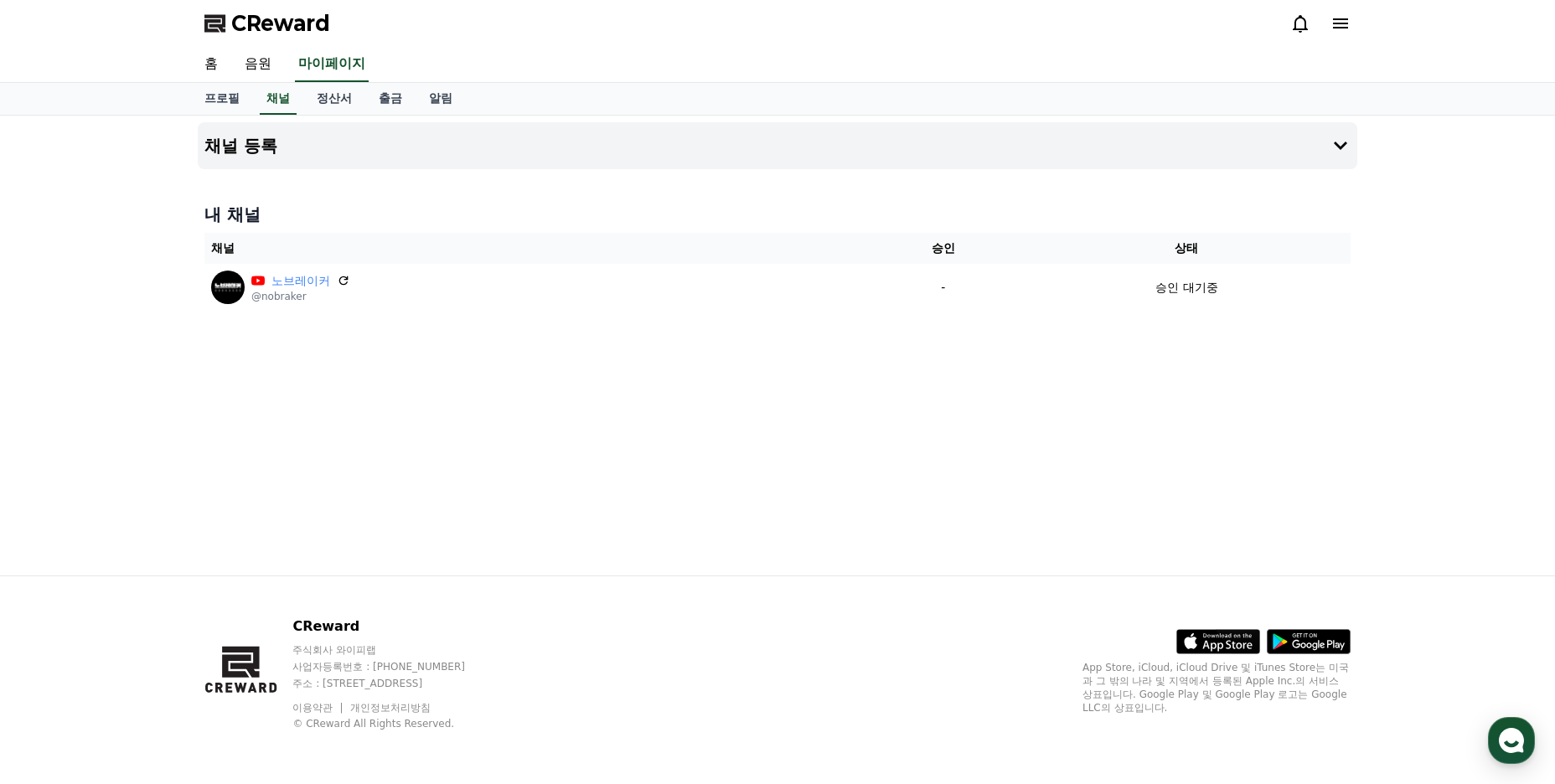
click at [732, 340] on div "채널 등록 내 채널 채널 승인 상태 노브레이커 @nobraker - 승인 대기중" at bounding box center [777, 344] width 1173 height 460
click at [385, 101] on link "출금" at bounding box center [390, 99] width 50 height 32
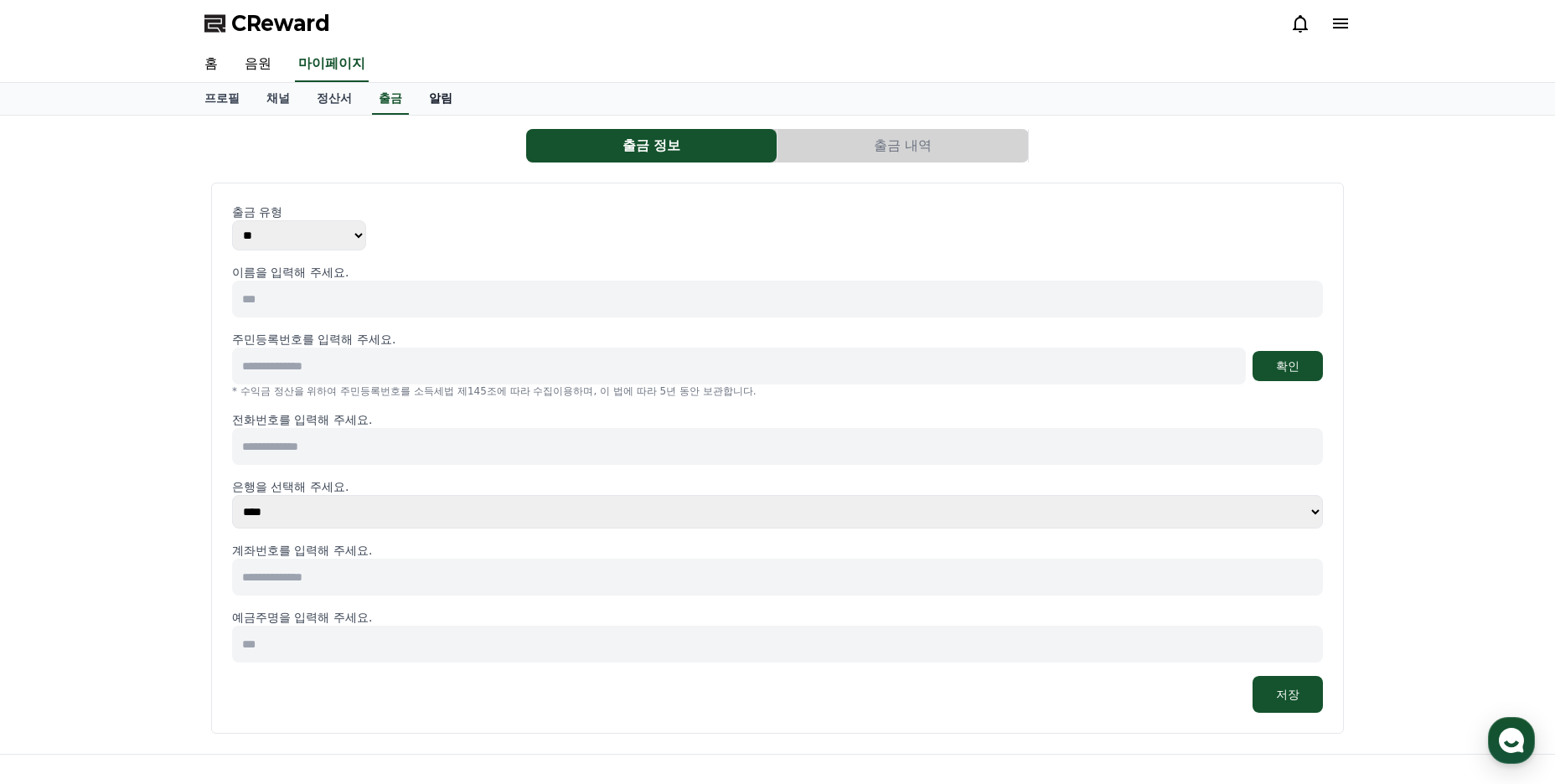
click at [434, 98] on link "알림" at bounding box center [441, 99] width 50 height 32
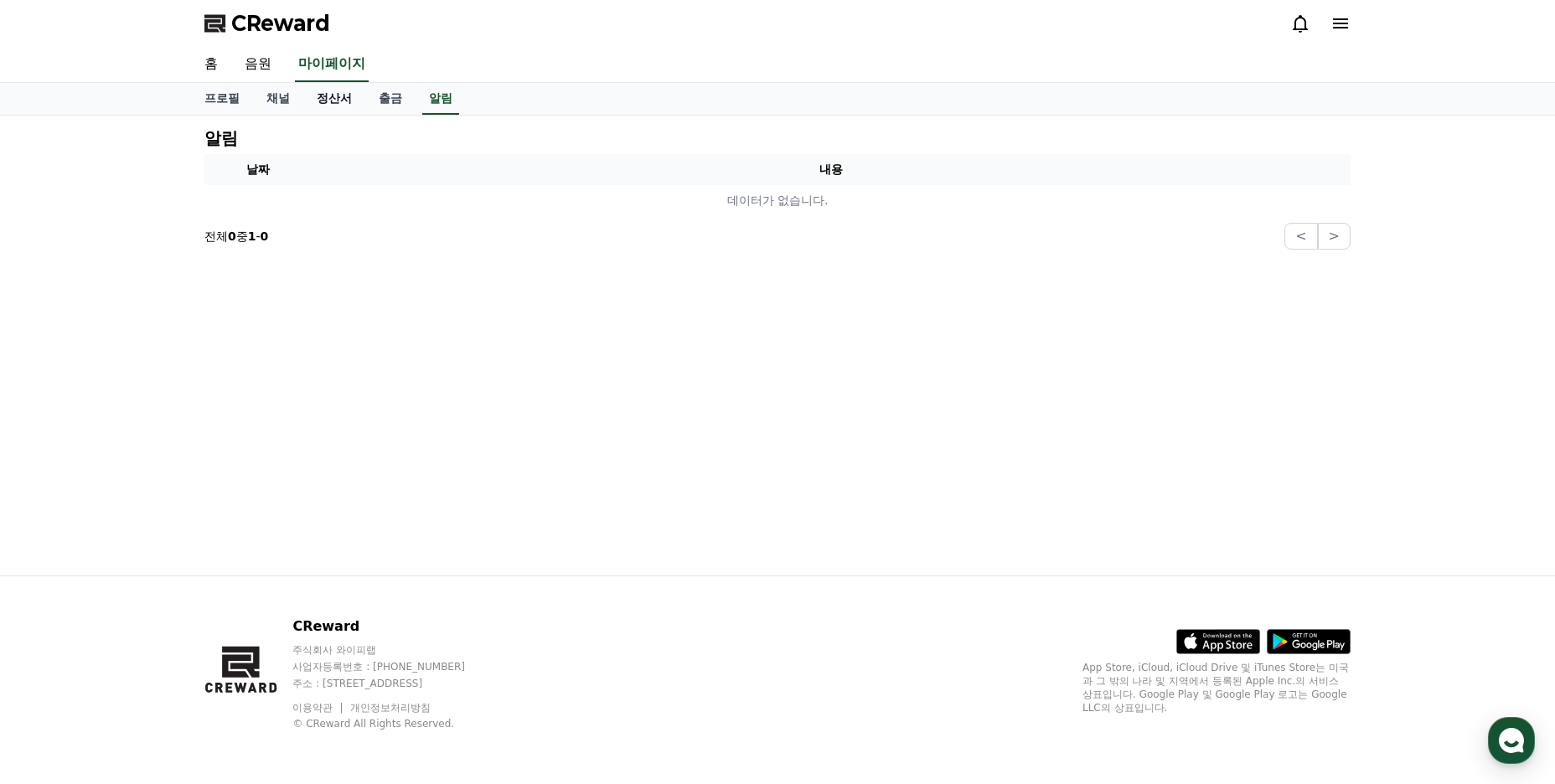
click at [344, 101] on link "정산서" at bounding box center [335, 99] width 62 height 32
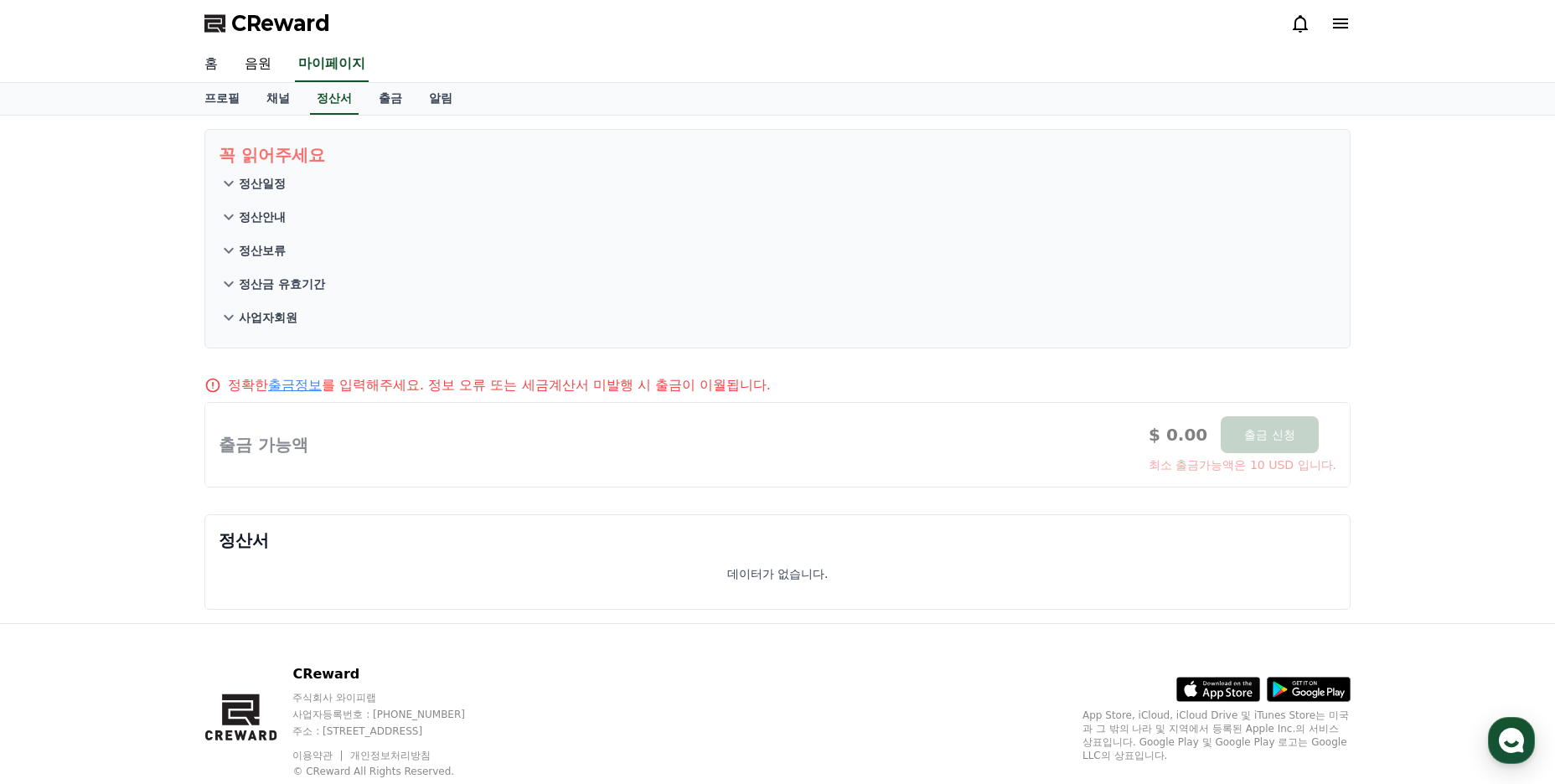
click at [220, 62] on link "홈" at bounding box center [211, 64] width 40 height 35
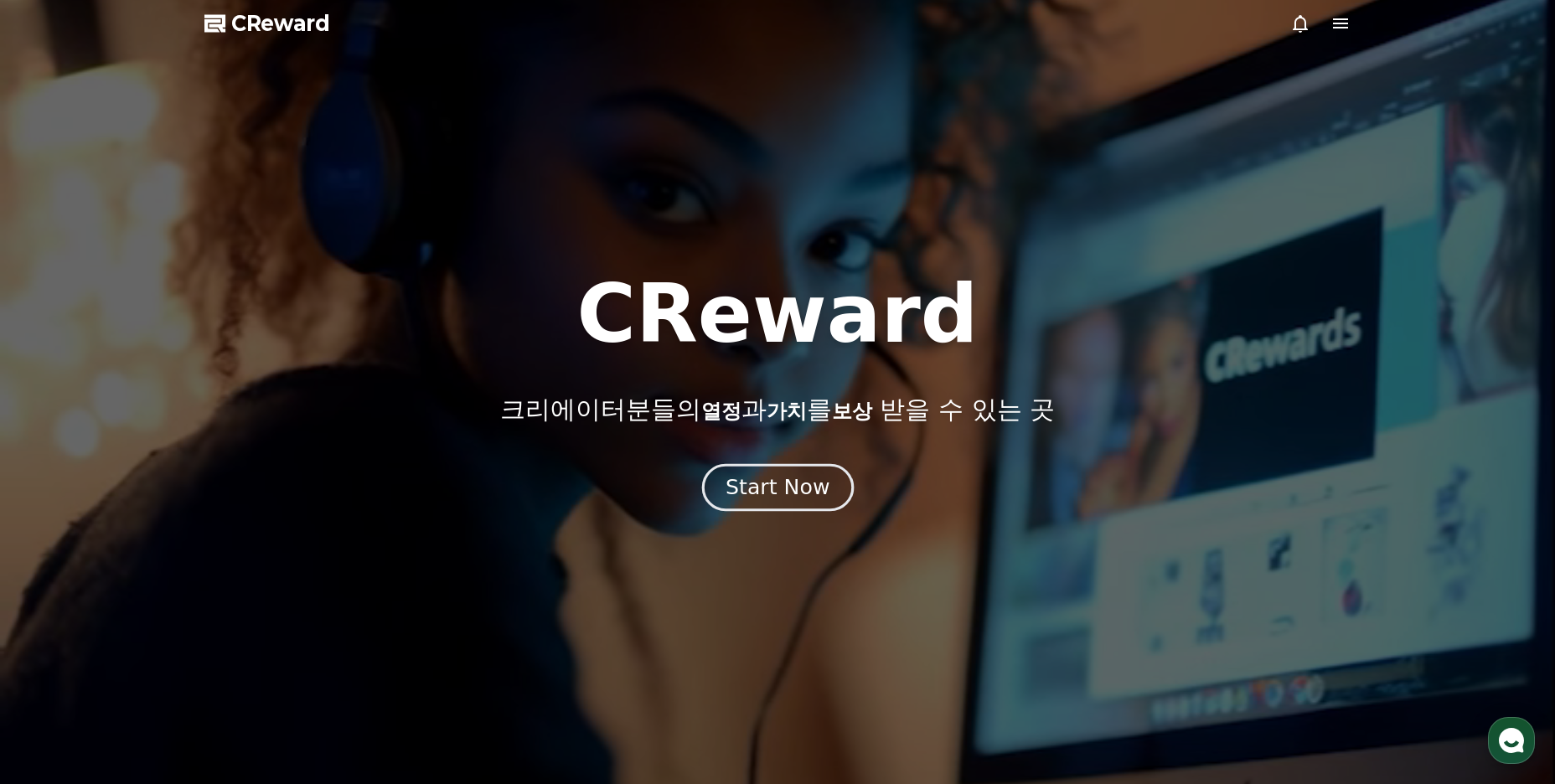
click at [783, 489] on div "Start Now" at bounding box center [778, 487] width 104 height 28
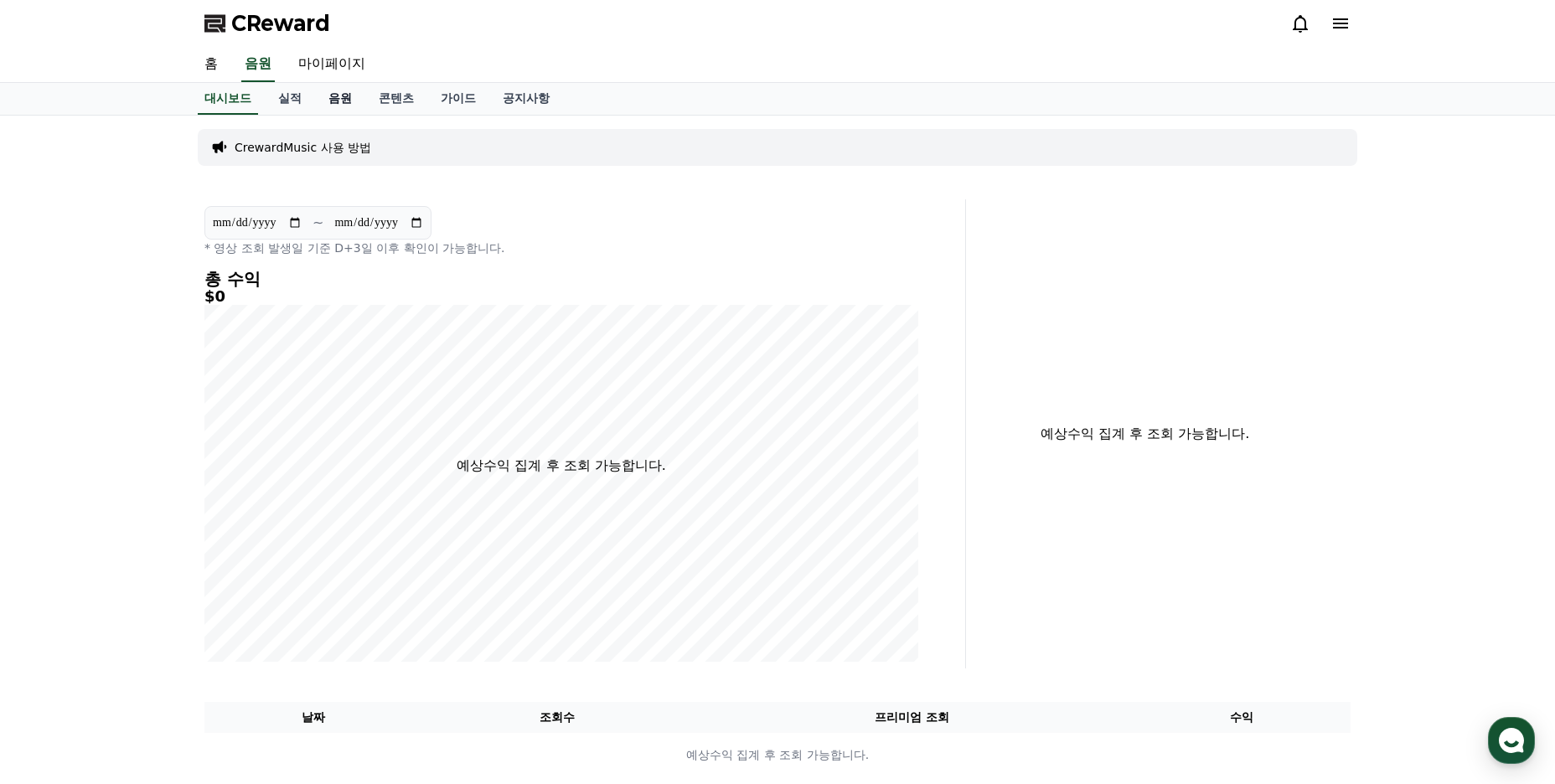
click at [338, 103] on link "음원" at bounding box center [340, 99] width 50 height 32
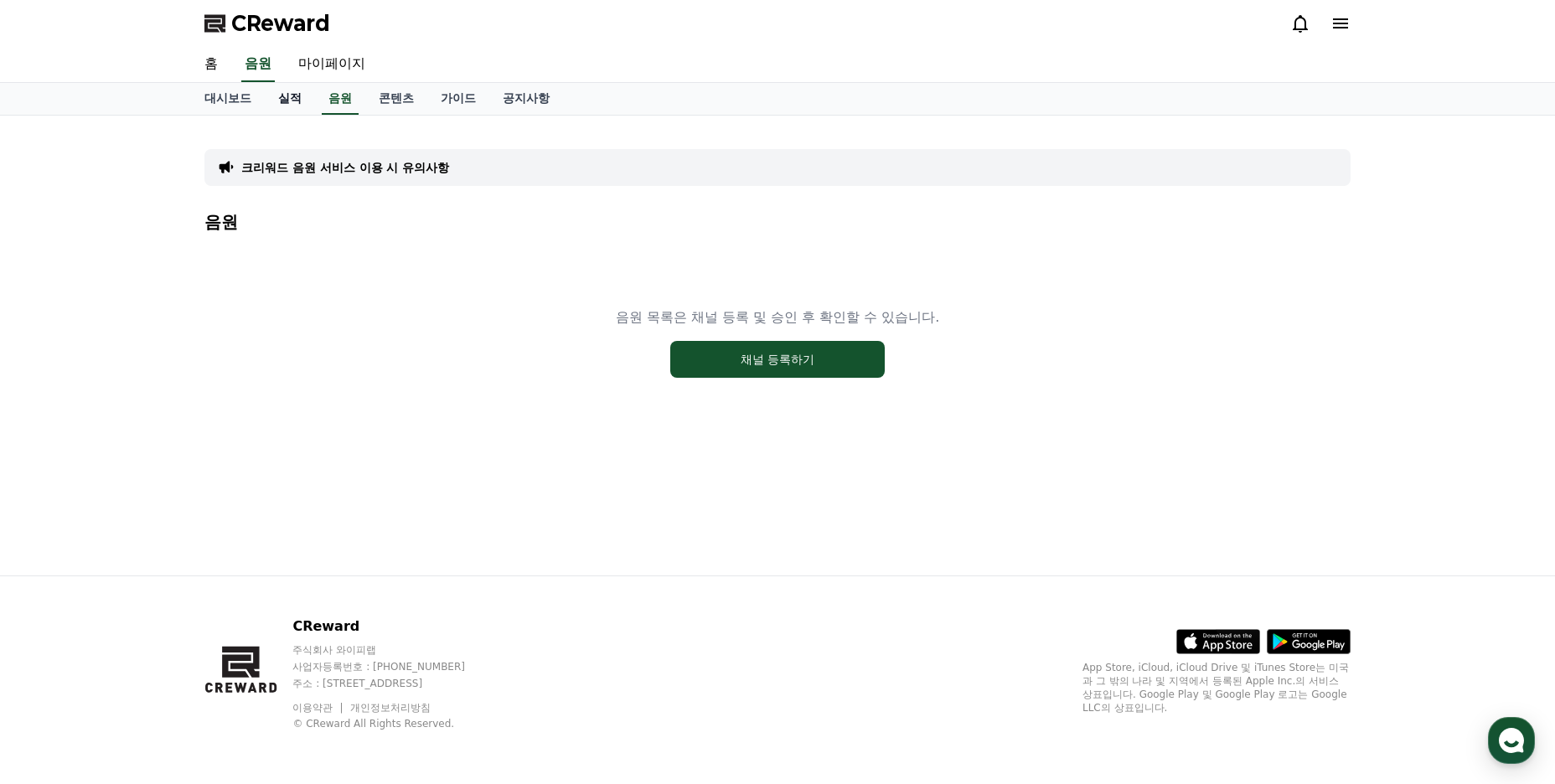
click at [292, 103] on link "실적" at bounding box center [290, 99] width 50 height 32
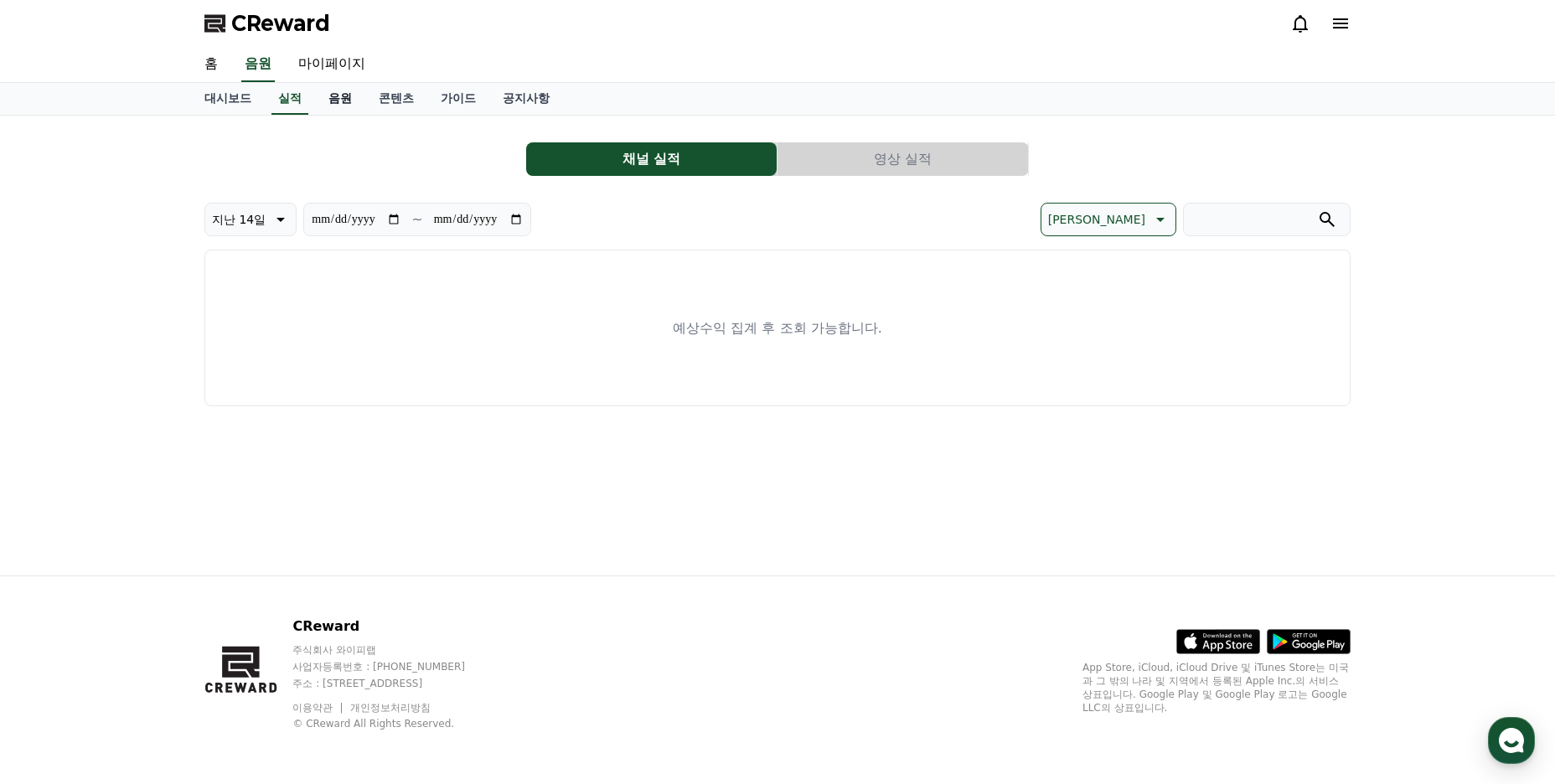
click at [330, 103] on link "음원" at bounding box center [340, 99] width 50 height 32
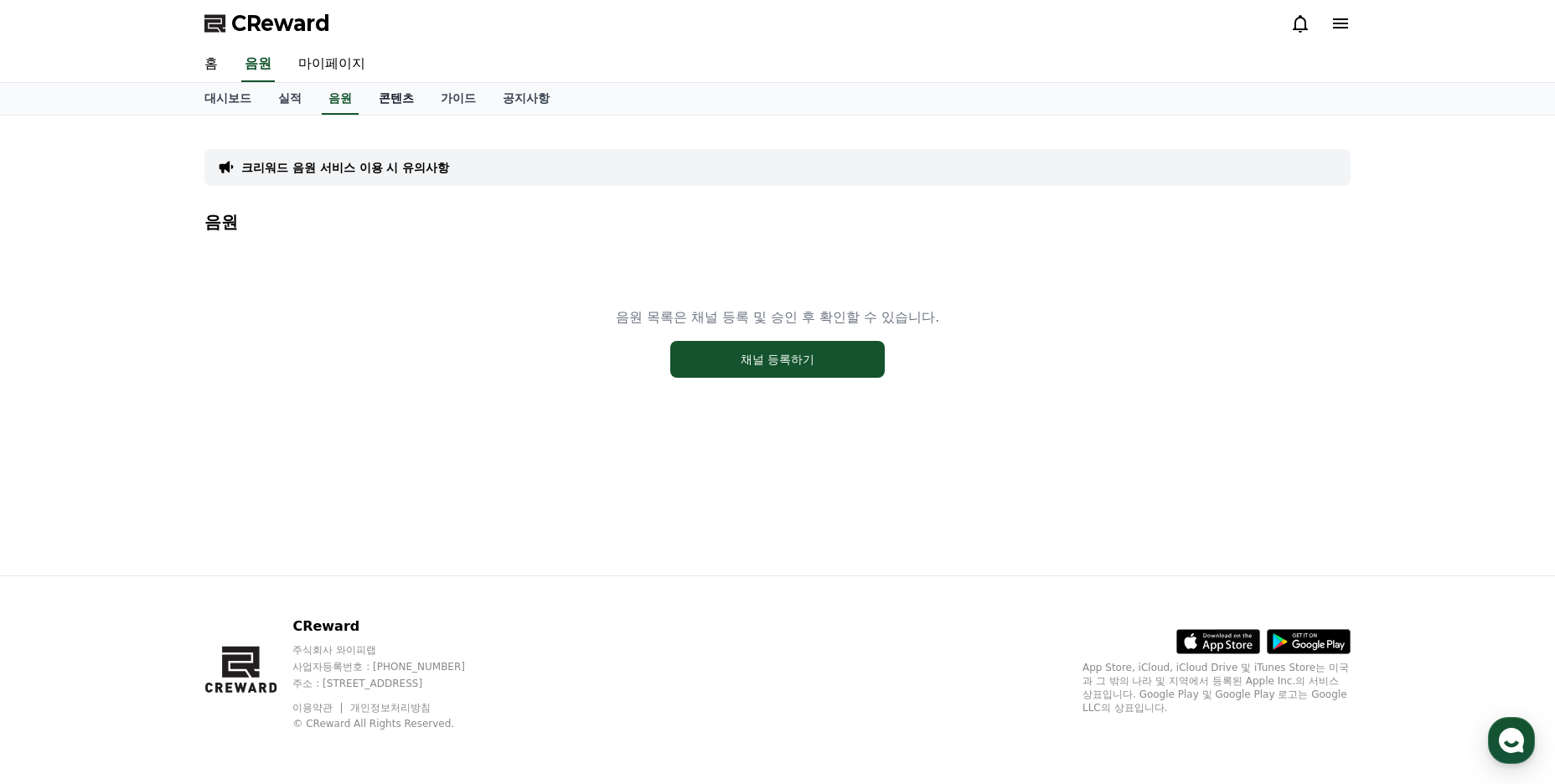
click at [397, 102] on link "콘텐츠" at bounding box center [397, 99] width 62 height 32
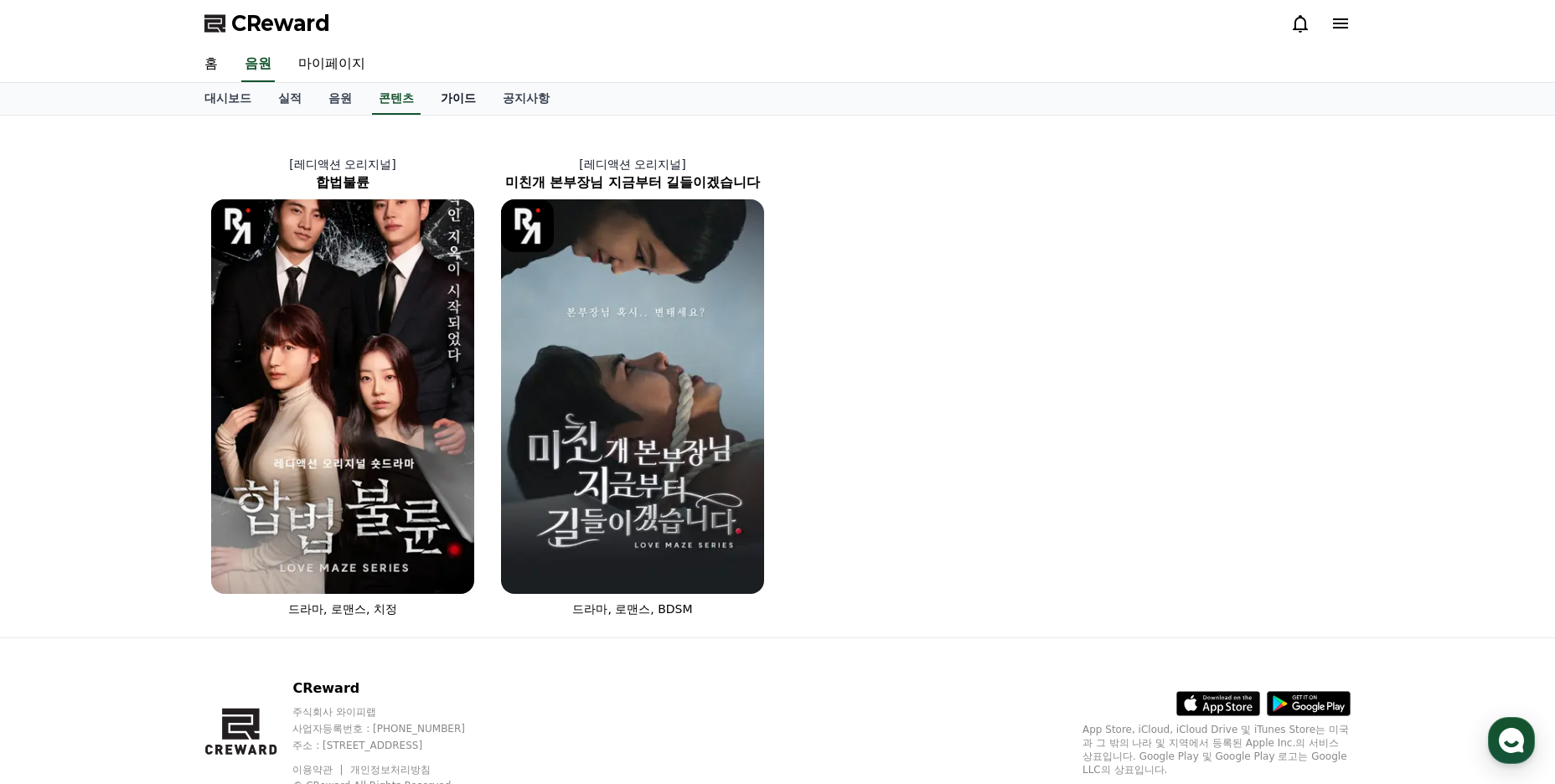
click at [461, 93] on link "가이드" at bounding box center [458, 99] width 62 height 32
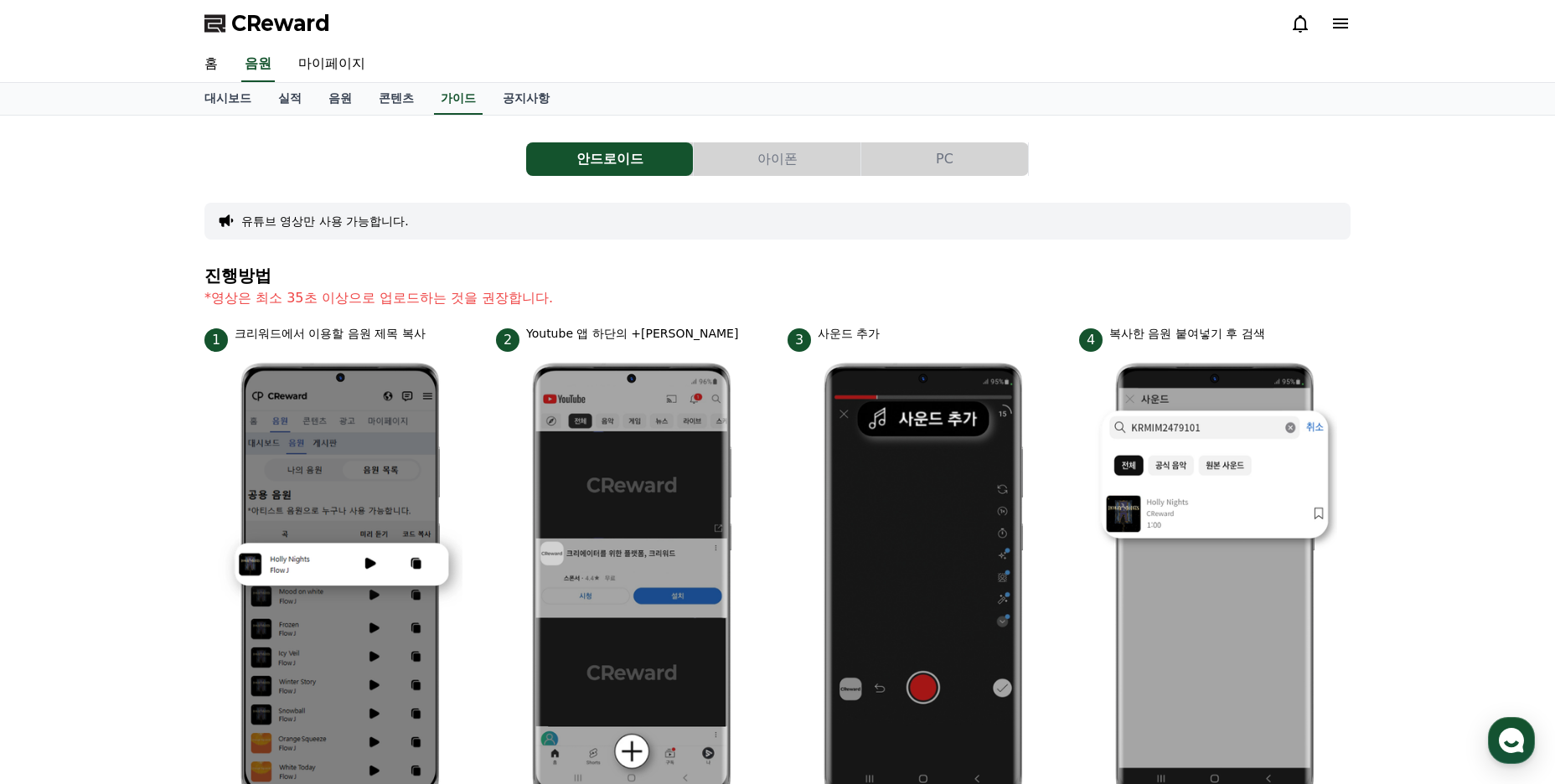
click at [969, 156] on button "PC" at bounding box center [944, 159] width 166 height 34
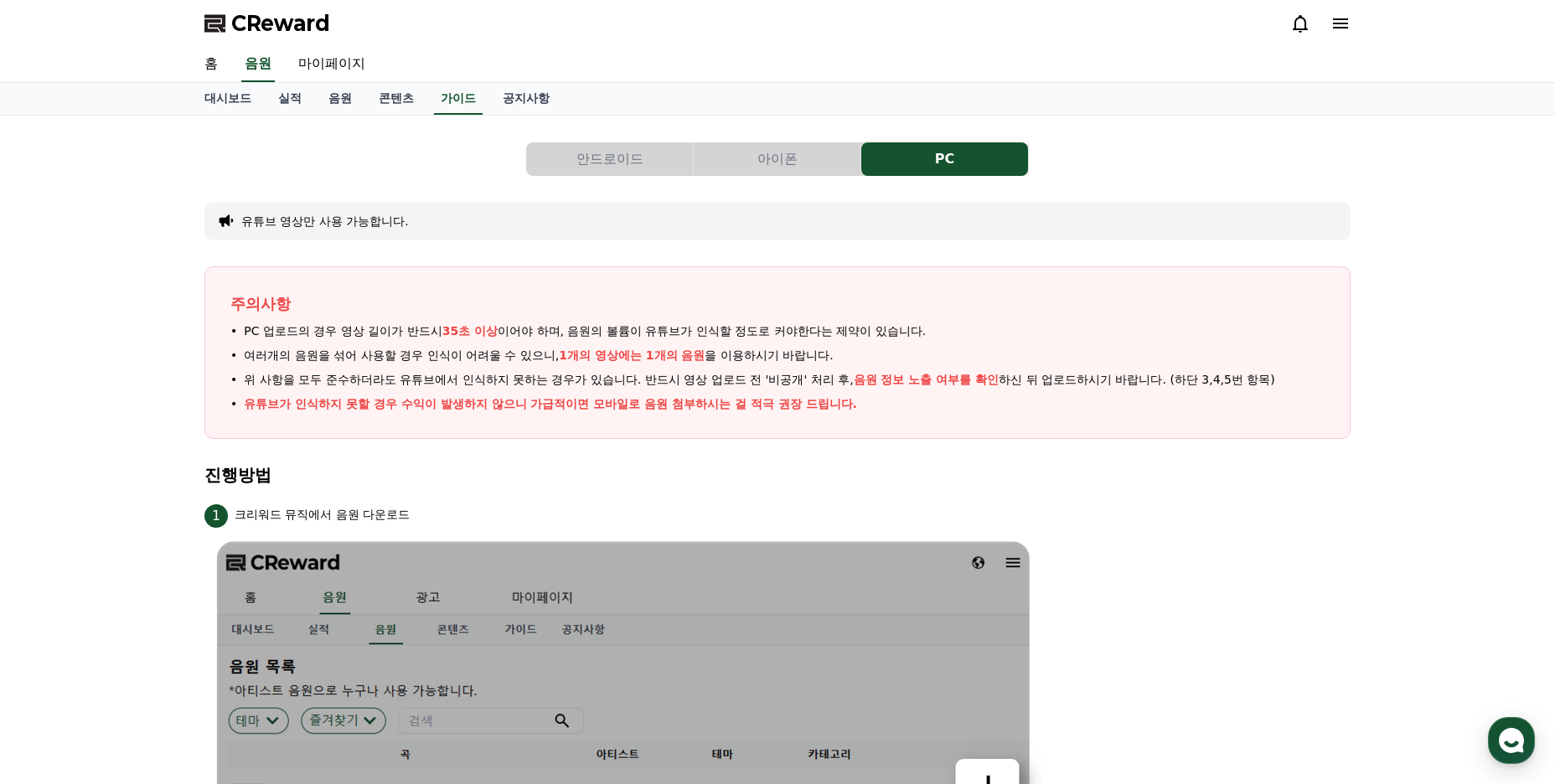
click at [568, 148] on button "안드로이드" at bounding box center [610, 159] width 166 height 34
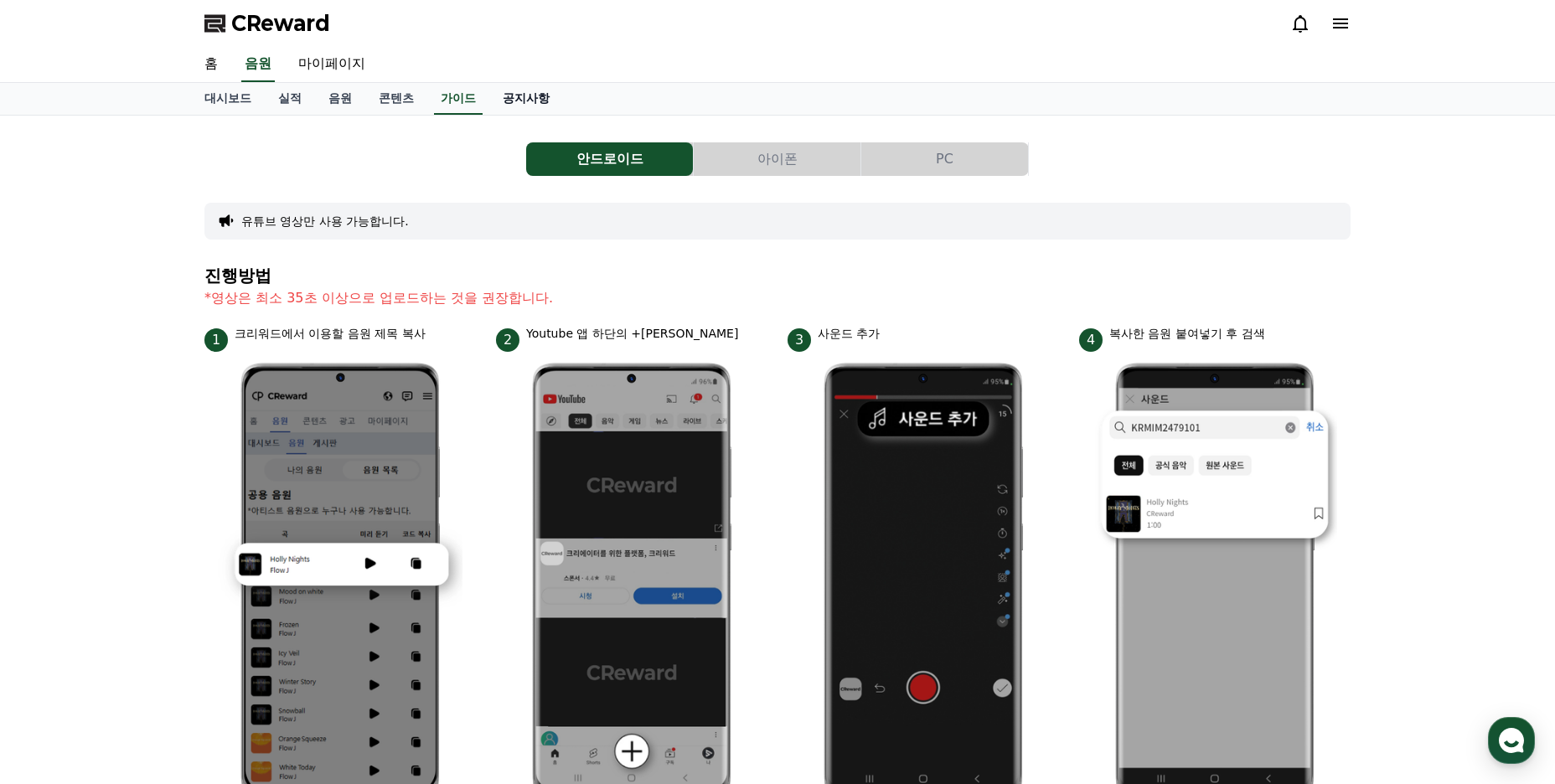
click at [516, 101] on link "공지사항" at bounding box center [526, 99] width 74 height 32
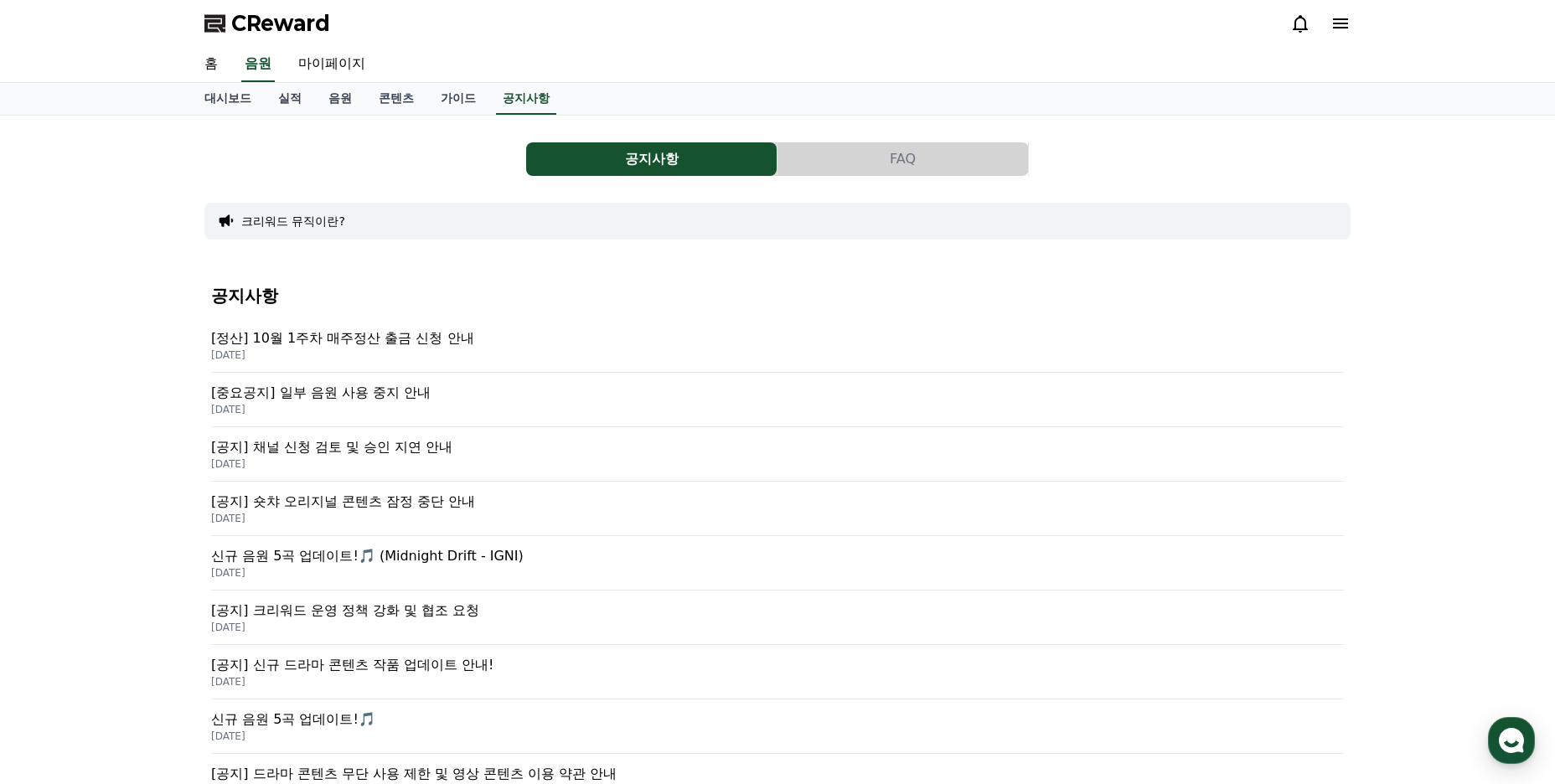
click at [389, 341] on p "[정산] 10월 1주차 매주정산 출금 신청 안내" at bounding box center [777, 338] width 1133 height 20
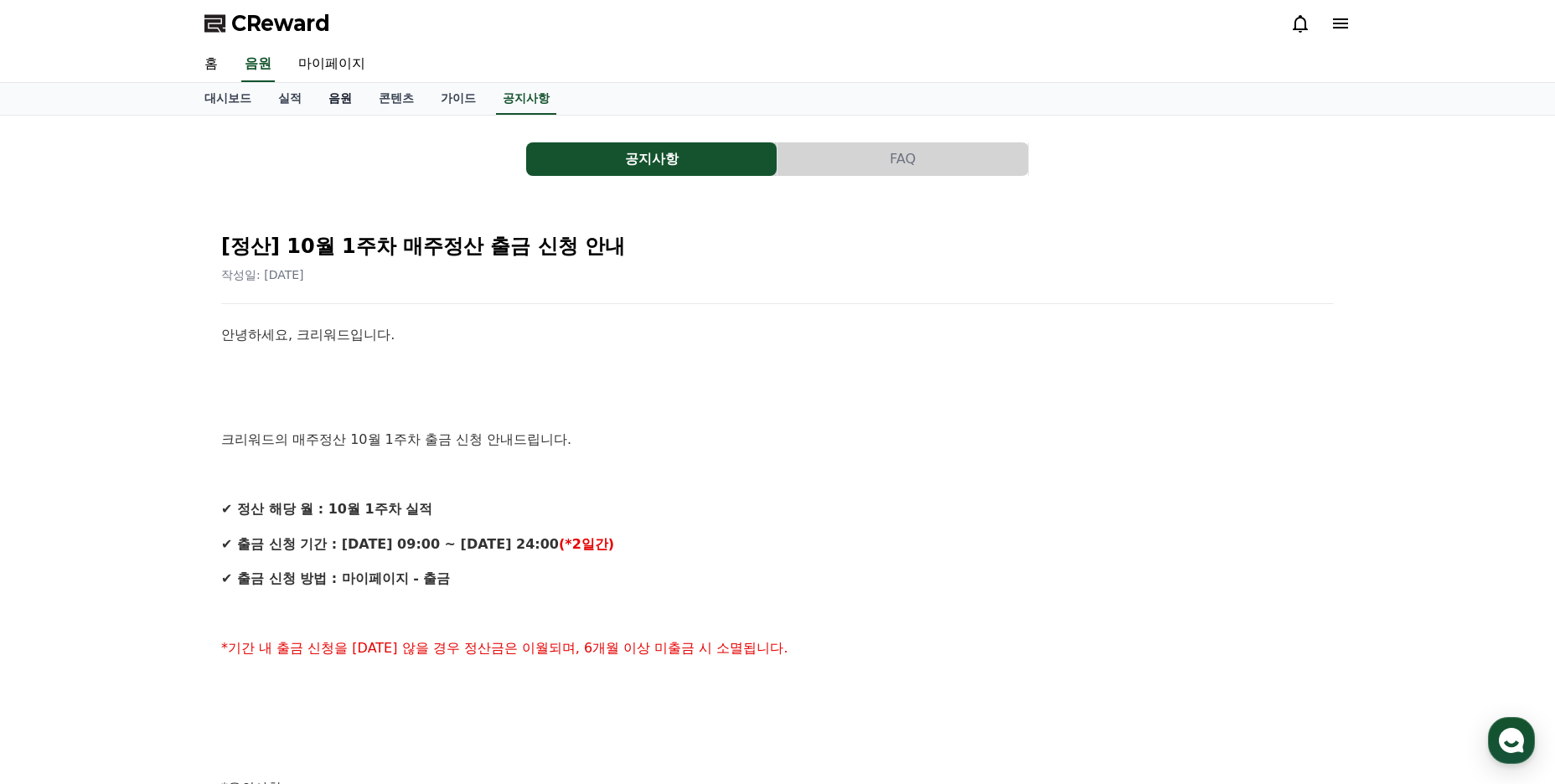
click at [342, 100] on link "음원" at bounding box center [340, 99] width 50 height 32
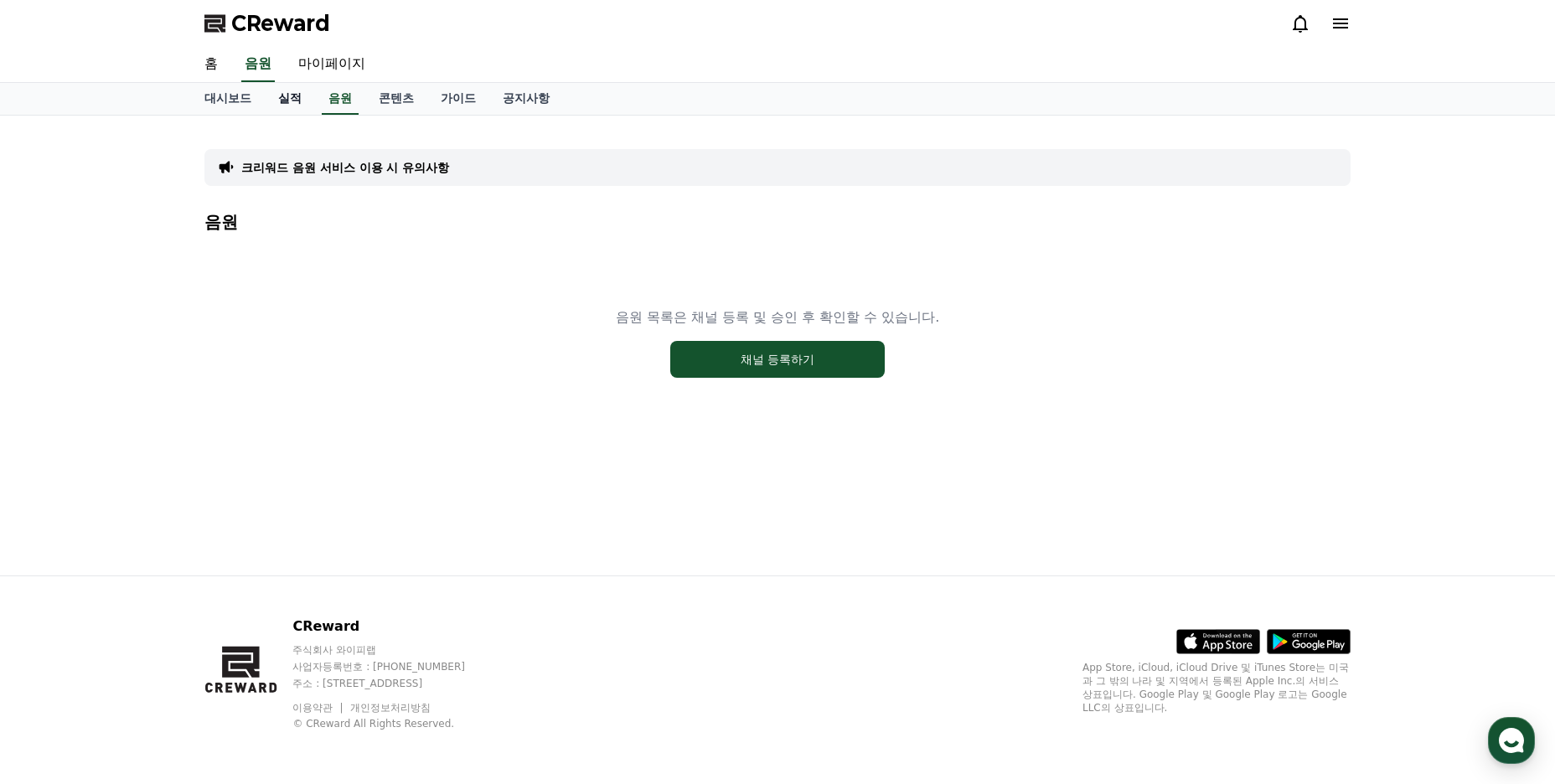
click at [296, 96] on link "실적" at bounding box center [290, 99] width 50 height 32
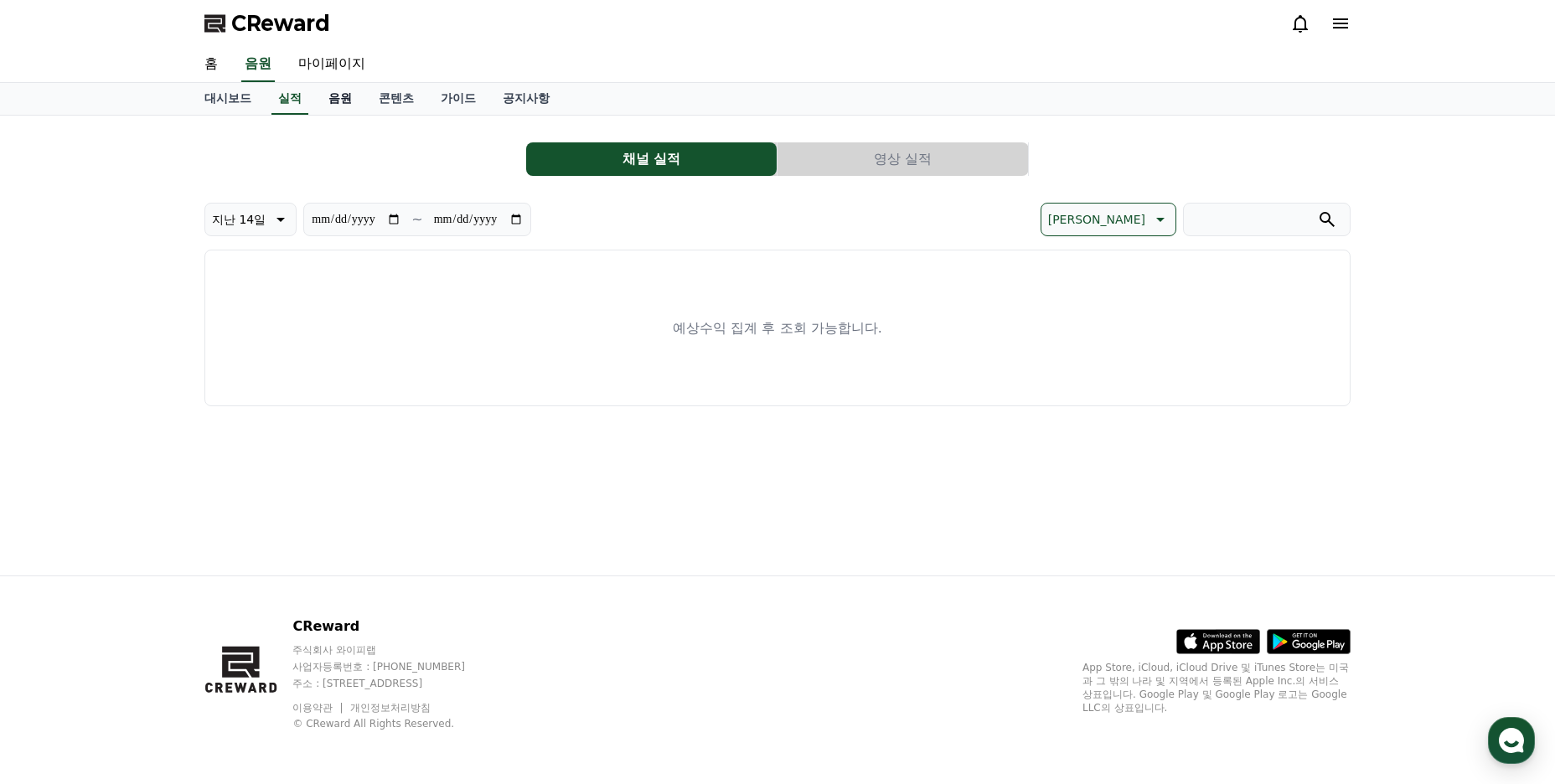
click at [329, 99] on link "음원" at bounding box center [340, 99] width 50 height 32
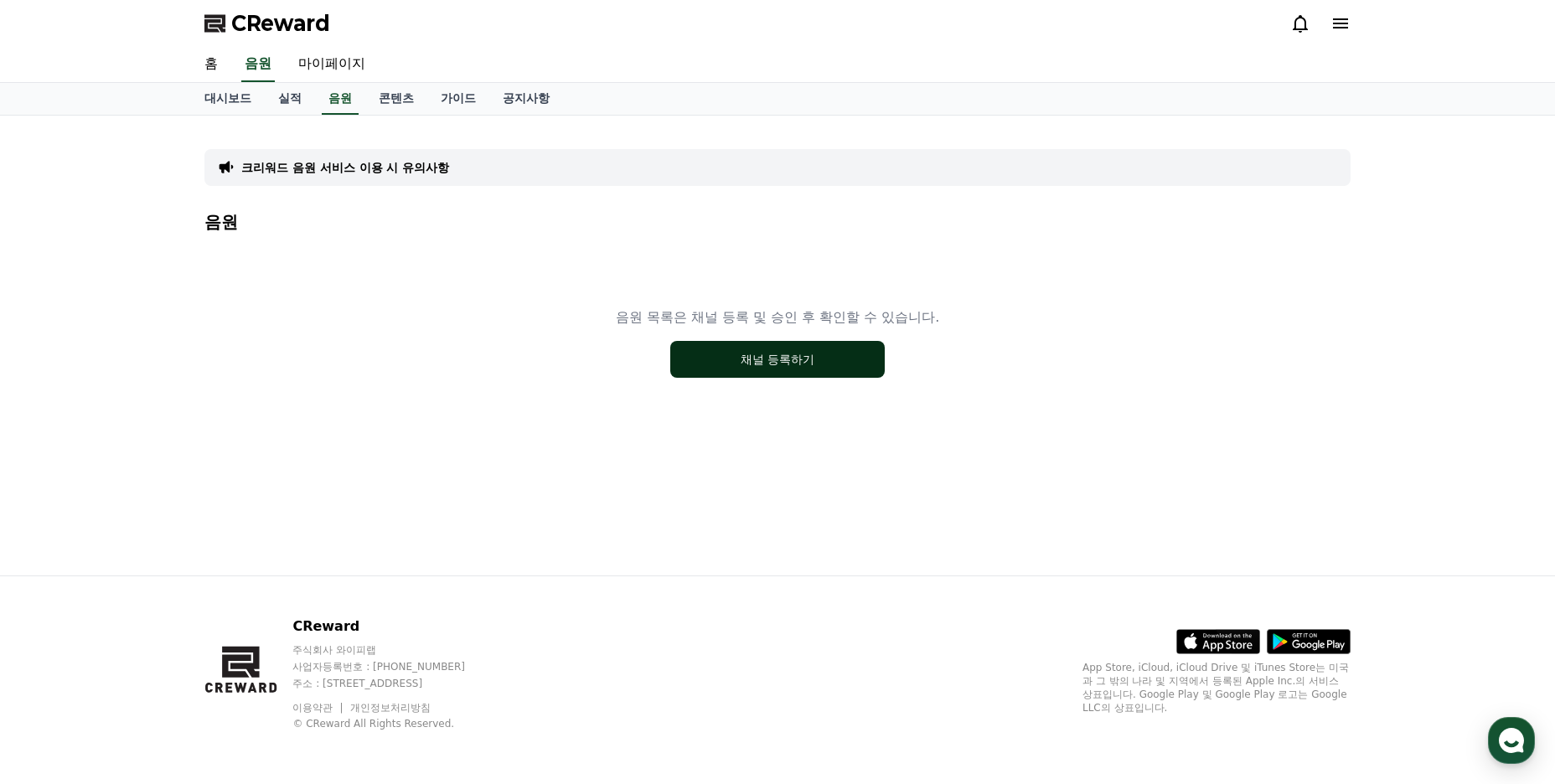
click at [699, 360] on button "채널 등록하기" at bounding box center [777, 359] width 215 height 37
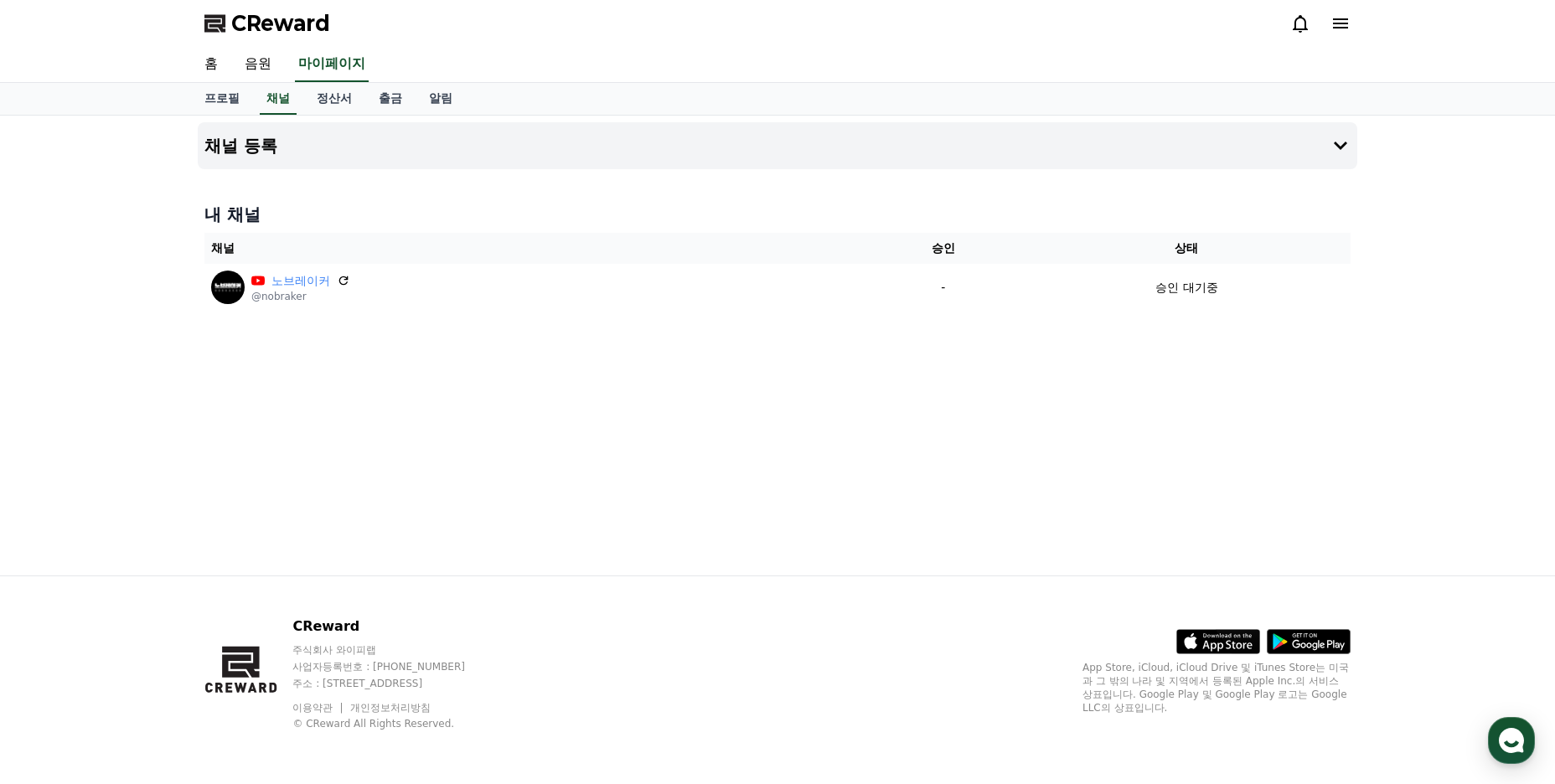
click at [219, 99] on link "프로필" at bounding box center [222, 99] width 62 height 32
select select "**********"
